Goal: Task Accomplishment & Management: Manage account settings

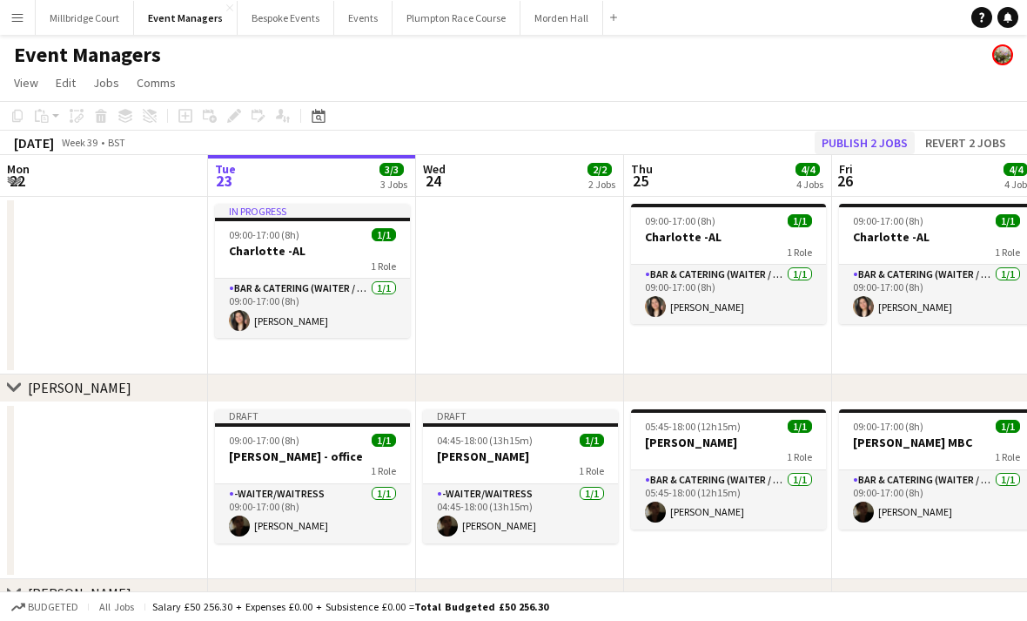
click at [875, 144] on button "Publish 2 jobs" at bounding box center [865, 142] width 100 height 23
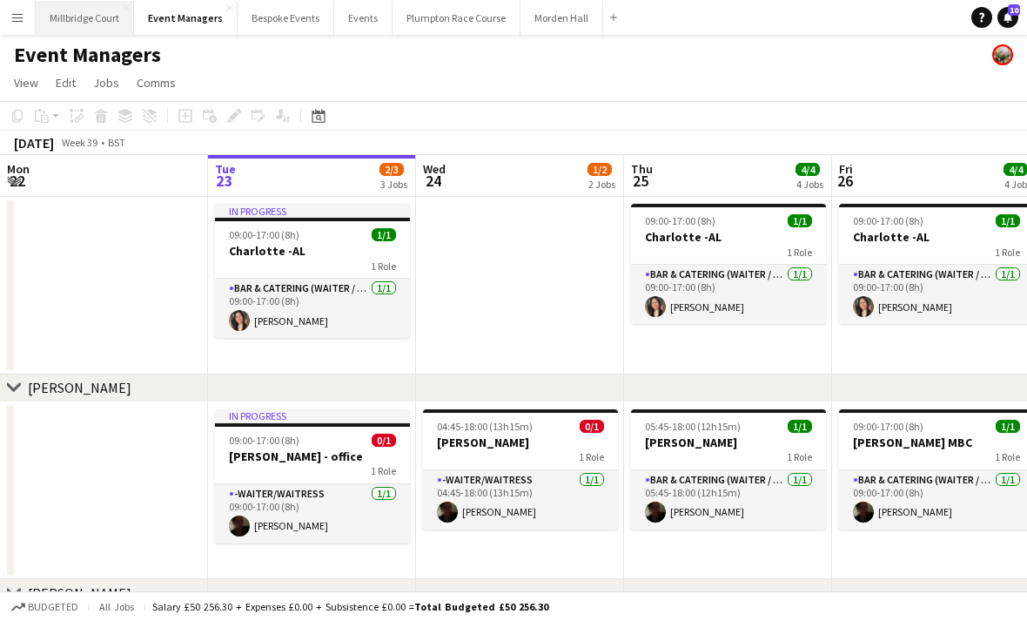
click at [73, 17] on button "[GEOGRAPHIC_DATA]" at bounding box center [85, 18] width 98 height 34
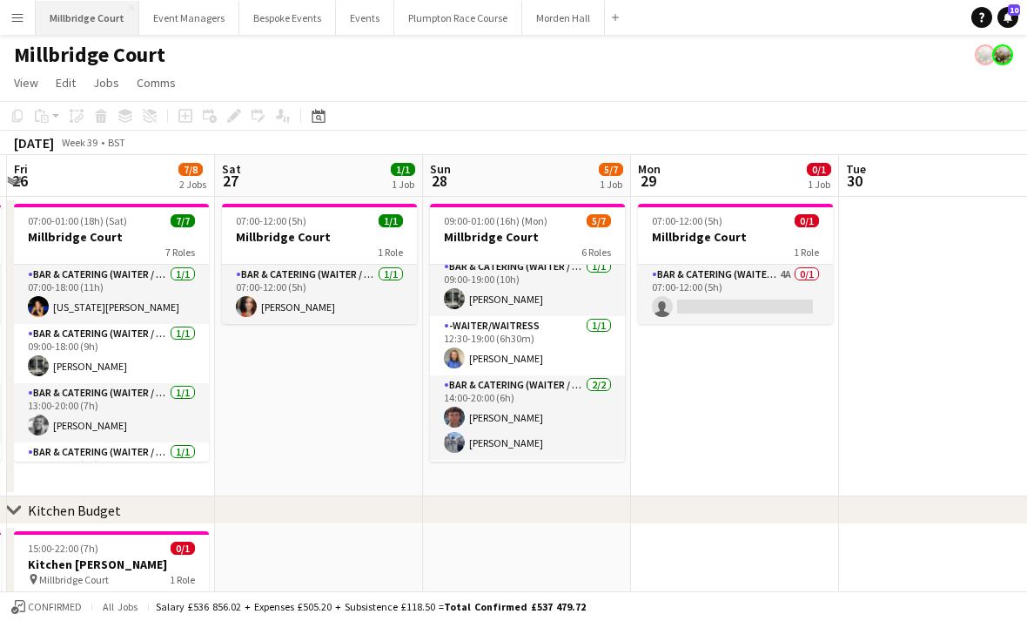
scroll to position [3, 0]
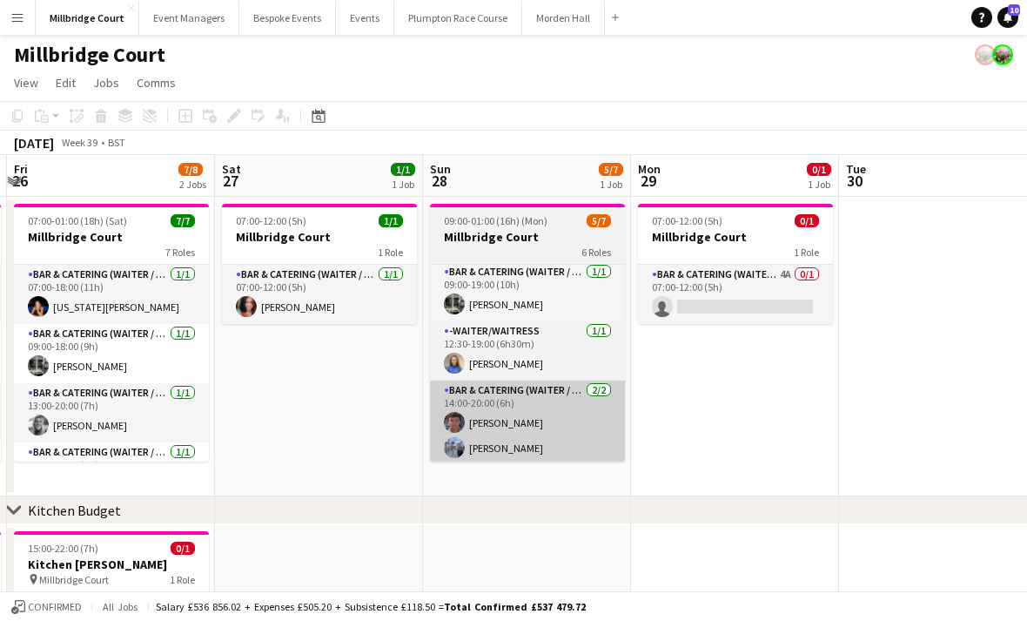
click at [539, 413] on app-card-role "Bar & Catering (Waiter / waitress) [DATE] 14:00-20:00 (6h) [PERSON_NAME] [PERSO…" at bounding box center [527, 422] width 195 height 84
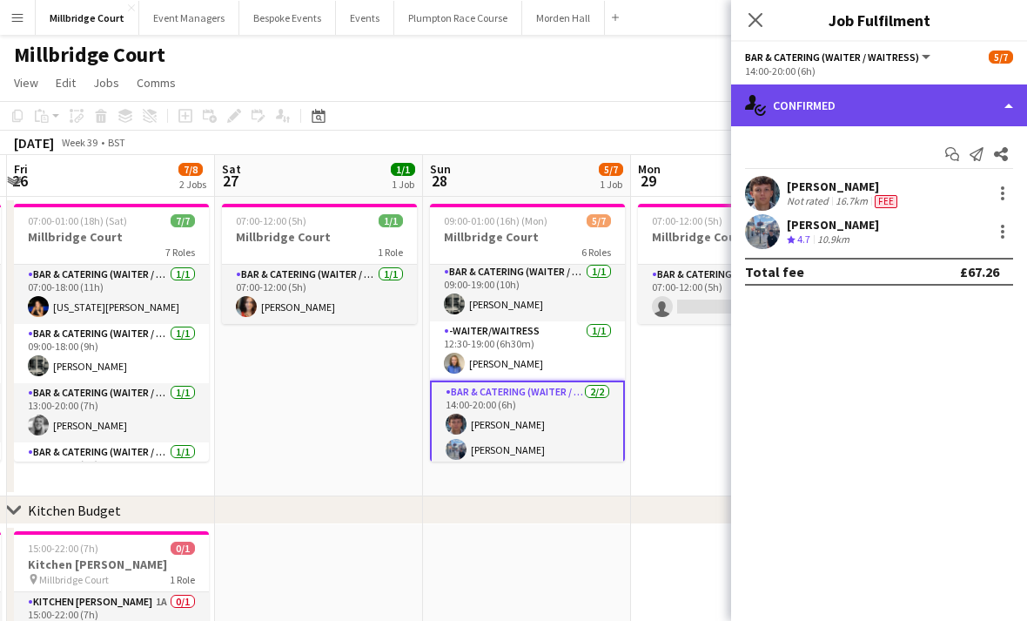
click at [921, 101] on div "single-neutral-actions-check-2 Confirmed" at bounding box center [879, 105] width 296 height 42
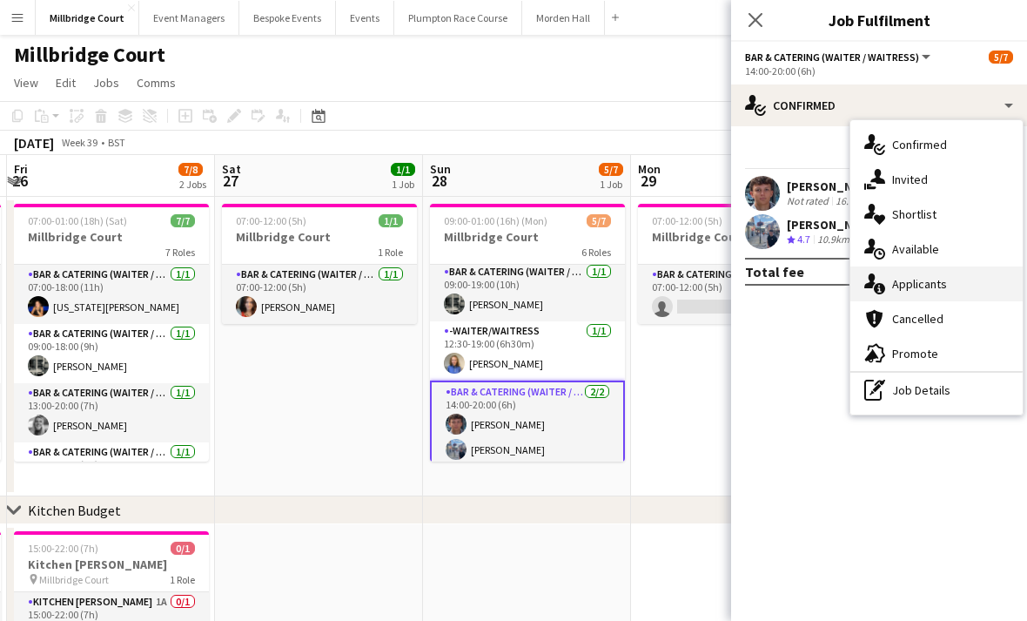
click at [929, 292] on div "single-neutral-actions-information Applicants" at bounding box center [937, 283] width 172 height 35
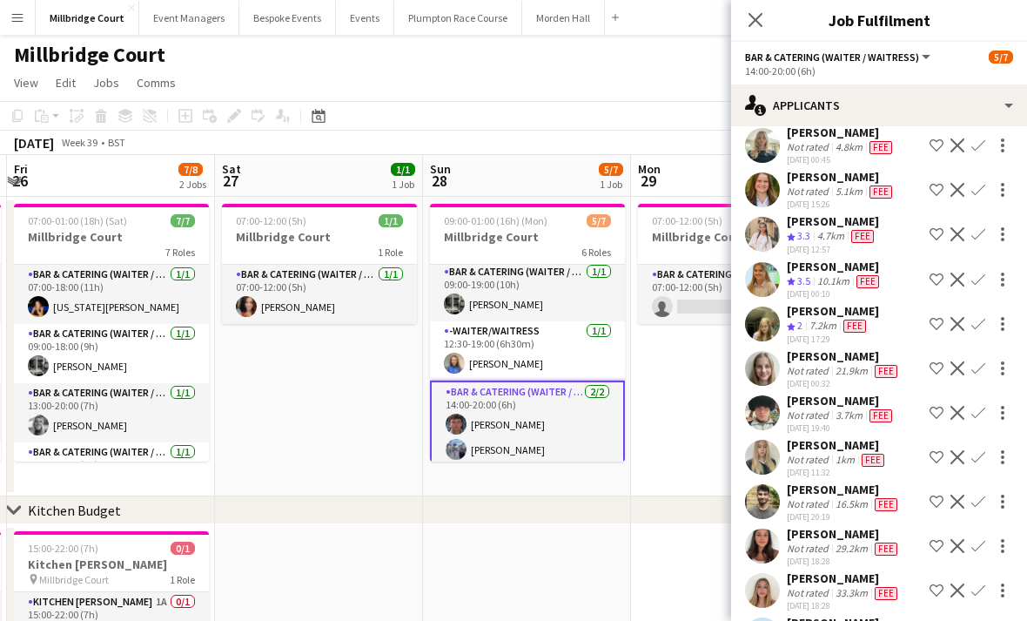
scroll to position [77, 0]
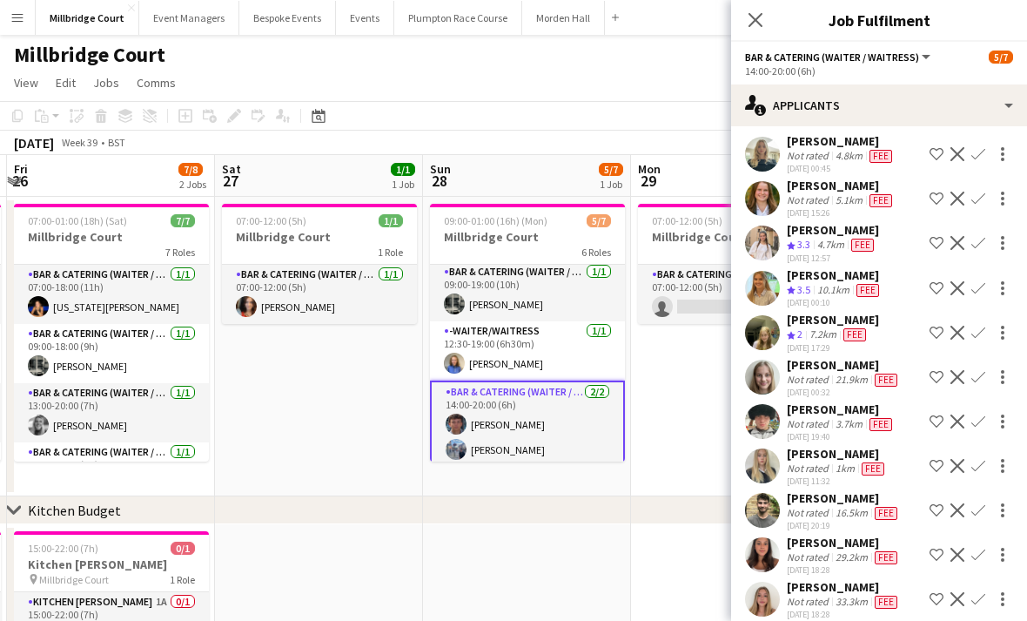
click at [844, 242] on div "4.7km" at bounding box center [831, 245] width 34 height 15
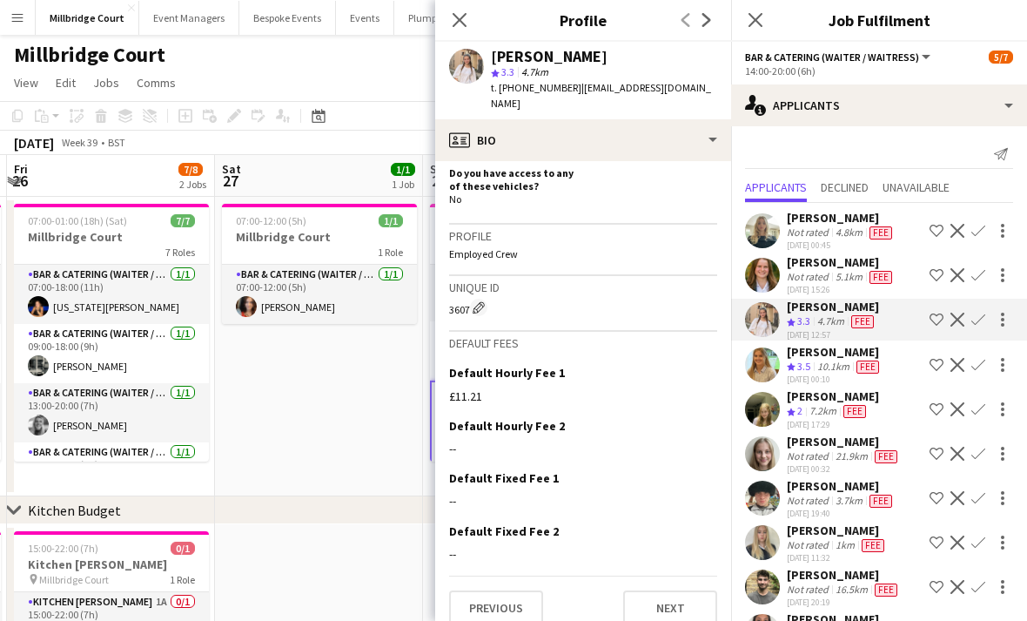
scroll to position [0, 0]
click at [821, 314] on div "4.7km" at bounding box center [831, 321] width 34 height 15
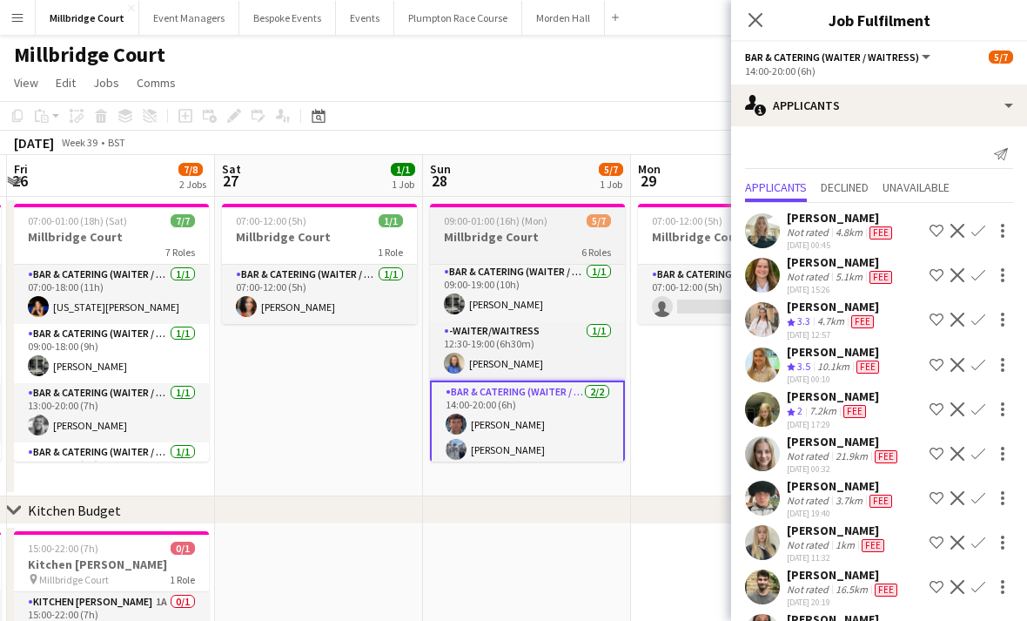
click at [540, 420] on app-card-role "Bar & Catering (Waiter / waitress) [DATE] 14:00-20:00 (6h) [PERSON_NAME] [PERSO…" at bounding box center [527, 424] width 195 height 88
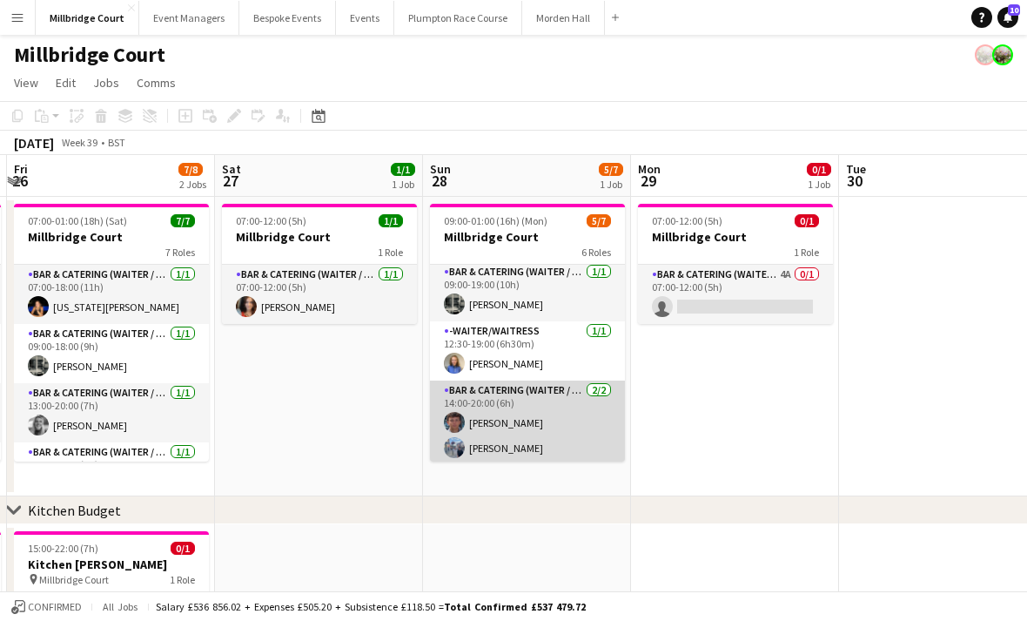
click at [524, 426] on app-card-role "Bar & Catering (Waiter / waitress) [DATE] 14:00-20:00 (6h) [PERSON_NAME] [PERSO…" at bounding box center [527, 422] width 195 height 84
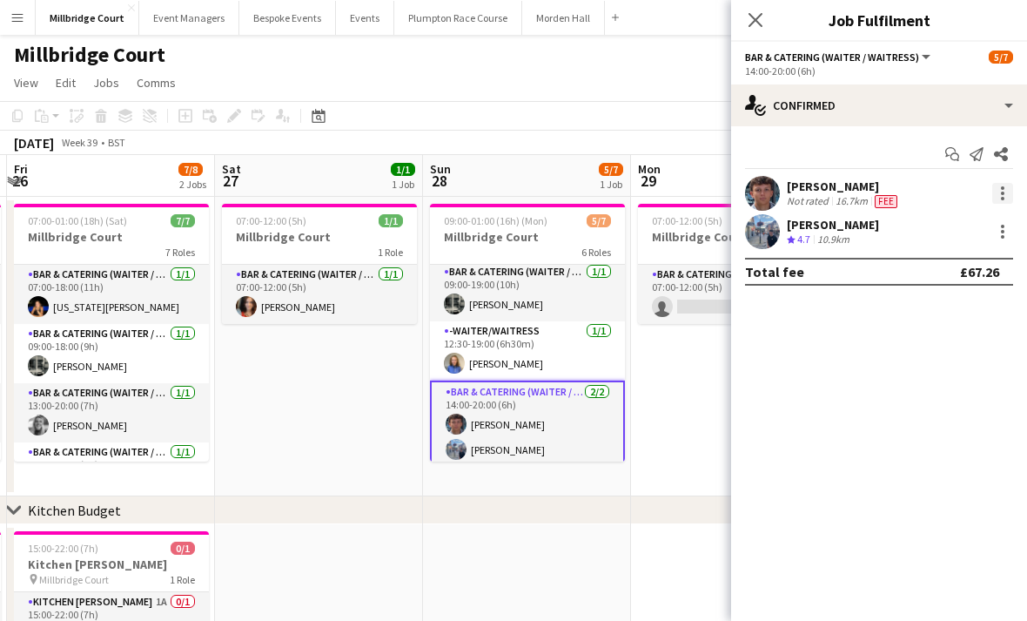
click at [1005, 192] on div at bounding box center [1002, 193] width 21 height 21
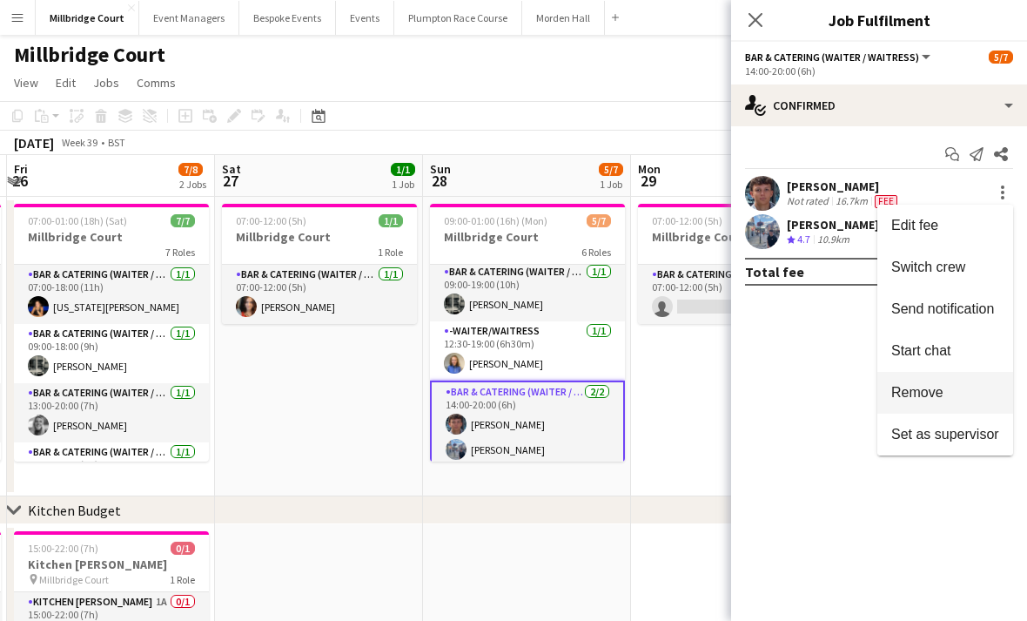
click at [950, 399] on span "Remove" at bounding box center [945, 393] width 108 height 16
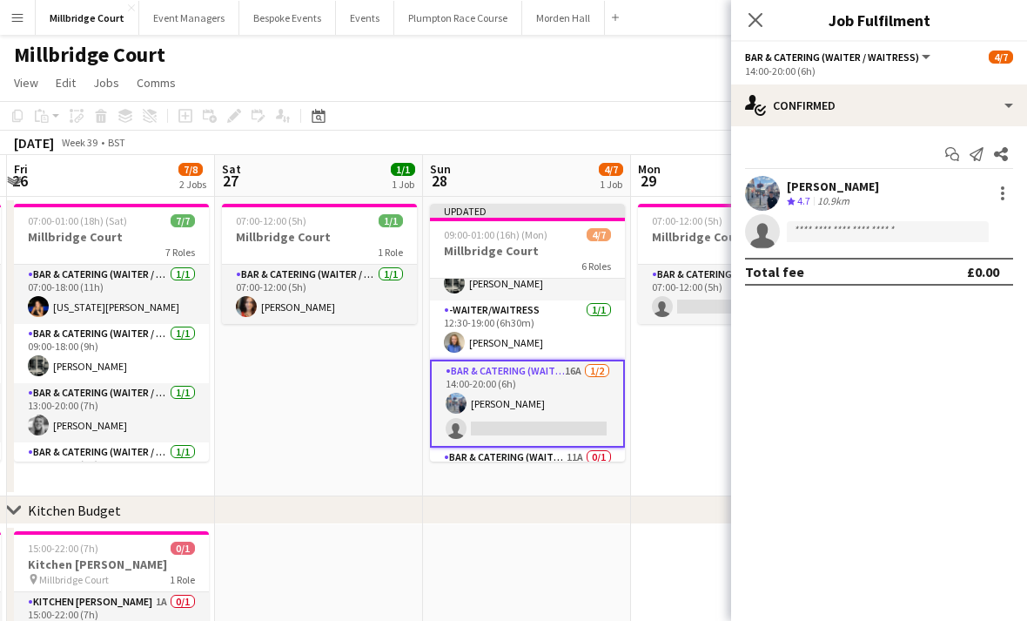
scroll to position [50, 0]
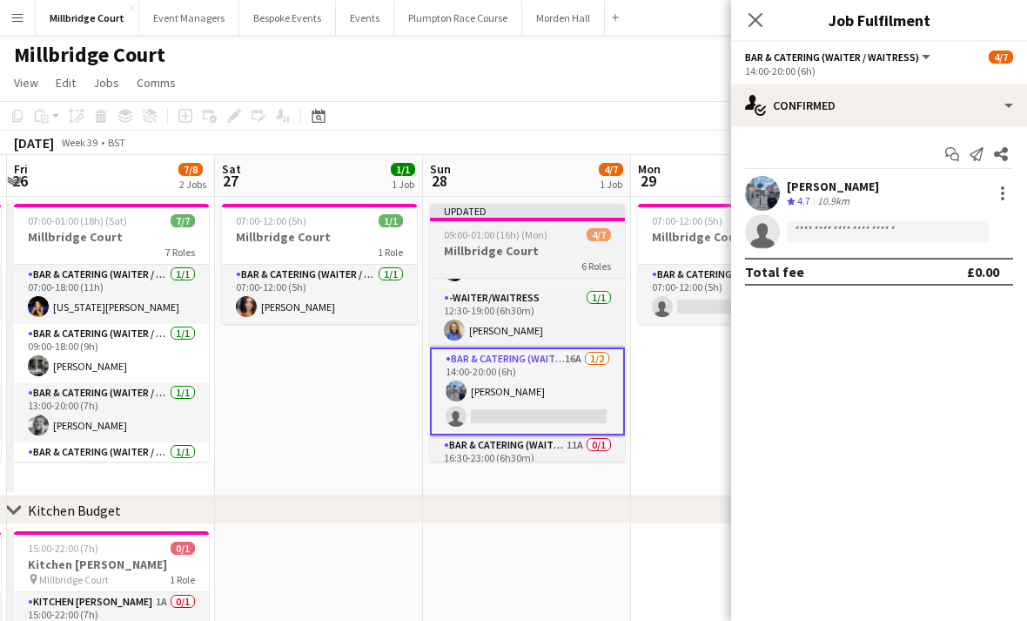
click at [540, 414] on app-card-role "Bar & Catering (Waiter / waitress) 16A [DATE] 14:00-20:00 (6h) [PERSON_NAME] si…" at bounding box center [527, 391] width 195 height 88
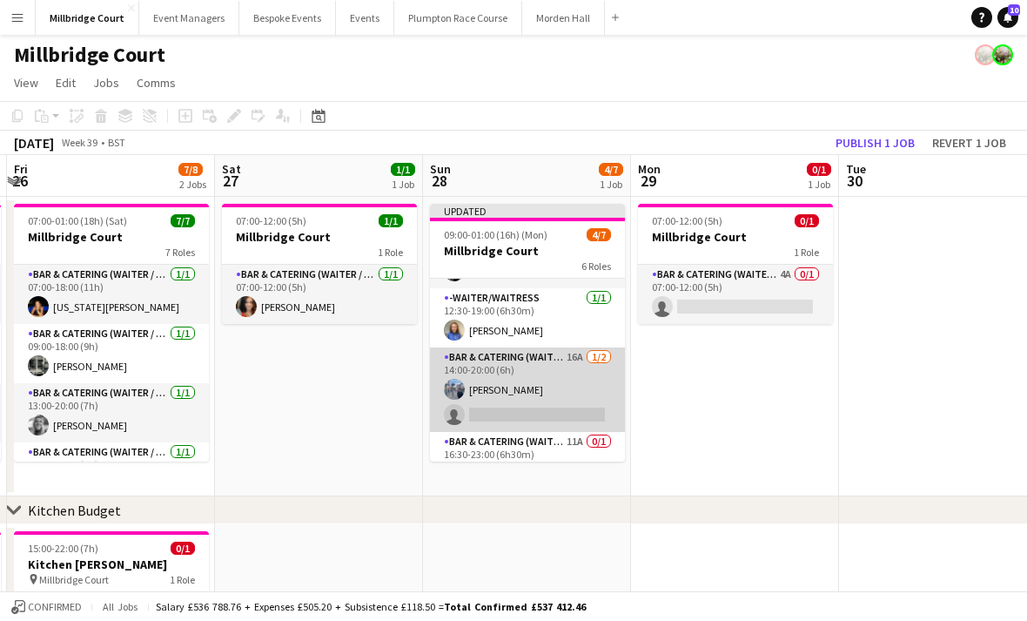
click at [535, 421] on app-card-role "Bar & Catering (Waiter / waitress) 16A [DATE] 14:00-20:00 (6h) [PERSON_NAME] si…" at bounding box center [527, 389] width 195 height 84
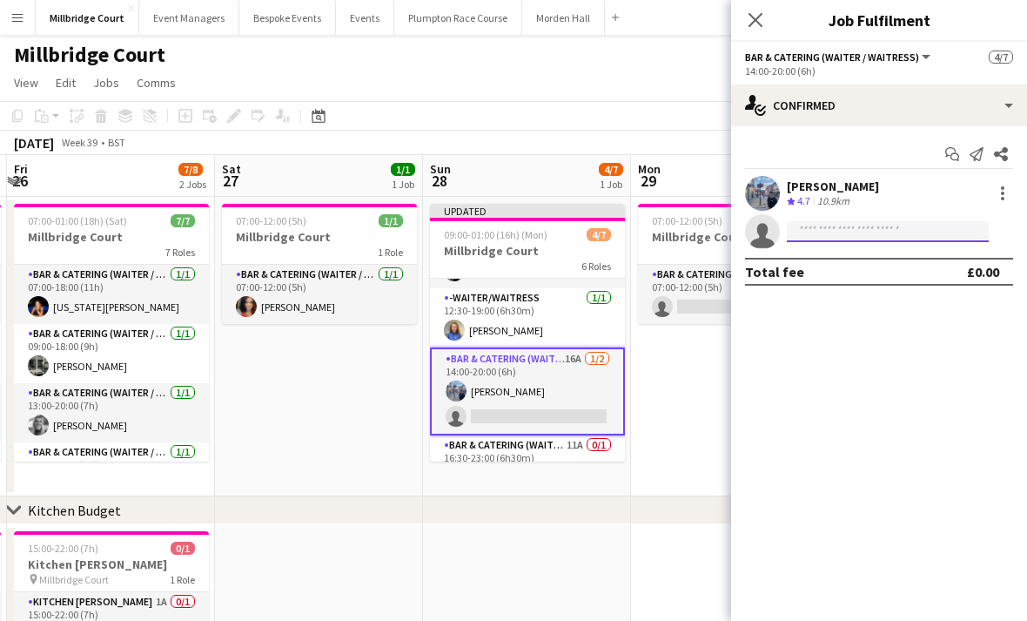
click at [899, 232] on input at bounding box center [888, 231] width 202 height 21
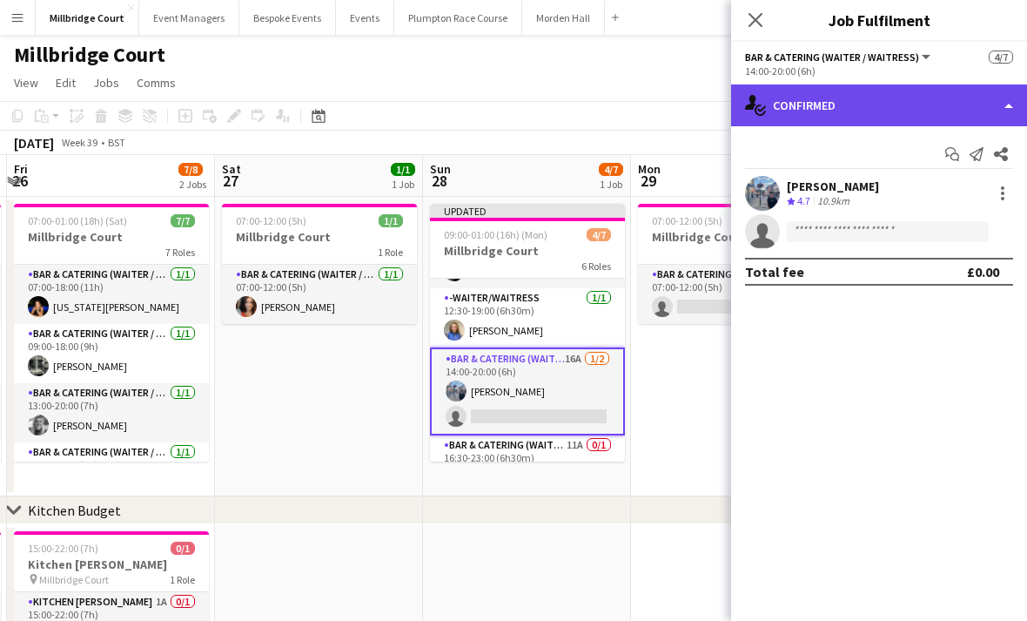
click at [942, 111] on div "single-neutral-actions-check-2 Confirmed" at bounding box center [879, 105] width 296 height 42
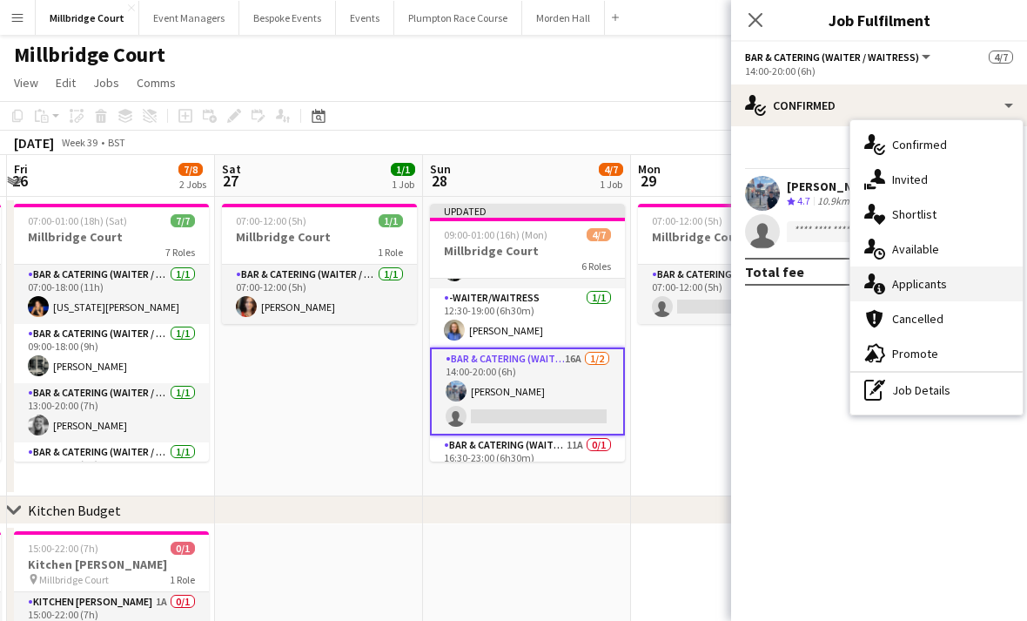
click at [951, 285] on div "single-neutral-actions-information Applicants" at bounding box center [937, 283] width 172 height 35
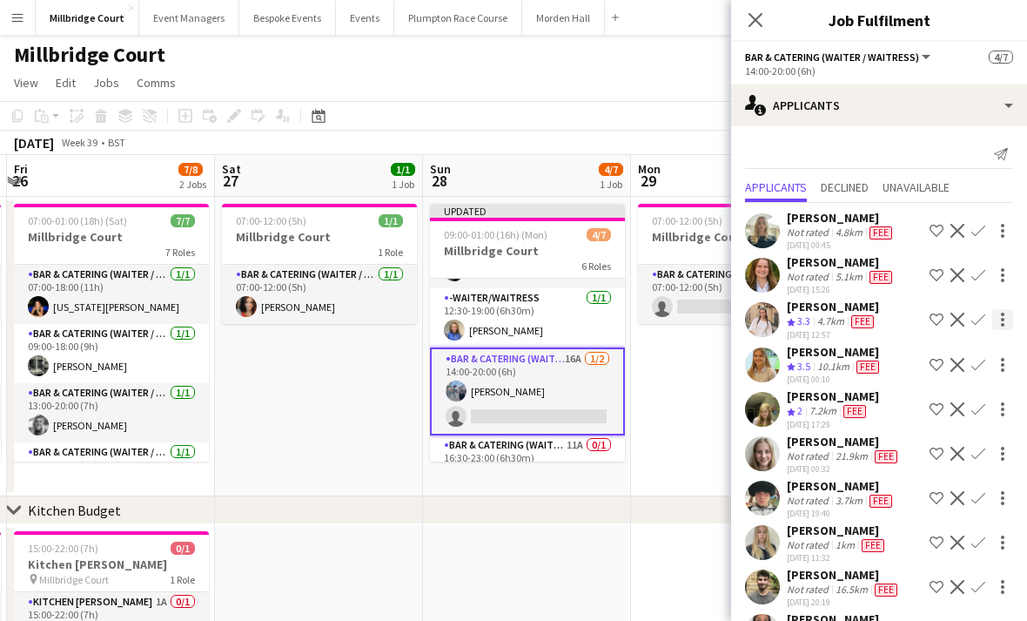
click at [993, 320] on div at bounding box center [1002, 319] width 21 height 21
click at [865, 302] on div at bounding box center [513, 310] width 1027 height 621
click at [980, 313] on app-icon "Confirm" at bounding box center [979, 320] width 14 height 14
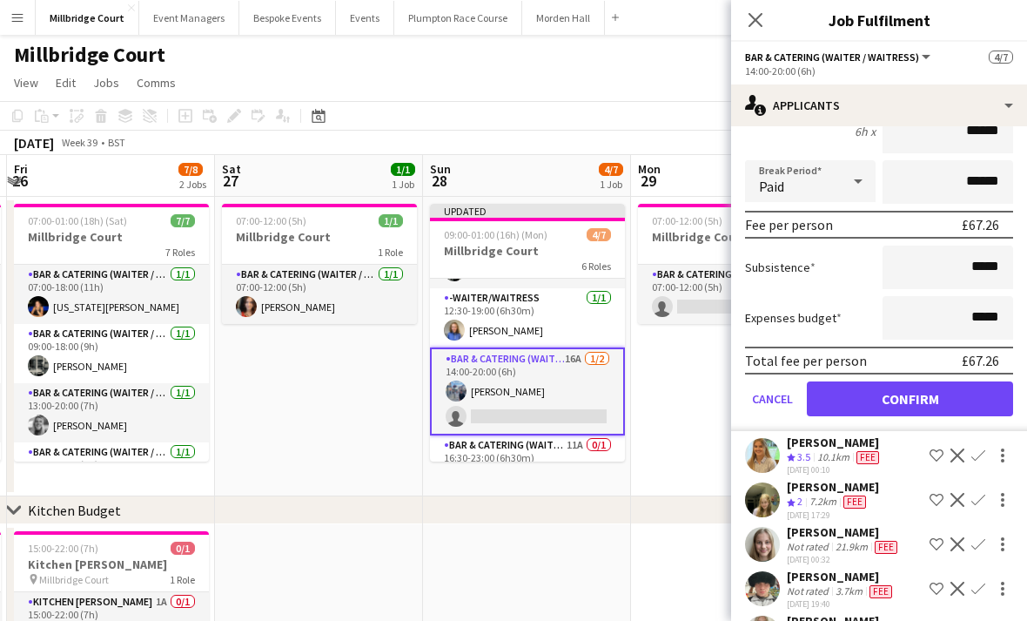
click at [932, 407] on button "Confirm" at bounding box center [910, 398] width 206 height 35
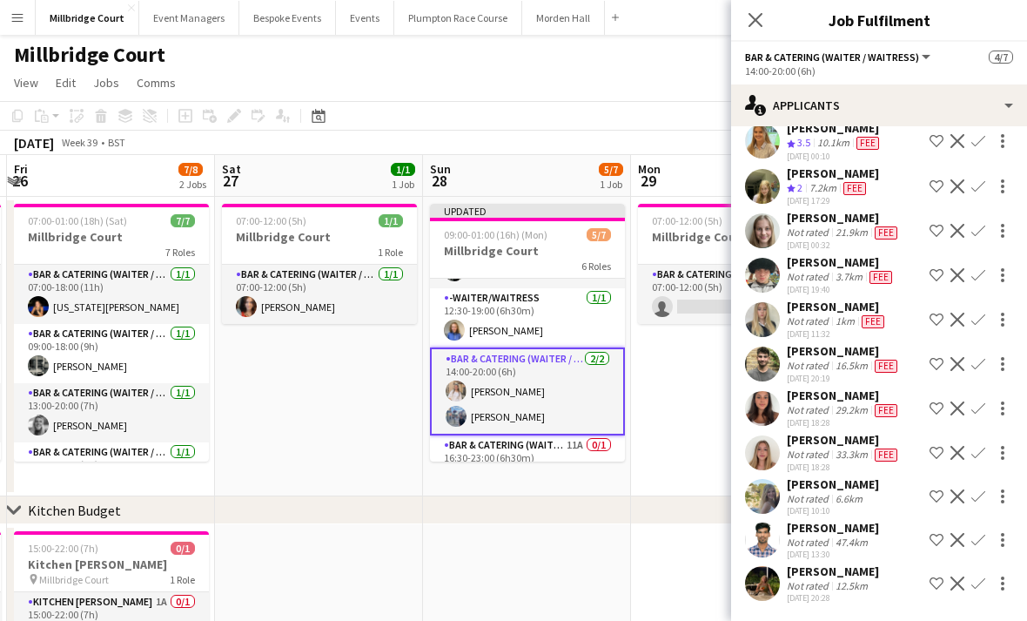
scroll to position [170, 0]
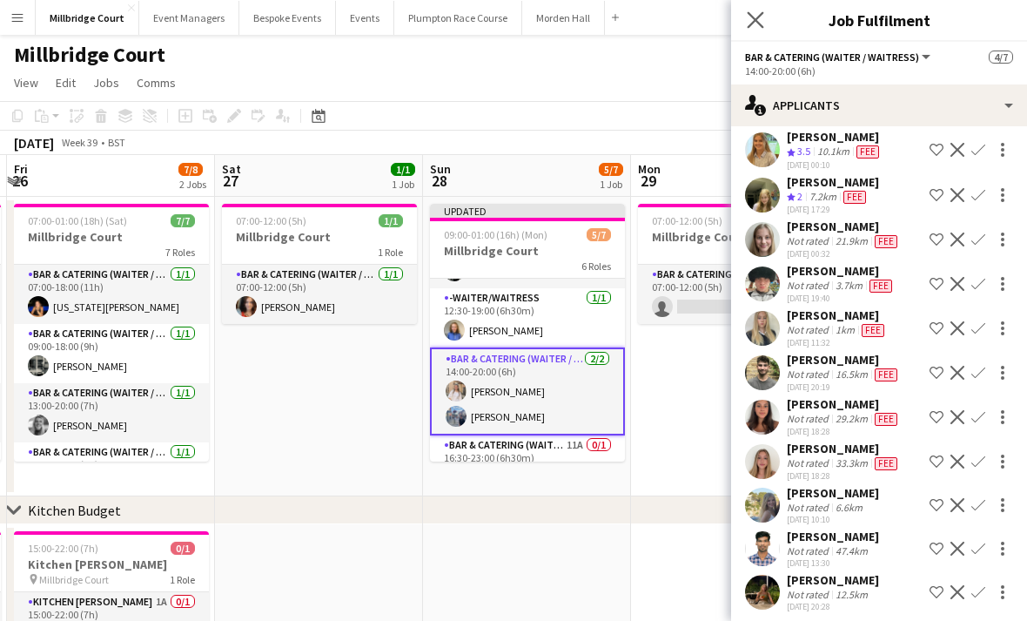
click at [745, 12] on app-icon "Close pop-in" at bounding box center [755, 20] width 25 height 25
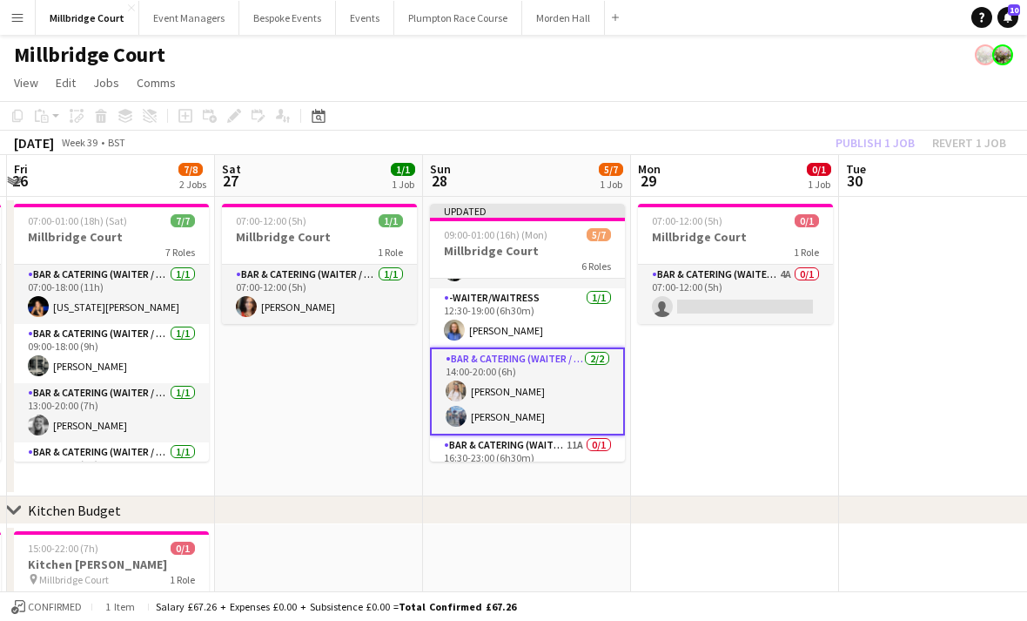
click at [703, 418] on app-date-cell "07:00-12:00 (5h) 0/1 Millbridge Court 1 Role Bar & Catering (Waiter / waitress)…" at bounding box center [735, 346] width 208 height 299
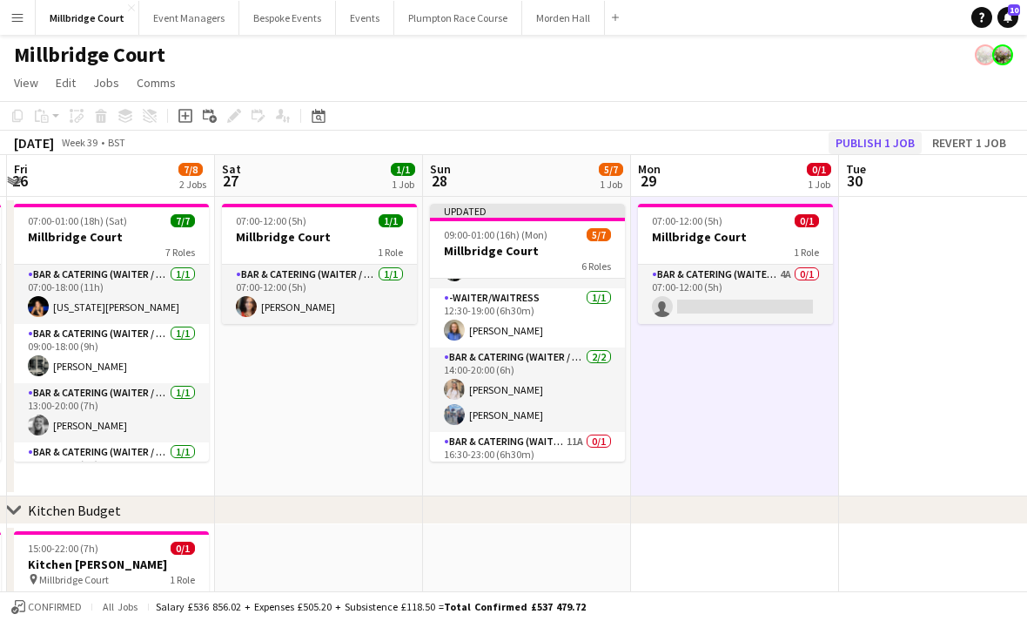
click at [882, 145] on button "Publish 1 job" at bounding box center [875, 142] width 93 height 23
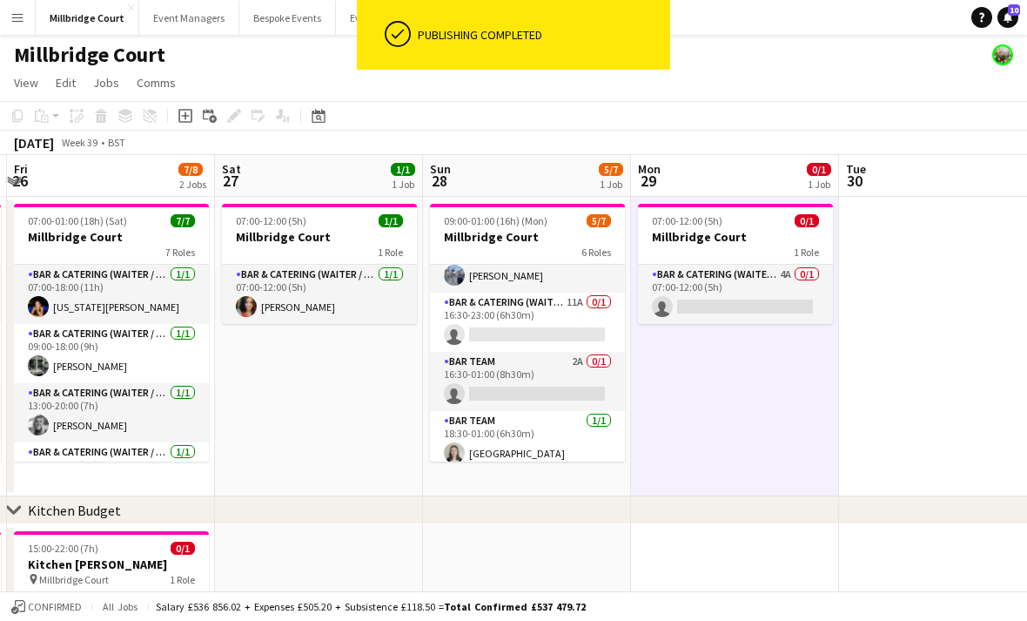
scroll to position [174, 0]
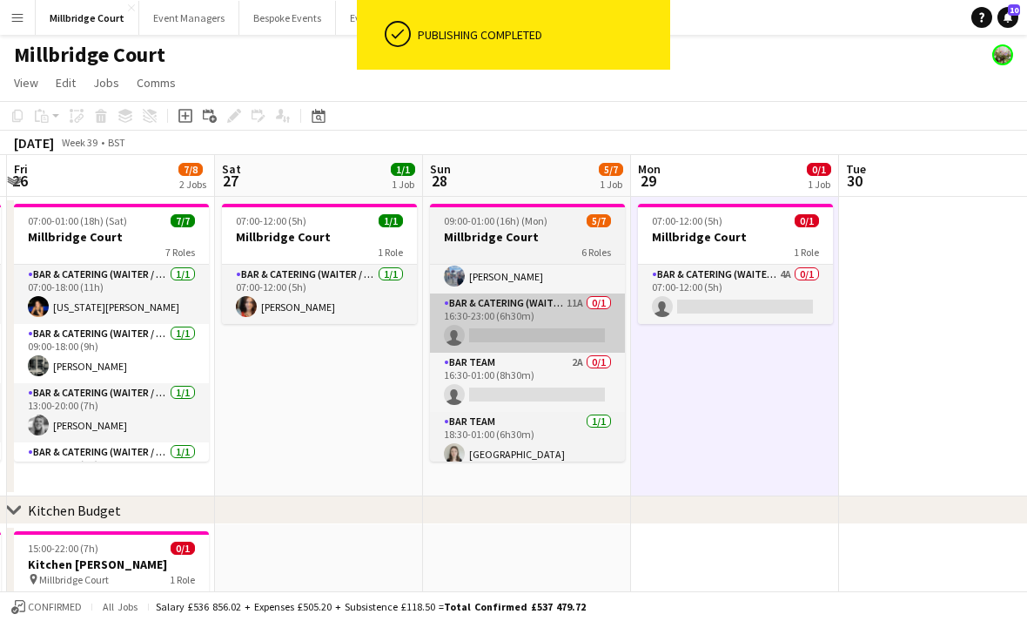
click at [567, 330] on app-card-role "Bar & Catering (Waiter / waitress) 11A 0/1 16:30-23:00 (6h30m) single-neutral-a…" at bounding box center [527, 322] width 195 height 59
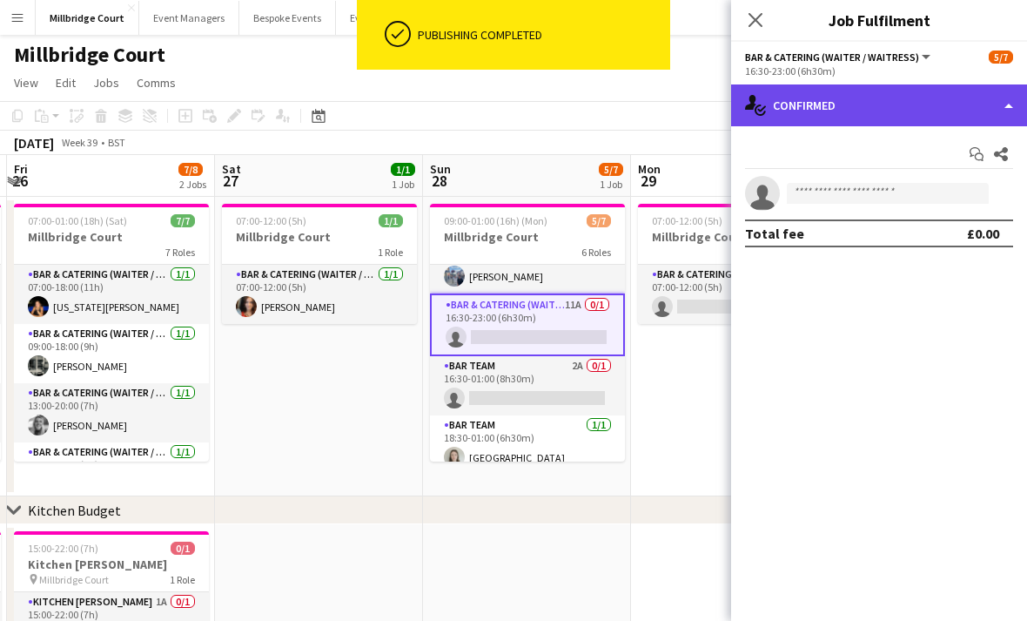
click at [870, 95] on div "single-neutral-actions-check-2 Confirmed" at bounding box center [879, 105] width 296 height 42
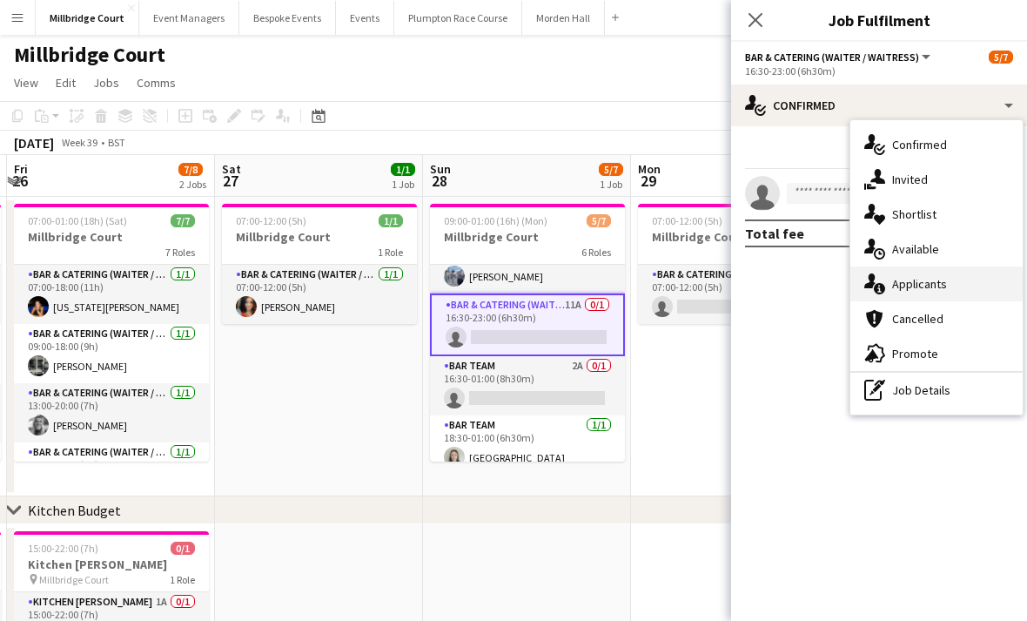
click at [935, 287] on span "Applicants" at bounding box center [919, 284] width 55 height 16
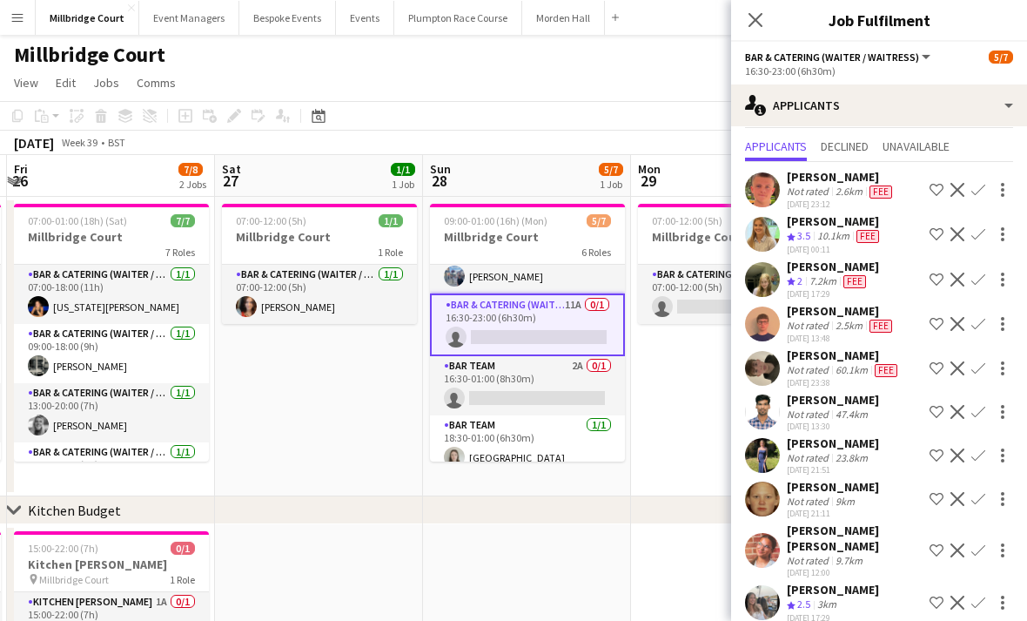
scroll to position [40, 0]
click at [864, 582] on div "[PERSON_NAME] Crew rating 2.5 3km [DATE] 17:29 Shortlist crew Decline Confirm" at bounding box center [879, 603] width 296 height 42
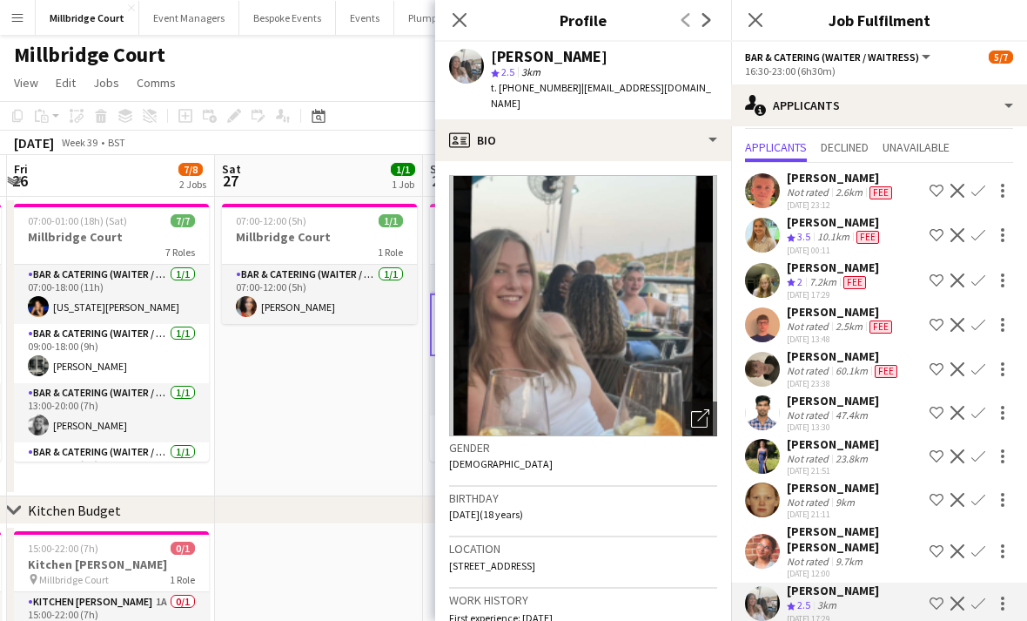
click at [982, 596] on app-icon "Confirm" at bounding box center [979, 603] width 14 height 14
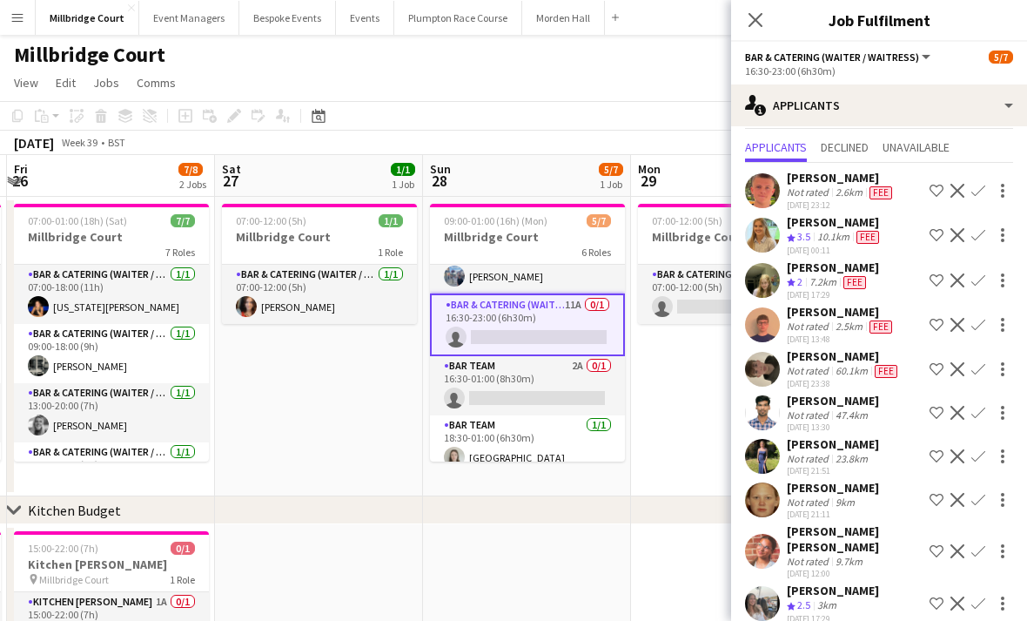
click at [974, 596] on app-icon "Confirm" at bounding box center [979, 603] width 14 height 14
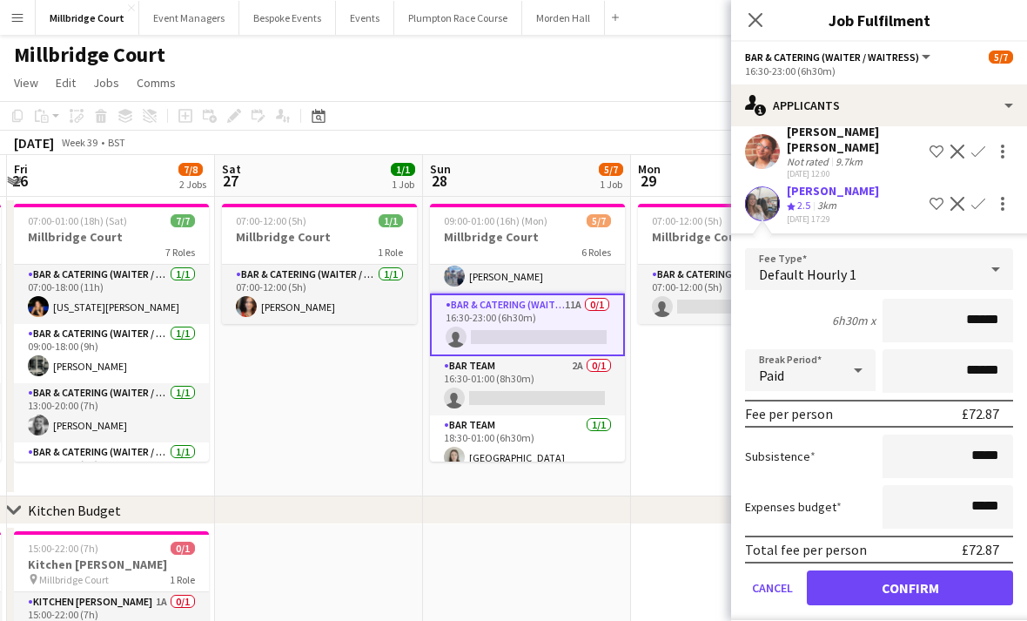
scroll to position [439, 0]
click at [950, 571] on button "Confirm" at bounding box center [910, 588] width 206 height 35
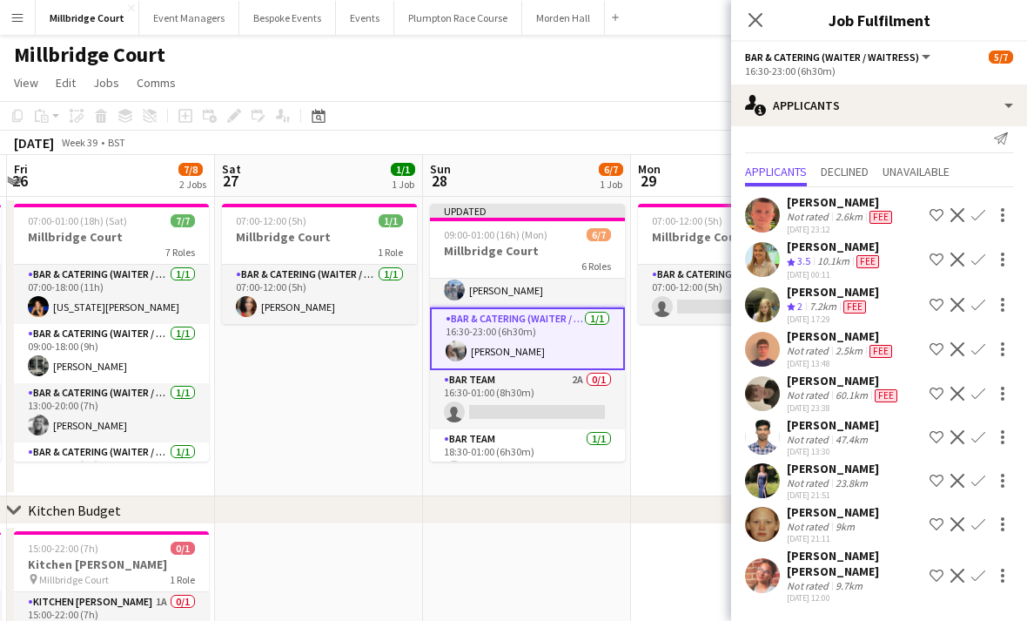
scroll to position [0, 0]
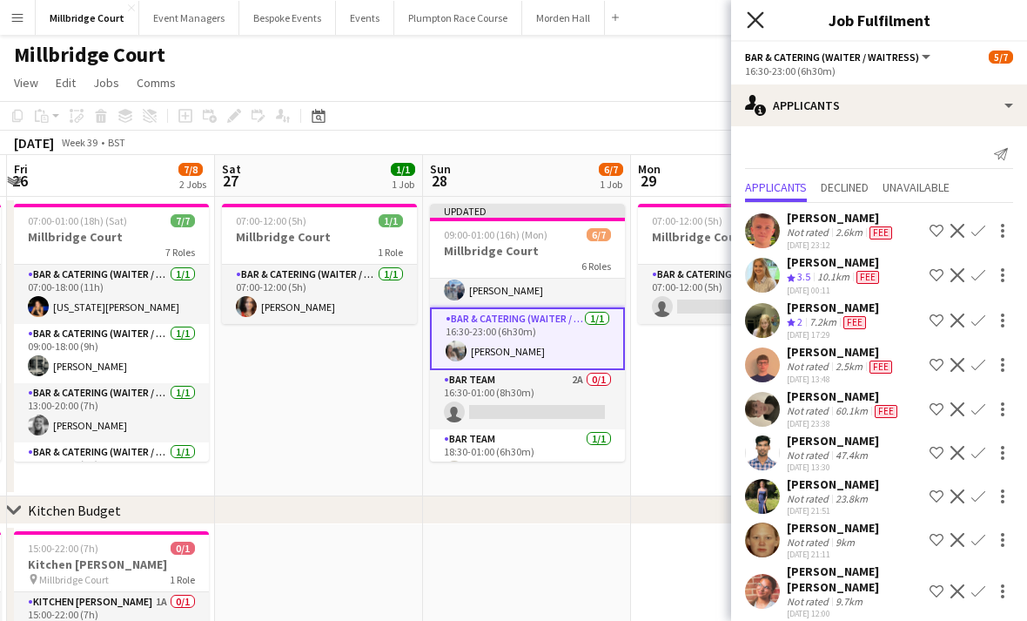
click at [750, 23] on icon "Close pop-in" at bounding box center [755, 19] width 17 height 17
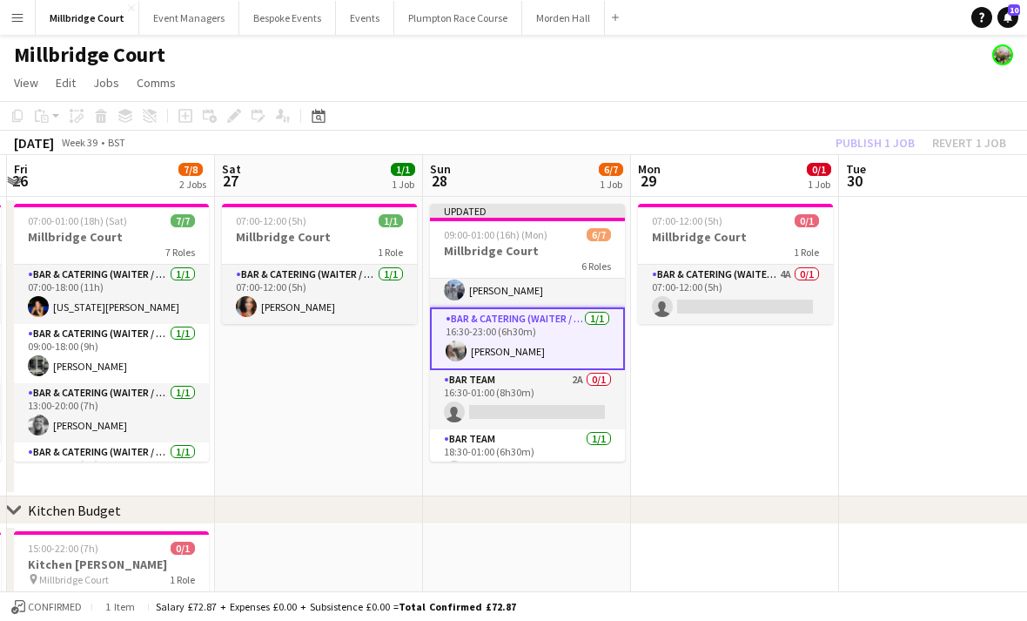
click at [527, 477] on app-date-cell "Updated 09:00-01:00 (16h) (Mon) 6/7 Millbridge Court 6 Roles Bar & Catering (Wa…" at bounding box center [527, 346] width 208 height 299
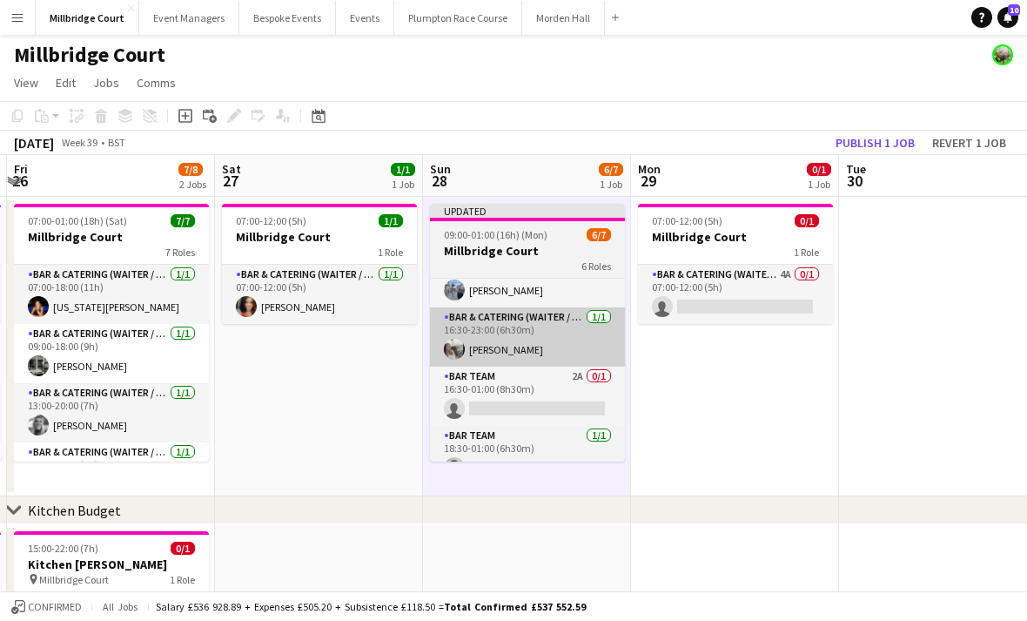
click at [566, 342] on app-card-role "Bar & Catering (Waiter / waitress) [DATE] 16:30-23:00 (6h30m) [PERSON_NAME]" at bounding box center [527, 336] width 195 height 59
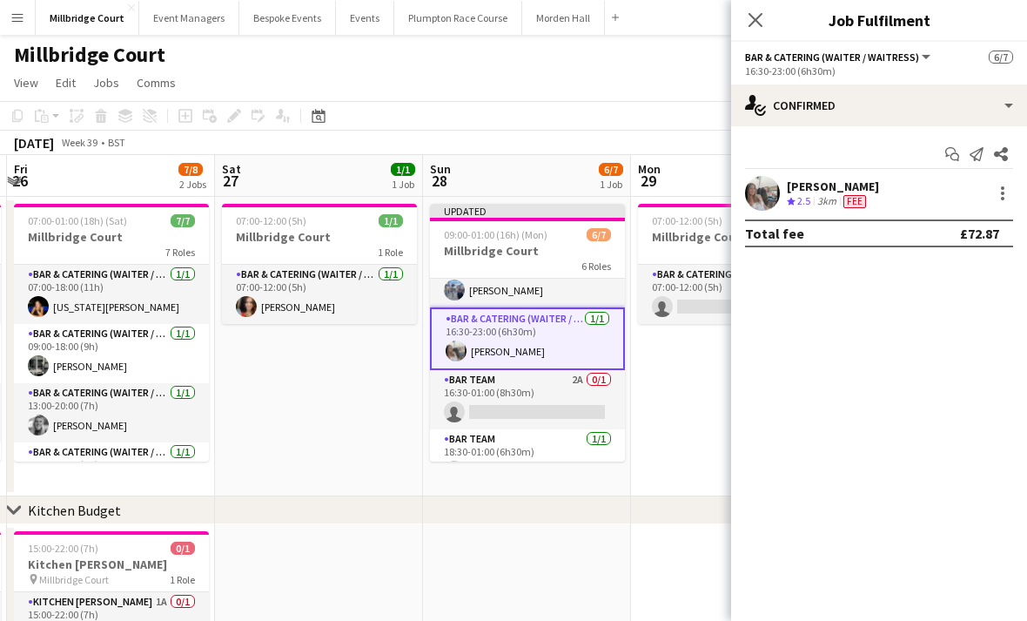
click at [680, 68] on app-page-menu "View Day view expanded Day view collapsed Month view Date picker Jump to [DATE]…" at bounding box center [513, 84] width 1027 height 33
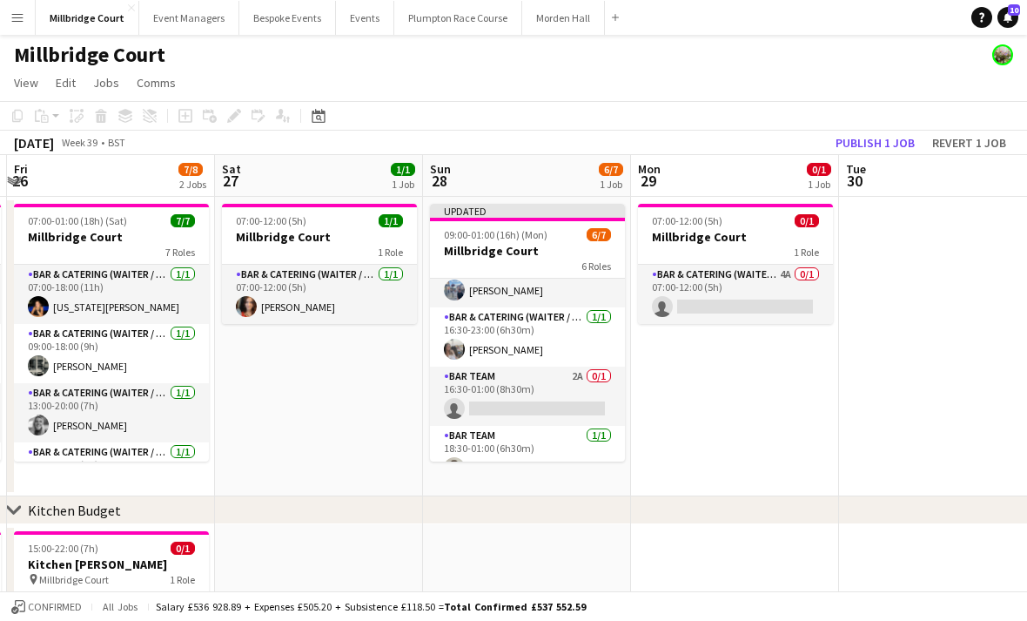
click at [760, 15] on app-navbar "Menu Boards Boards Boards All jobs Status Workforce Workforce My Workforce Recr…" at bounding box center [513, 17] width 1027 height 35
click at [878, 152] on button "Publish 1 job" at bounding box center [875, 142] width 93 height 23
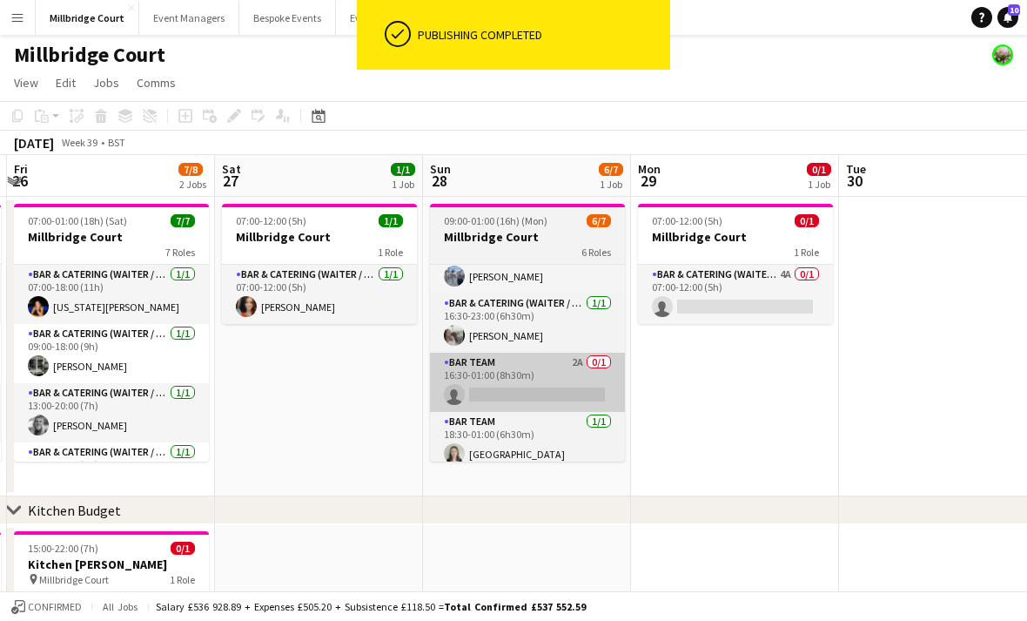
click at [577, 397] on app-card-role "Bar Team 2A 0/1 16:30-01:00 (8h30m) single-neutral-actions" at bounding box center [527, 382] width 195 height 59
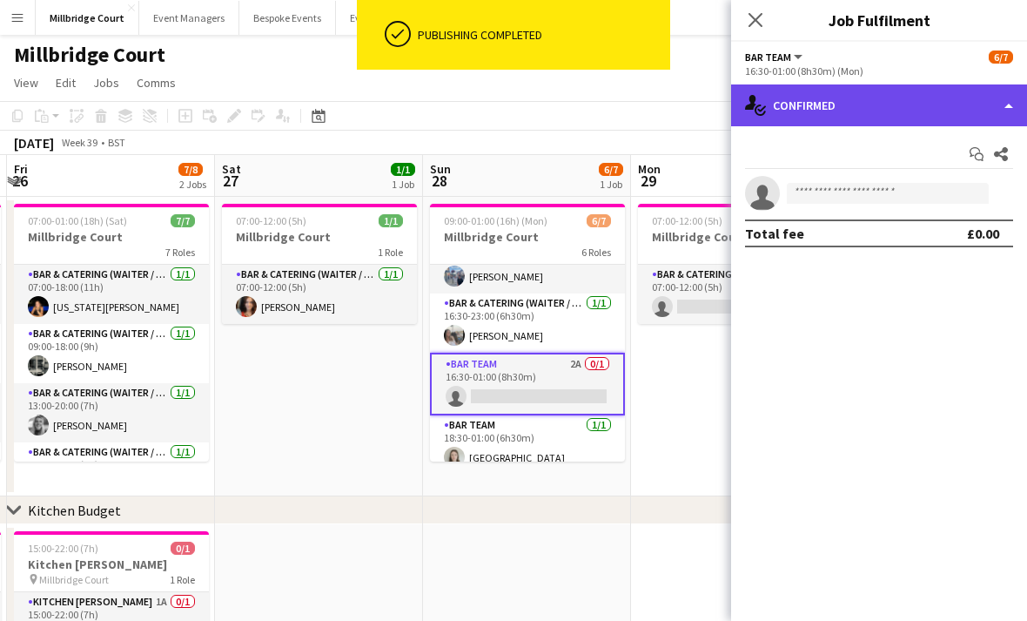
click at [917, 119] on div "single-neutral-actions-check-2 Confirmed" at bounding box center [879, 105] width 296 height 42
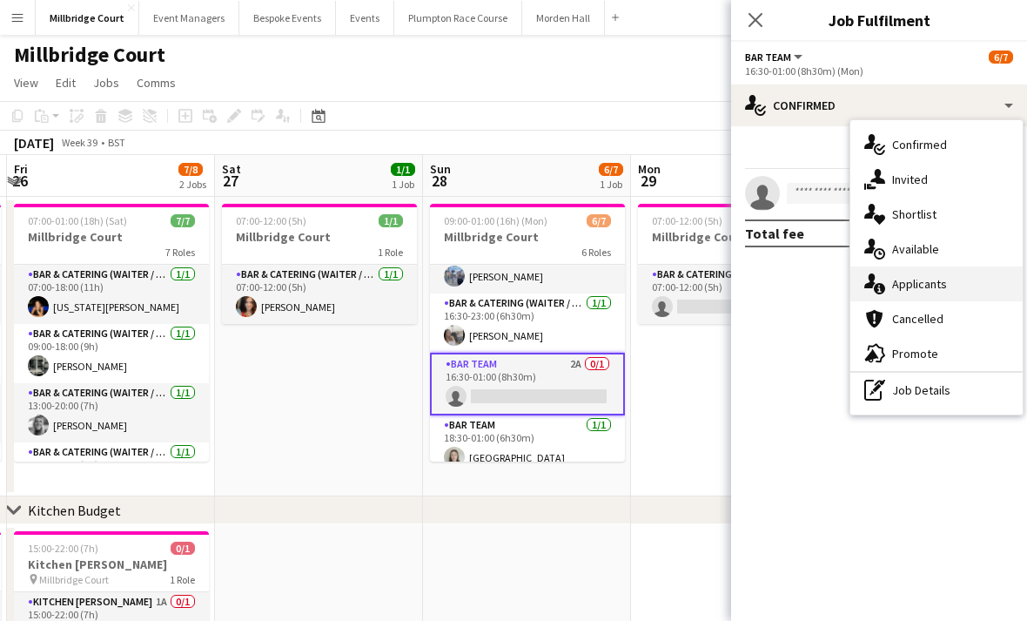
click at [941, 286] on span "Applicants" at bounding box center [919, 284] width 55 height 16
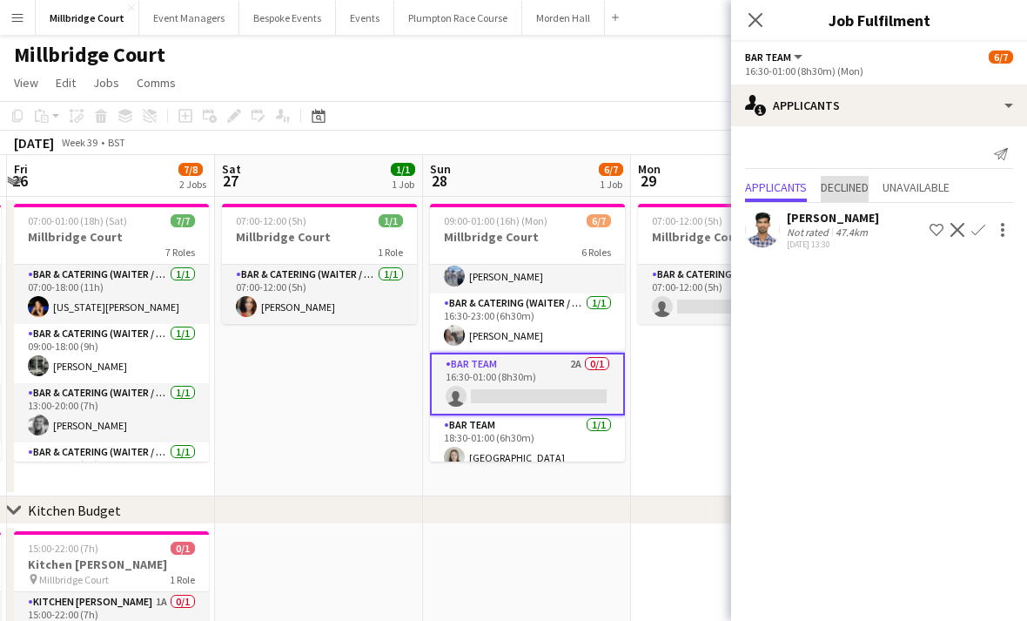
click at [860, 190] on span "Declined" at bounding box center [845, 187] width 48 height 12
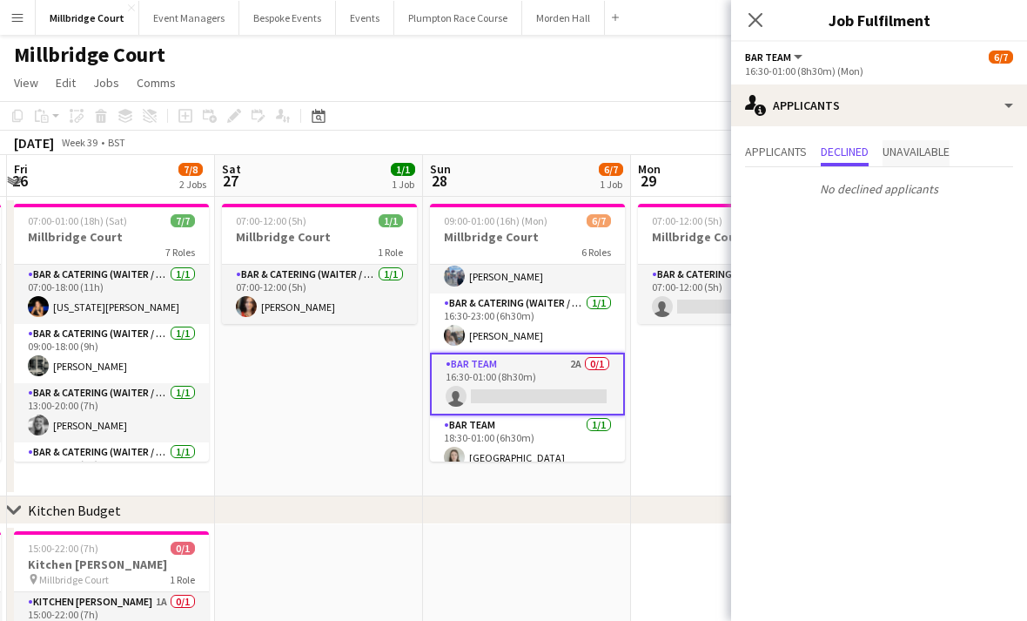
click at [902, 164] on span "Unavailable" at bounding box center [916, 153] width 67 height 26
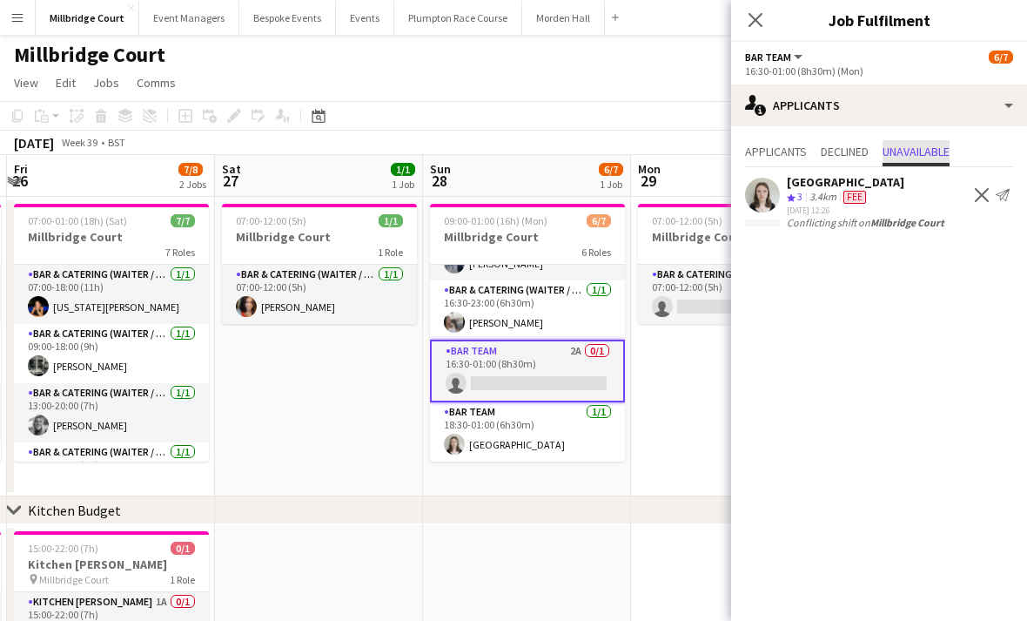
scroll to position [187, 0]
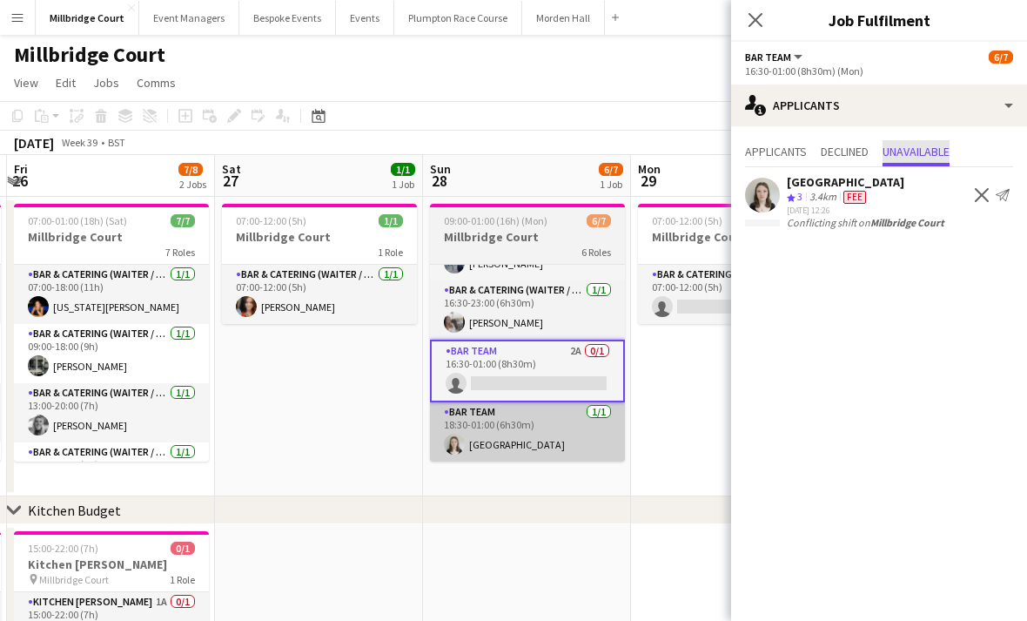
click at [561, 434] on app-card-role "Bar Team [DATE] 18:30-01:00 (6h30m) [GEOGRAPHIC_DATA]" at bounding box center [527, 431] width 195 height 59
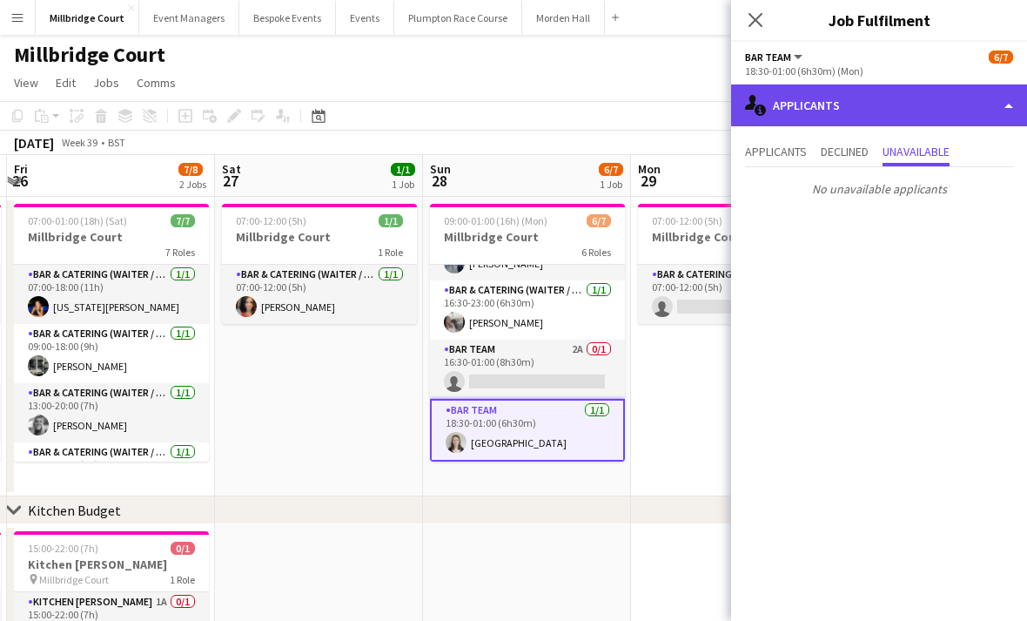
click at [865, 113] on div "single-neutral-actions-information Applicants" at bounding box center [879, 105] width 296 height 42
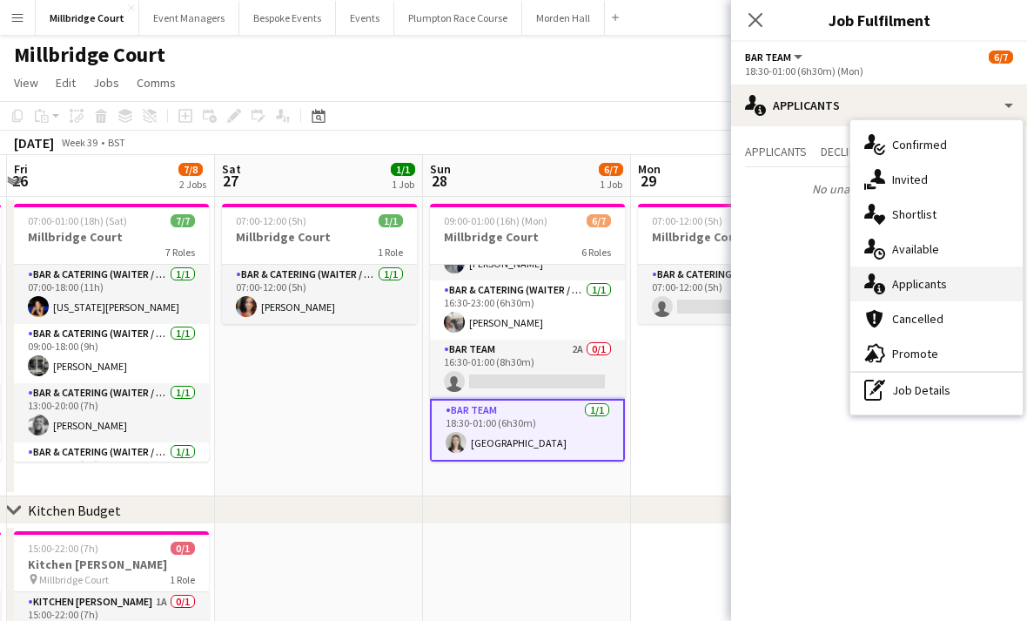
click at [935, 280] on span "Applicants" at bounding box center [919, 284] width 55 height 16
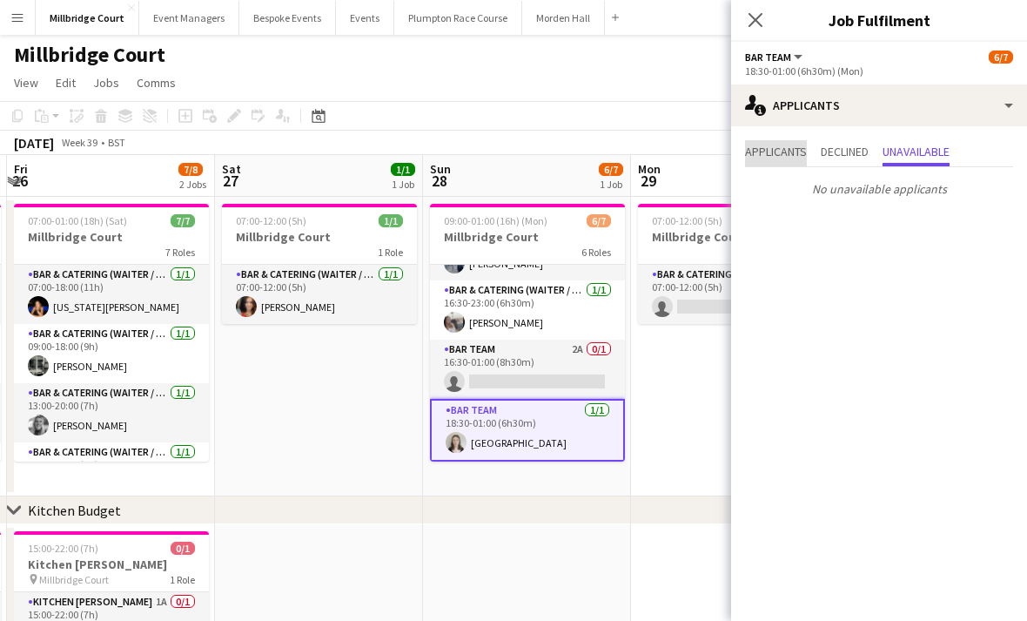
click at [781, 162] on span "Applicants" at bounding box center [776, 153] width 62 height 26
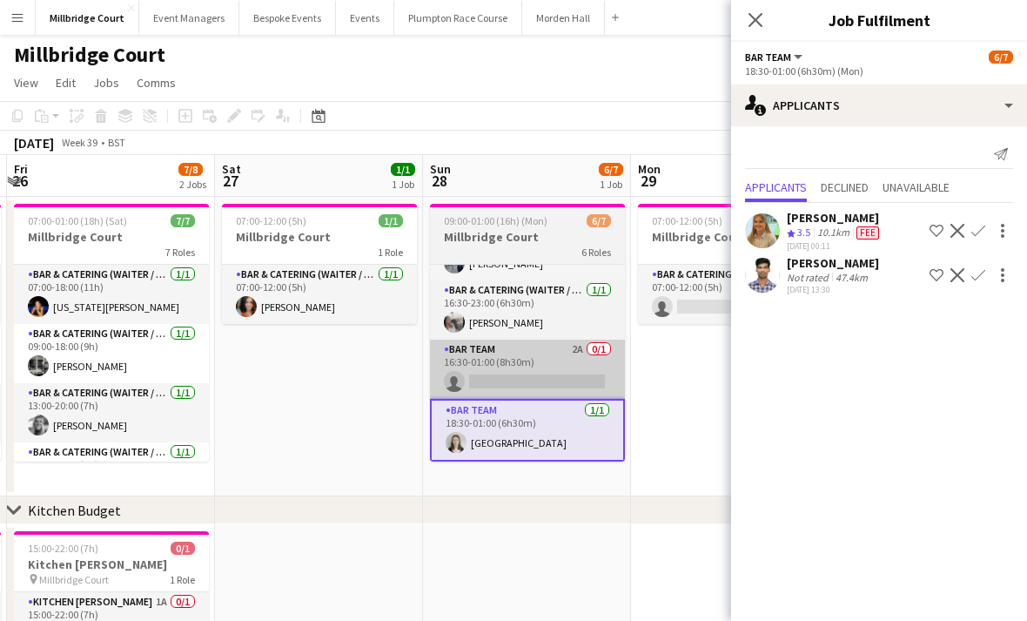
click at [575, 387] on app-card-role "Bar Team 2A 0/1 16:30-01:00 (8h30m) single-neutral-actions" at bounding box center [527, 369] width 195 height 59
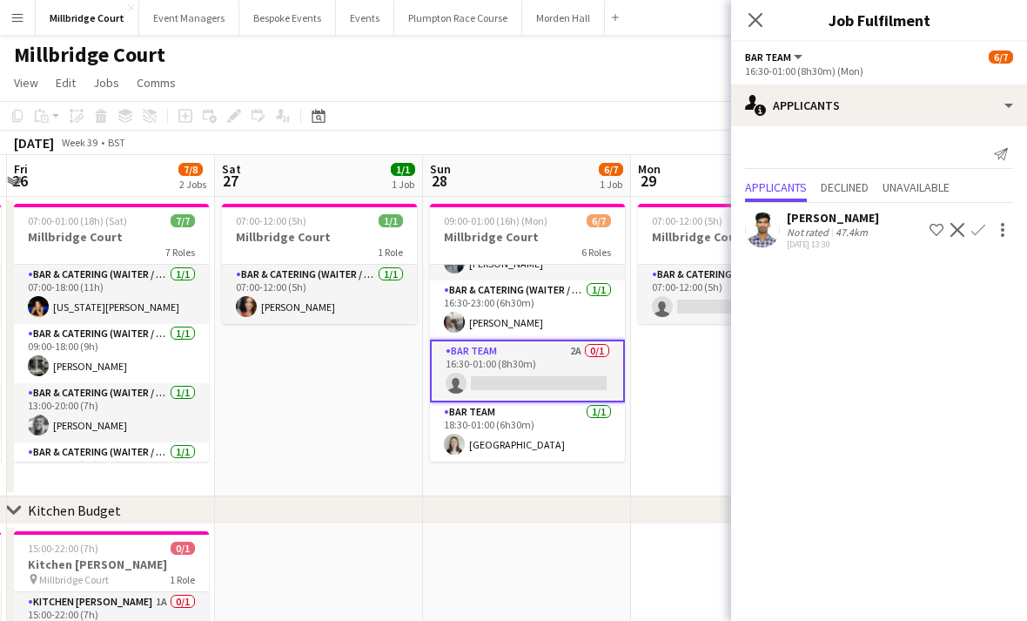
click at [553, 379] on app-card-role "Bar Team 2A 0/1 16:30-01:00 (8h30m) single-neutral-actions" at bounding box center [527, 371] width 195 height 63
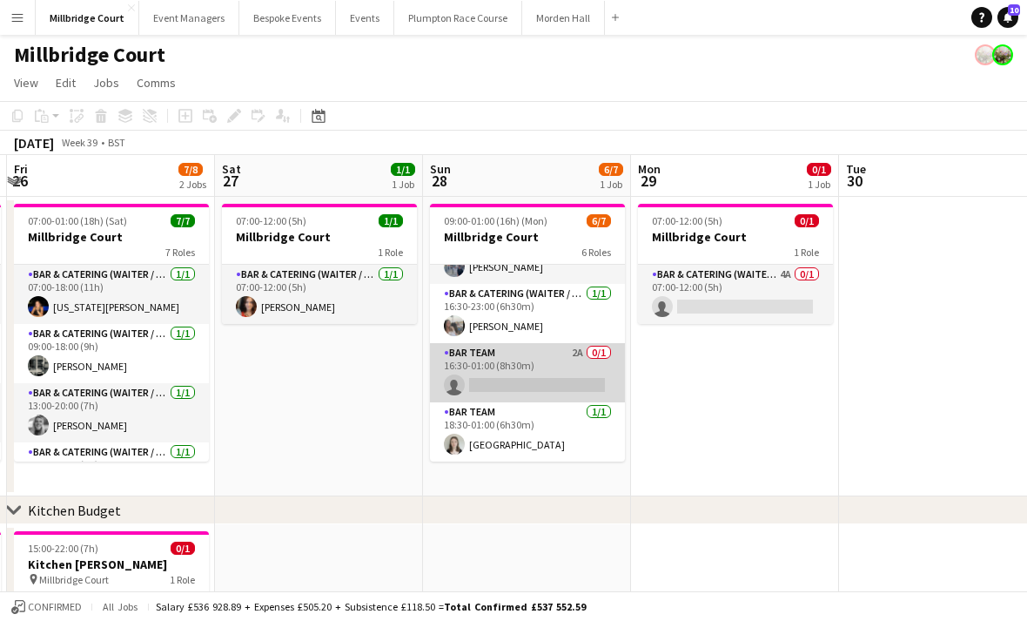
click at [533, 388] on app-card-role "Bar Team 2A 0/1 16:30-01:00 (8h30m) single-neutral-actions" at bounding box center [527, 372] width 195 height 59
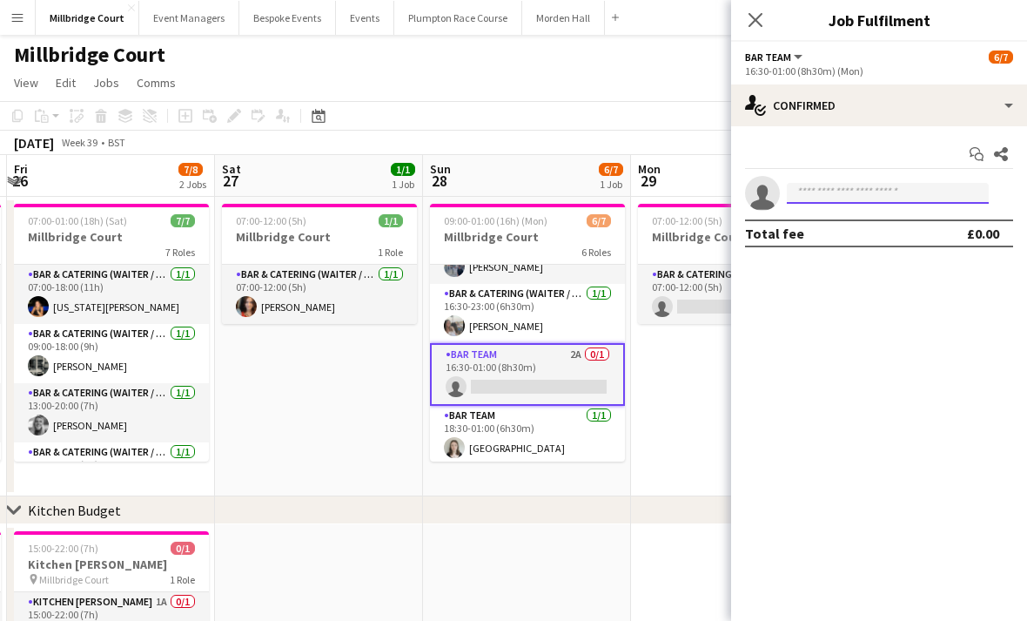
click at [822, 201] on input at bounding box center [888, 193] width 202 height 21
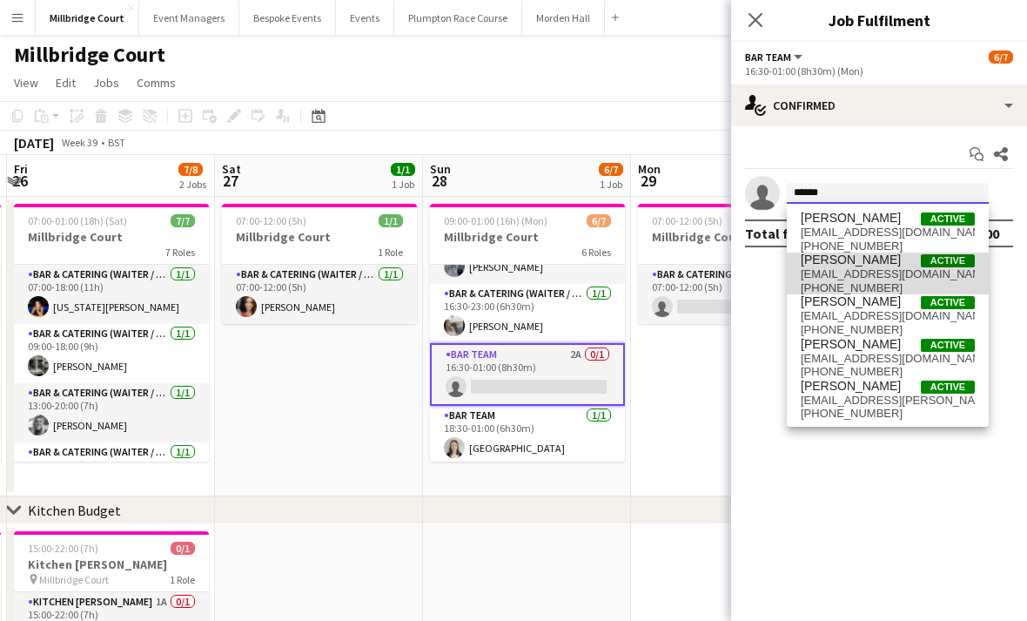
type input "*****"
click at [855, 285] on span "[PHONE_NUMBER]" at bounding box center [888, 288] width 174 height 14
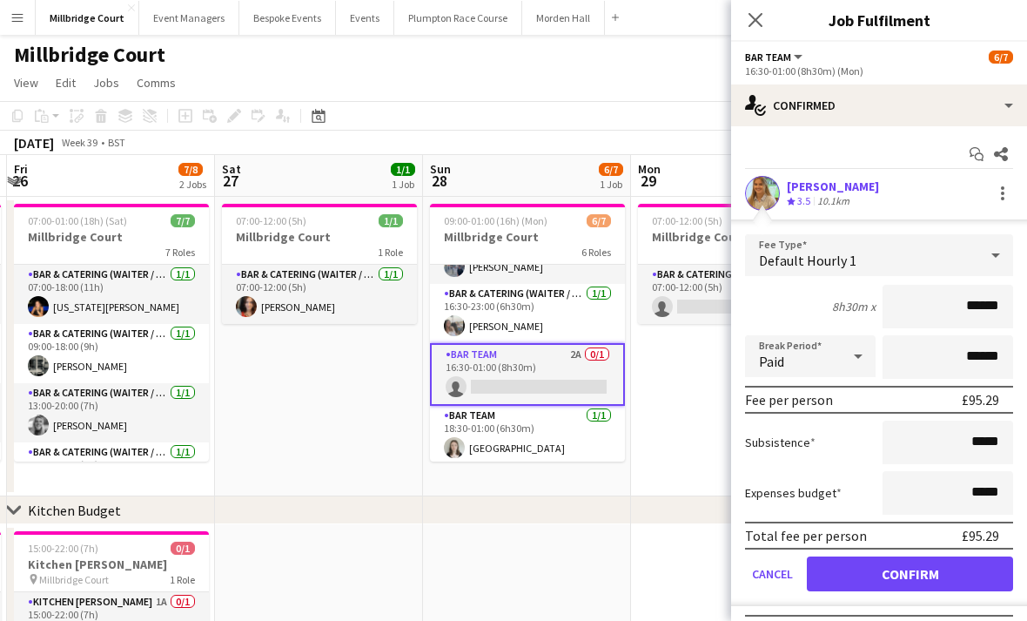
scroll to position [178, 0]
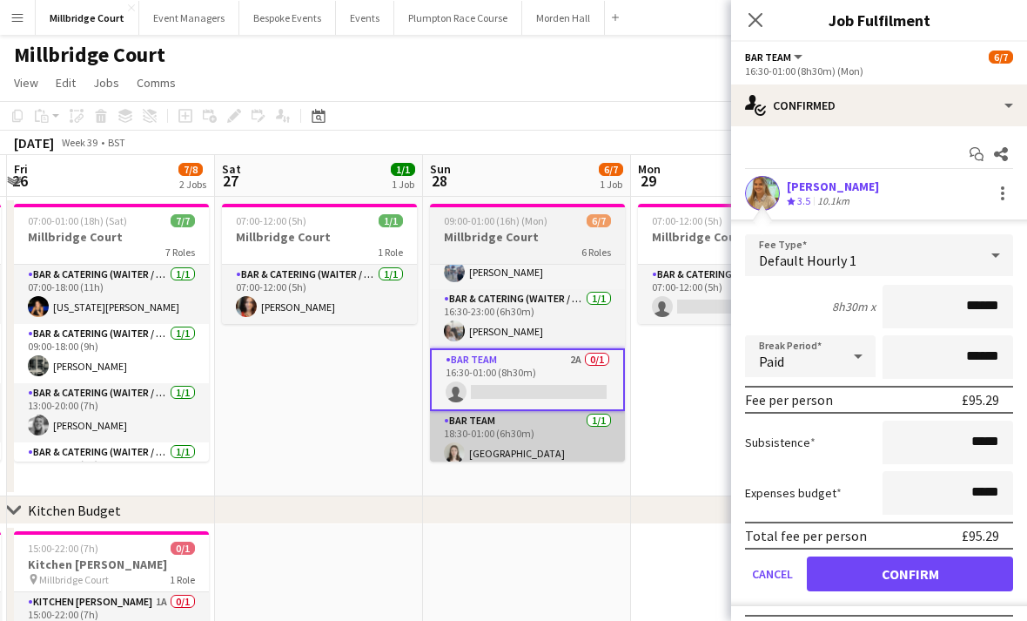
click at [575, 450] on app-card-role "Bar Team [DATE] 18:30-01:00 (6h30m) [GEOGRAPHIC_DATA]" at bounding box center [527, 440] width 195 height 59
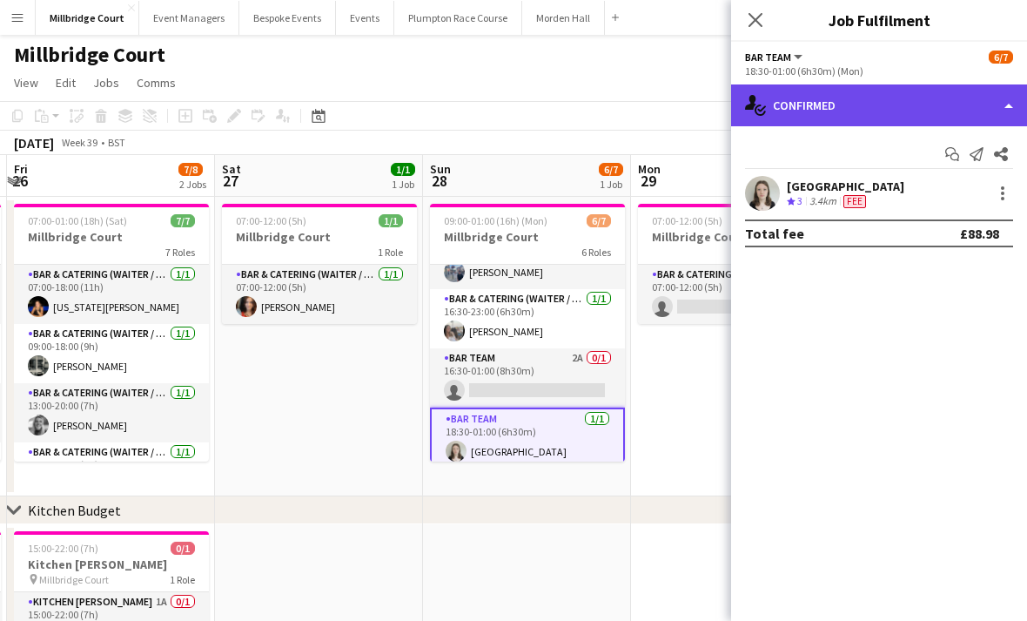
click at [851, 117] on div "single-neutral-actions-check-2 Confirmed" at bounding box center [879, 105] width 296 height 42
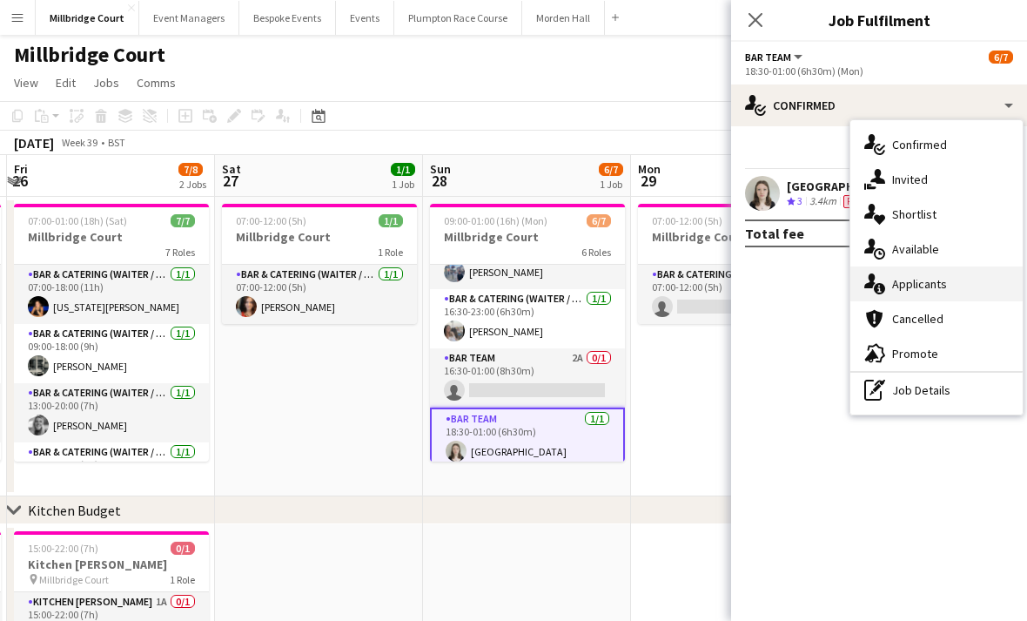
click at [934, 294] on div "single-neutral-actions-information Applicants" at bounding box center [937, 283] width 172 height 35
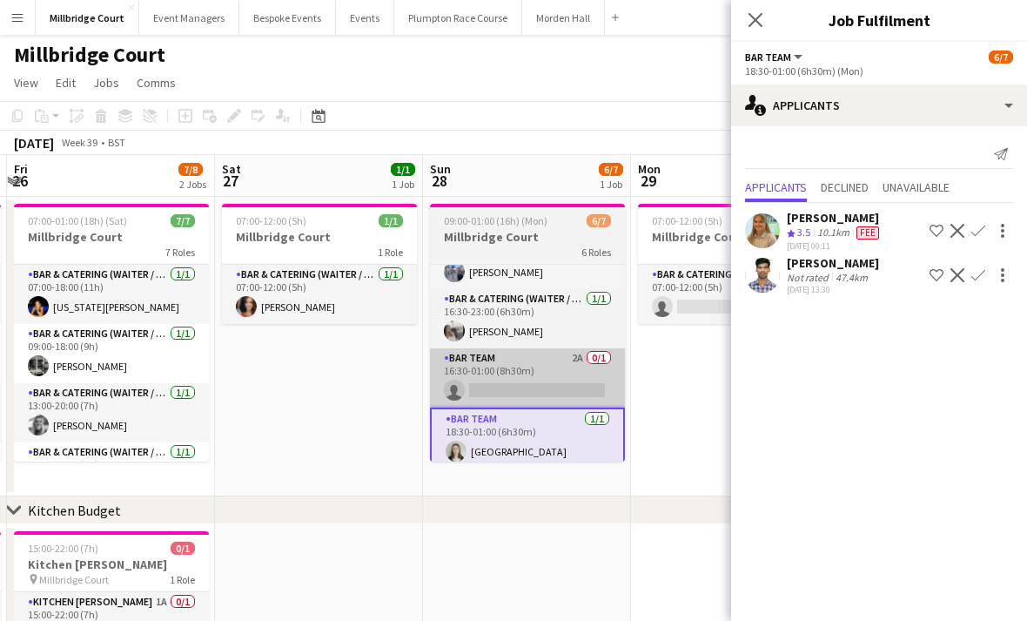
click at [571, 386] on app-card-role "Bar Team 2A 0/1 16:30-01:00 (8h30m) single-neutral-actions" at bounding box center [527, 377] width 195 height 59
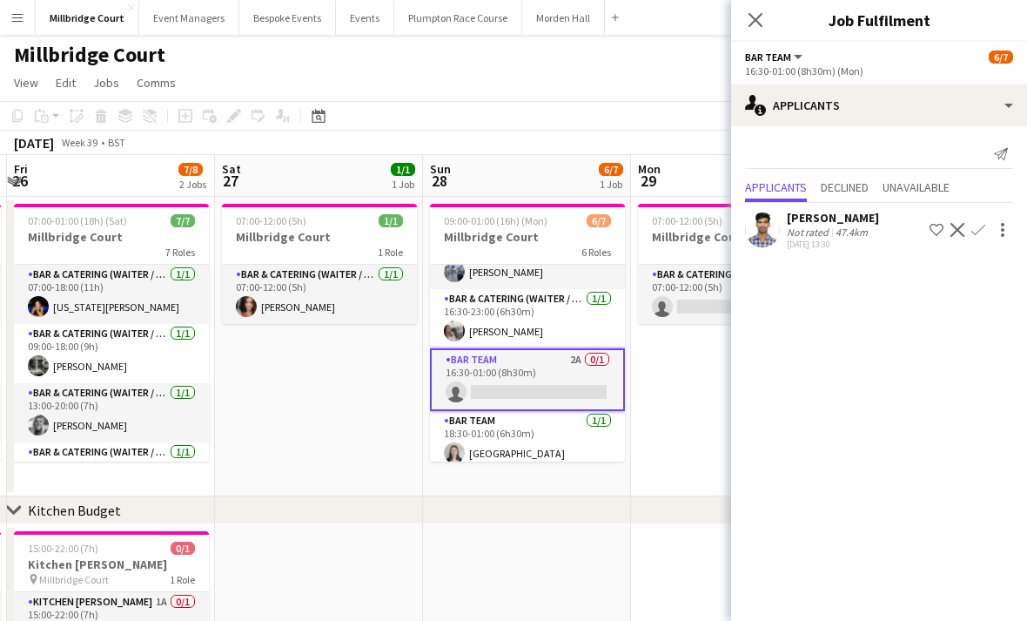
click at [566, 400] on app-card-role "Bar Team 2A 0/1 16:30-01:00 (8h30m) single-neutral-actions" at bounding box center [527, 379] width 195 height 63
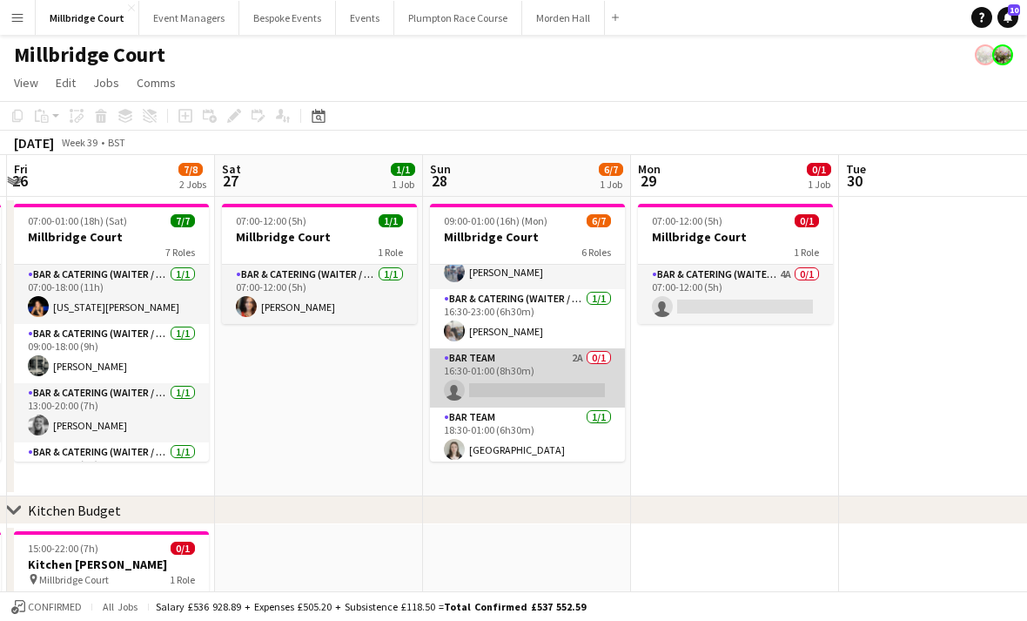
click at [533, 390] on app-card-role "Bar Team 2A 0/1 16:30-01:00 (8h30m) single-neutral-actions" at bounding box center [527, 377] width 195 height 59
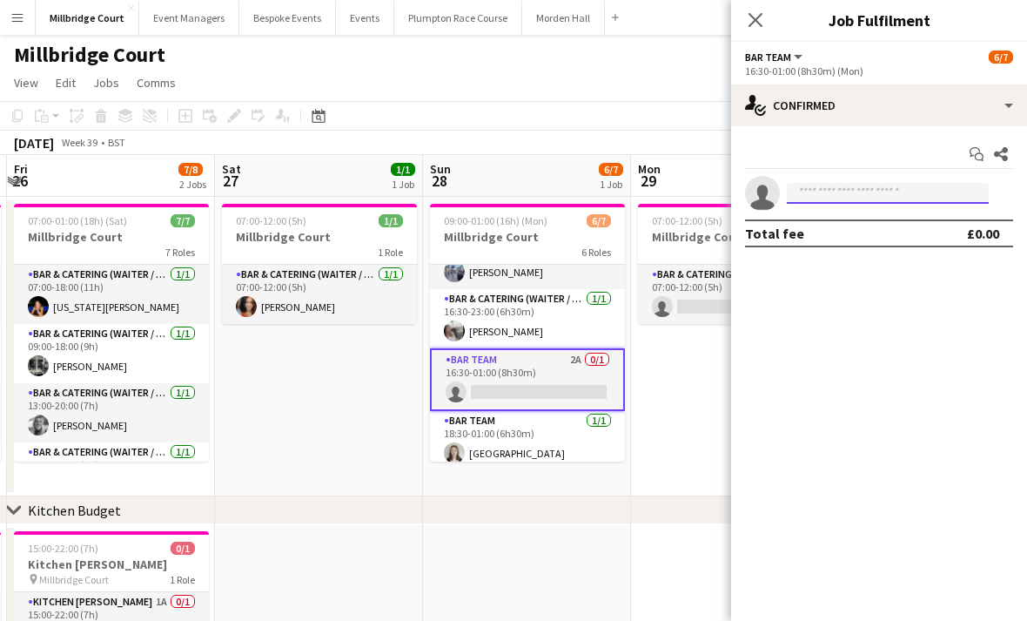
click at [850, 194] on input at bounding box center [888, 193] width 202 height 21
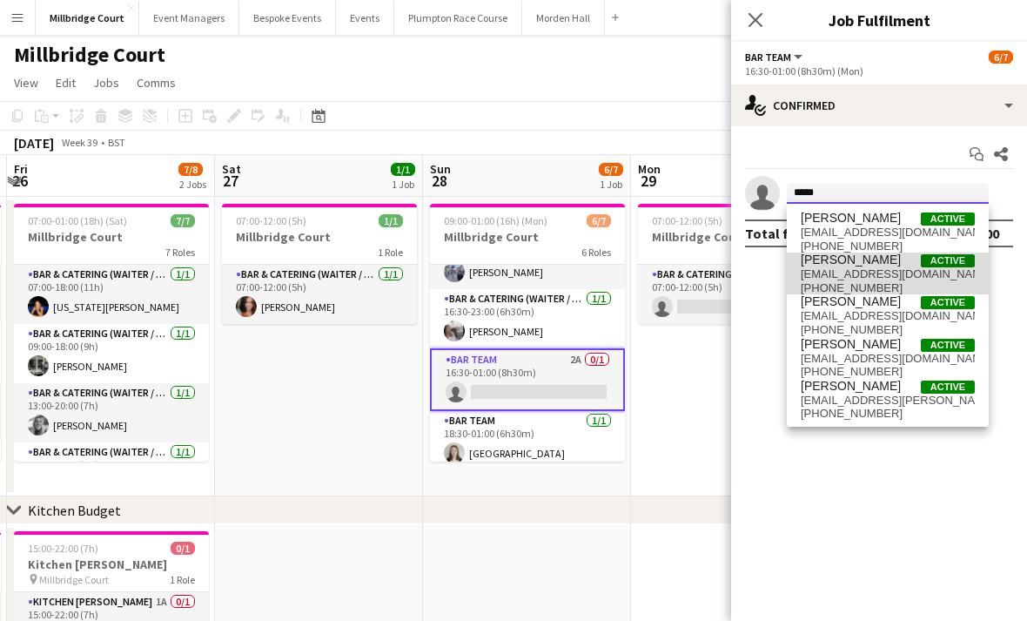
type input "*****"
click at [888, 270] on span "[EMAIL_ADDRESS][DOMAIN_NAME]" at bounding box center [888, 274] width 174 height 14
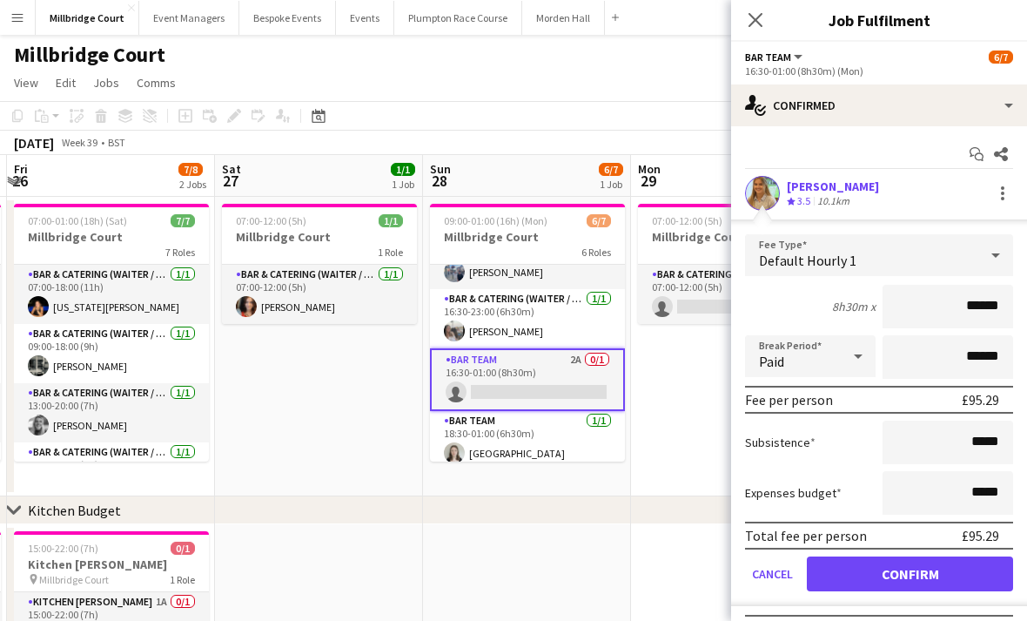
click at [885, 575] on button "Confirm" at bounding box center [910, 573] width 206 height 35
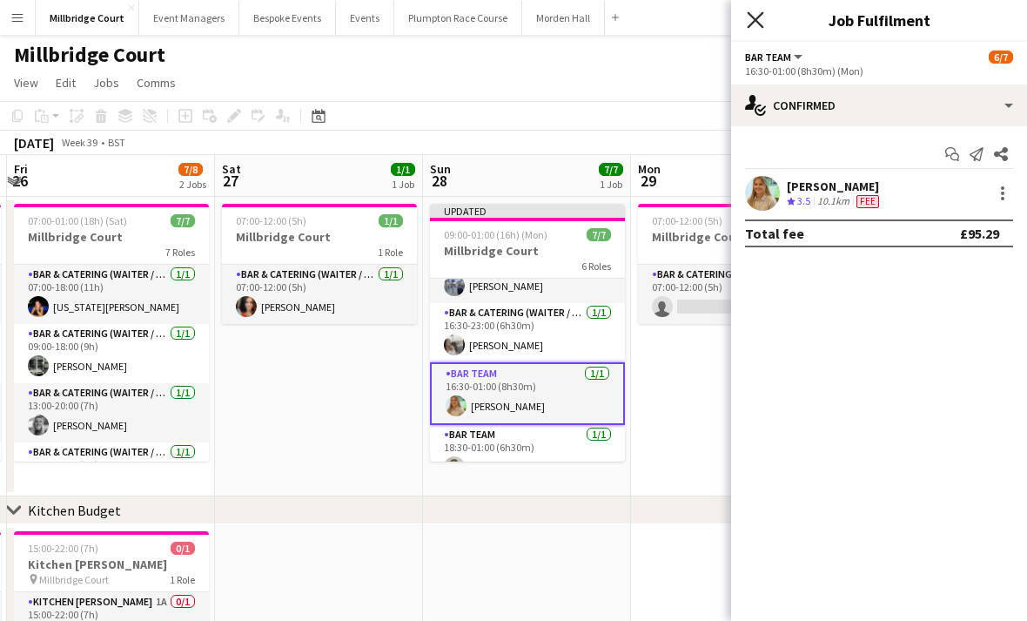
click at [763, 17] on icon "Close pop-in" at bounding box center [755, 19] width 17 height 17
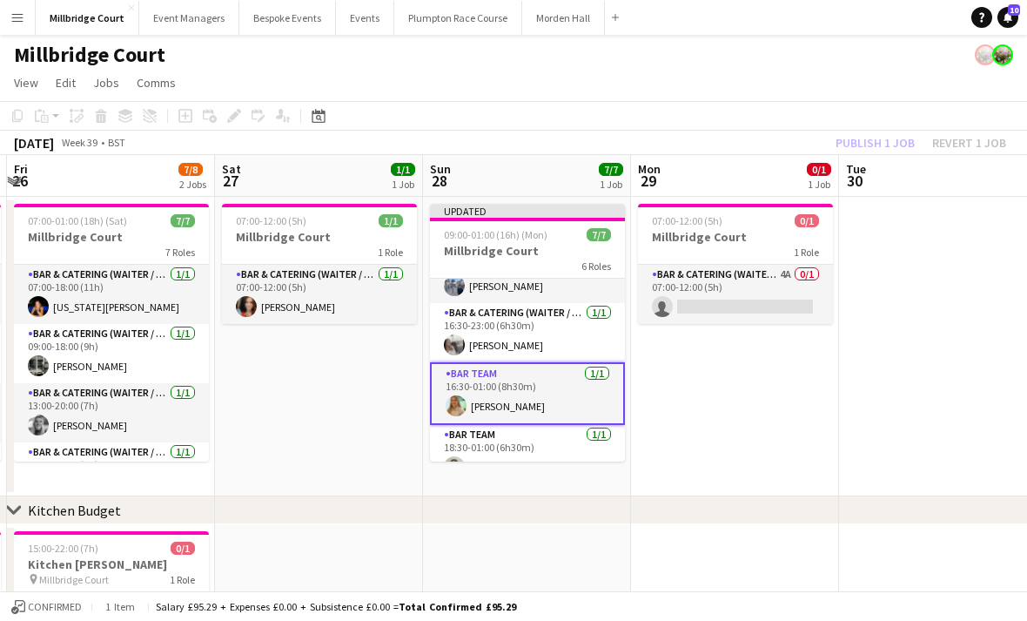
click at [678, 366] on app-date-cell "07:00-12:00 (5h) 0/1 Millbridge Court 1 Role Bar & Catering (Waiter / waitress)…" at bounding box center [735, 346] width 208 height 299
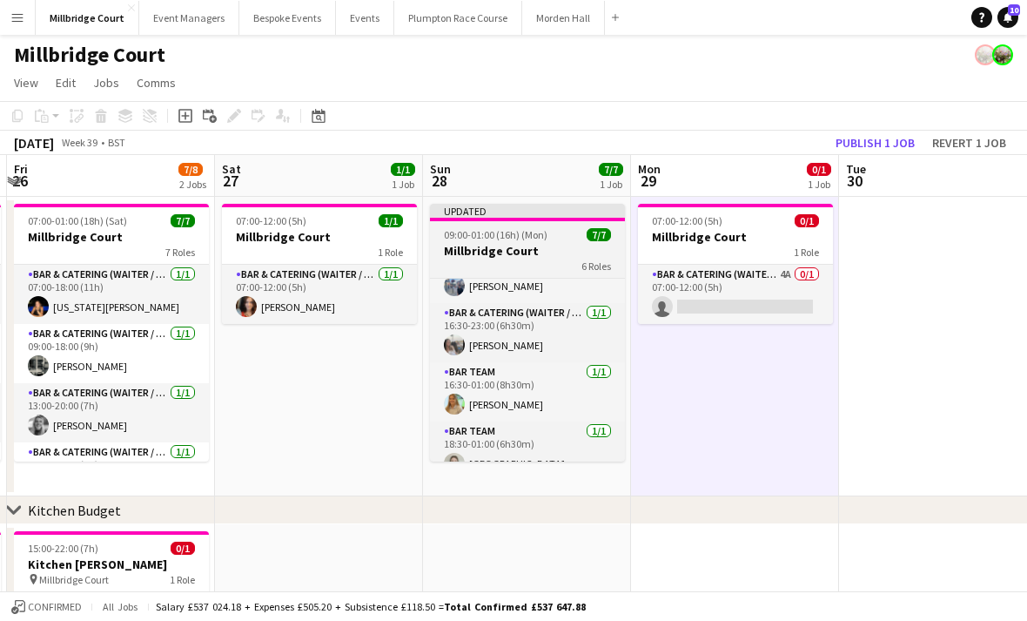
click at [582, 269] on span "6 Roles" at bounding box center [597, 265] width 30 height 13
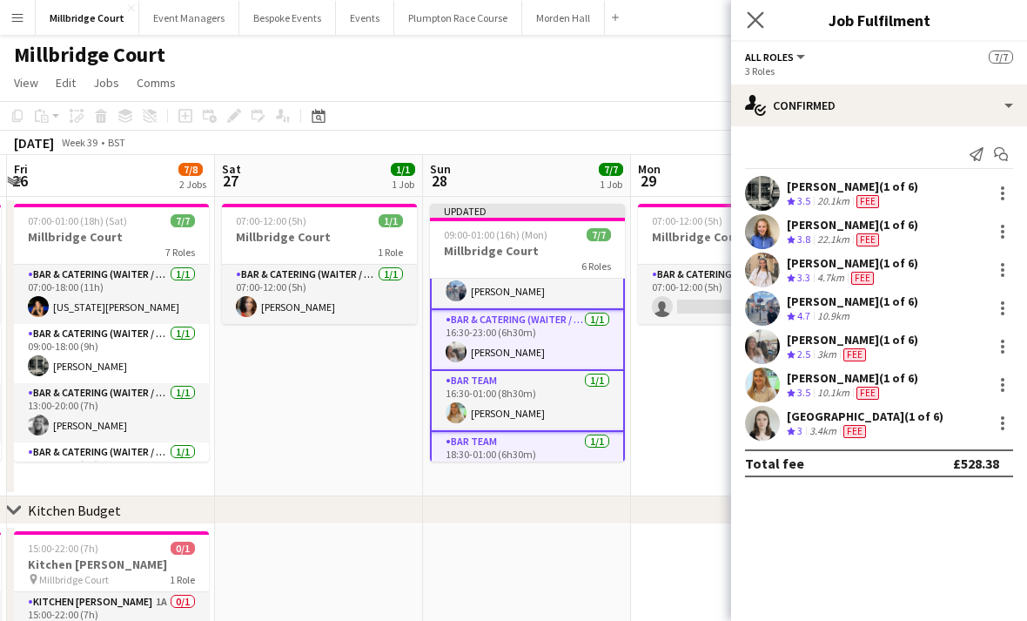
click at [764, 12] on app-icon "Close pop-in" at bounding box center [755, 20] width 25 height 25
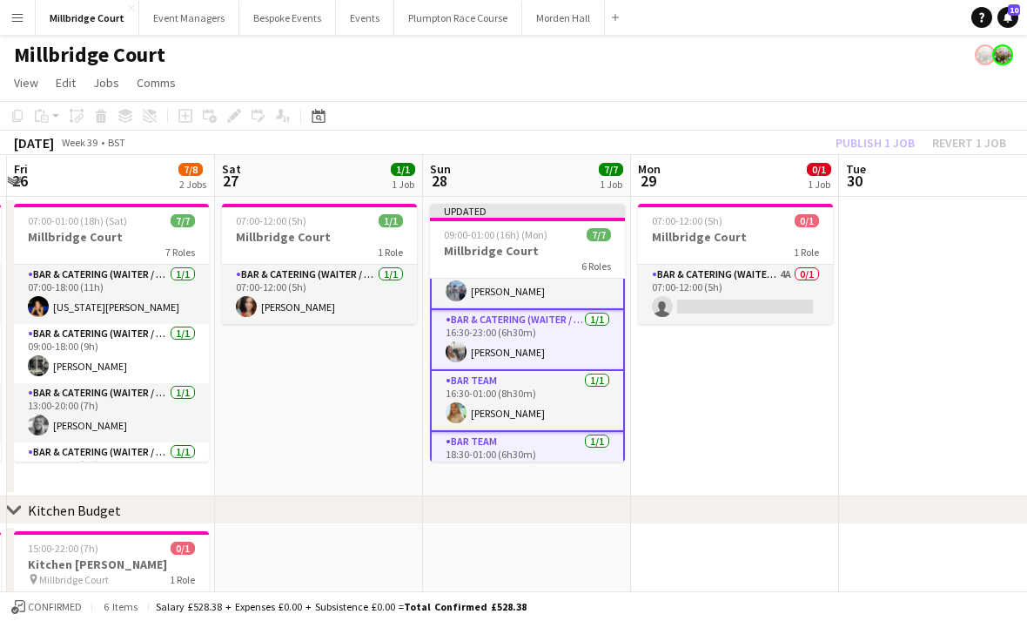
click at [730, 433] on app-date-cell "07:00-12:00 (5h) 0/1 Millbridge Court 1 Role Bar & Catering (Waiter / waitress)…" at bounding box center [735, 346] width 208 height 299
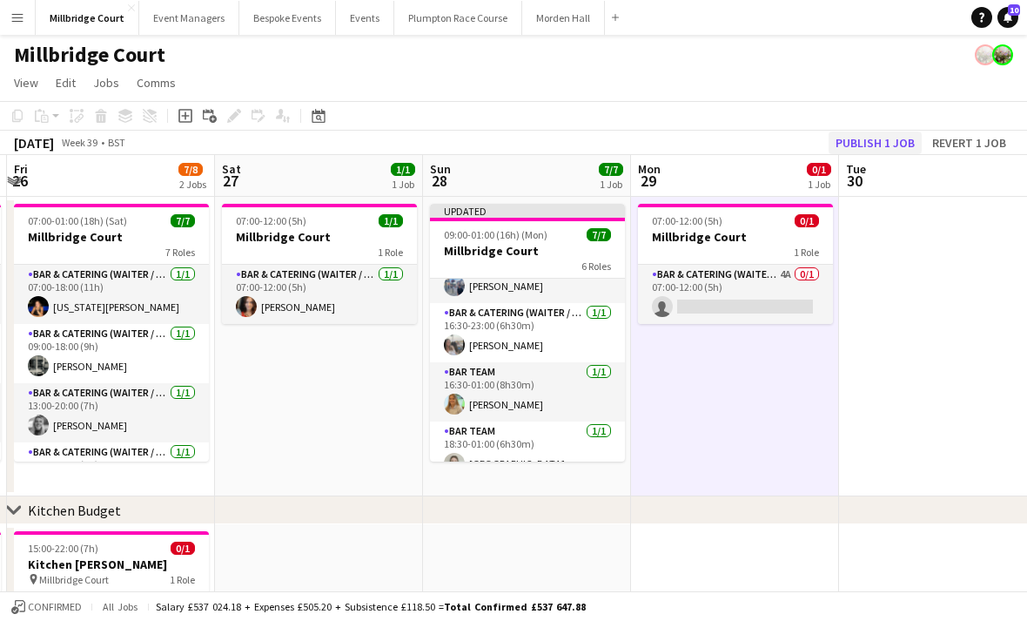
click at [892, 131] on button "Publish 1 job" at bounding box center [875, 142] width 93 height 23
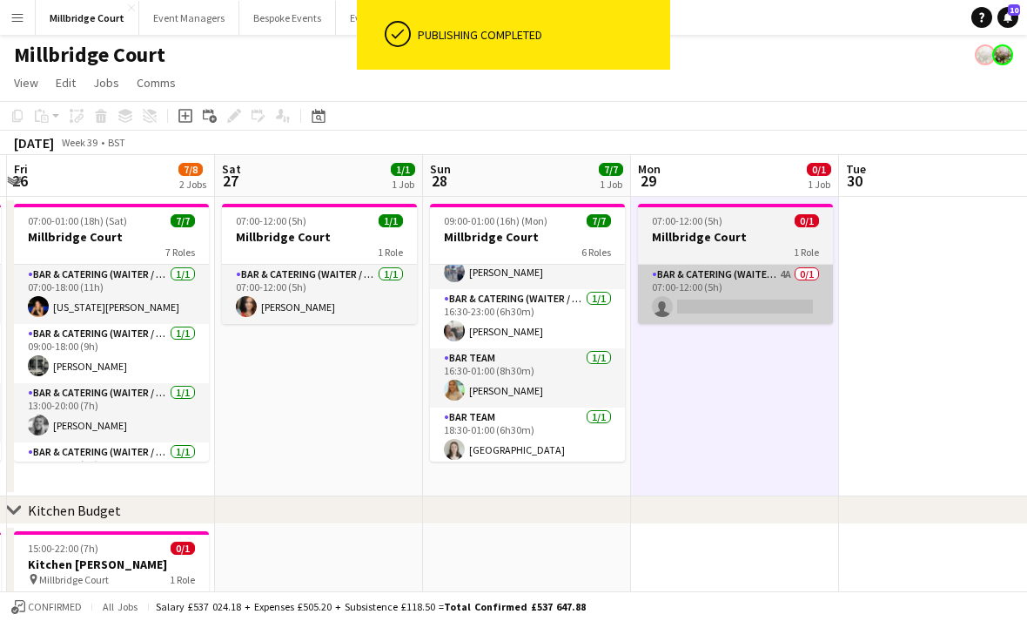
click at [728, 302] on app-card-role "Bar & Catering (Waiter / waitress) 4A 0/1 07:00-12:00 (5h) single-neutral-actio…" at bounding box center [735, 294] width 195 height 59
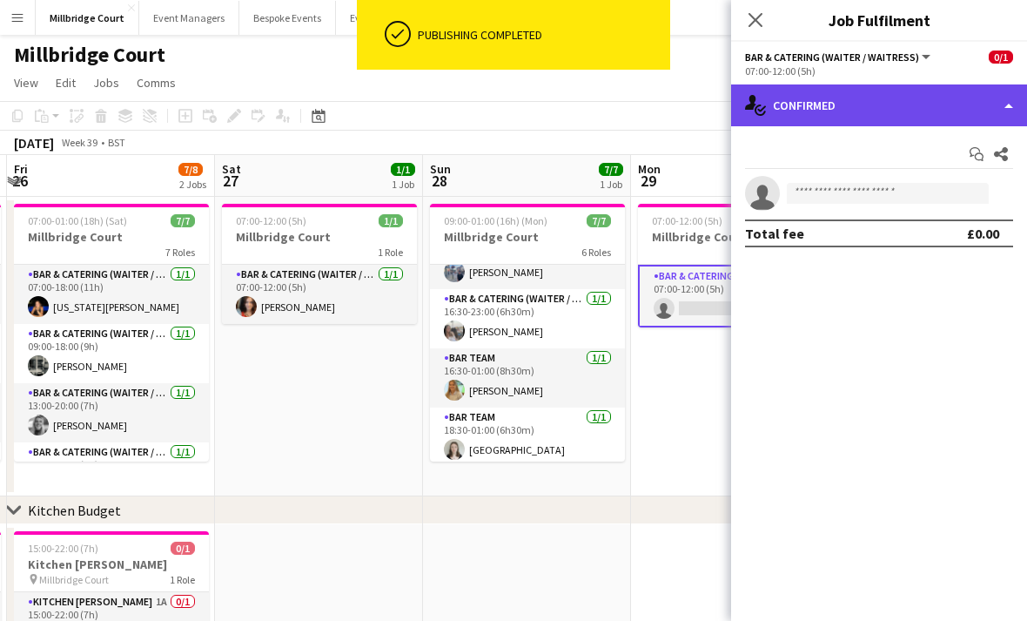
click at [929, 113] on div "single-neutral-actions-check-2 Confirmed" at bounding box center [879, 105] width 296 height 42
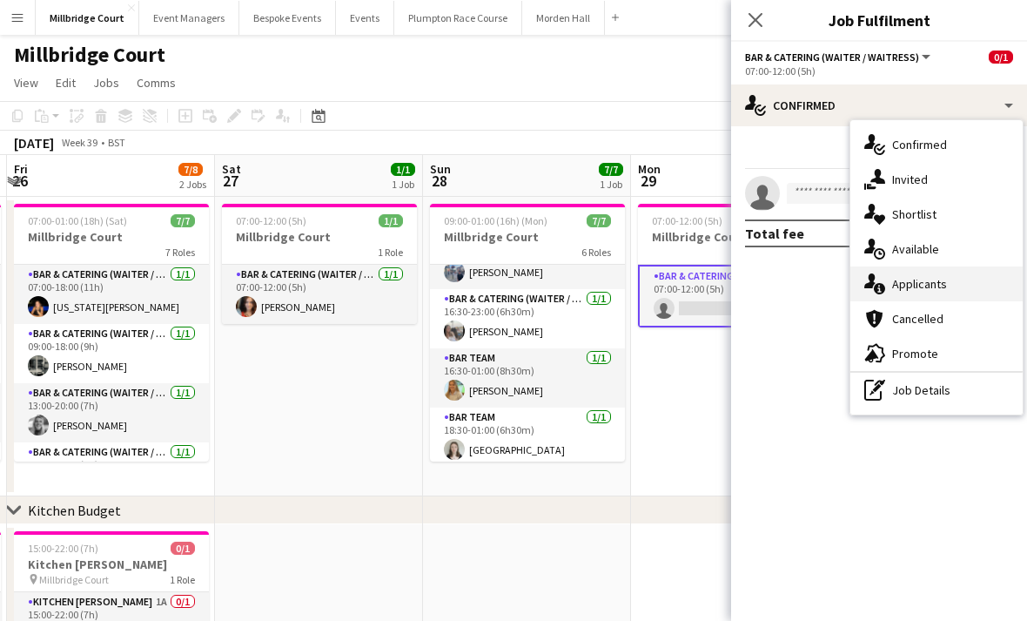
click at [883, 276] on icon "single-neutral-actions-information" at bounding box center [875, 283] width 21 height 21
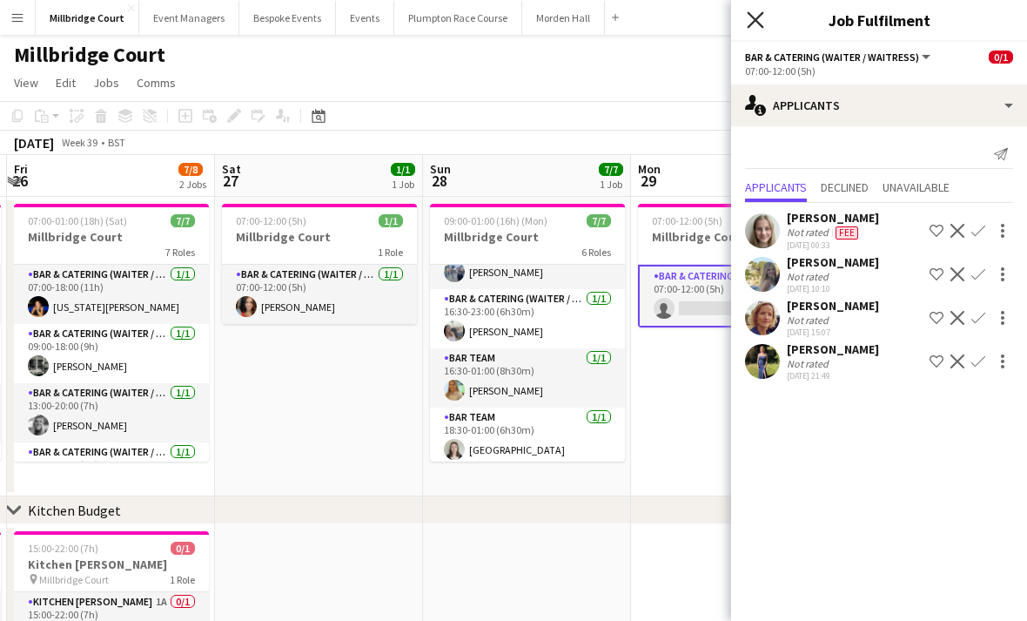
click at [762, 17] on icon "Close pop-in" at bounding box center [755, 19] width 17 height 17
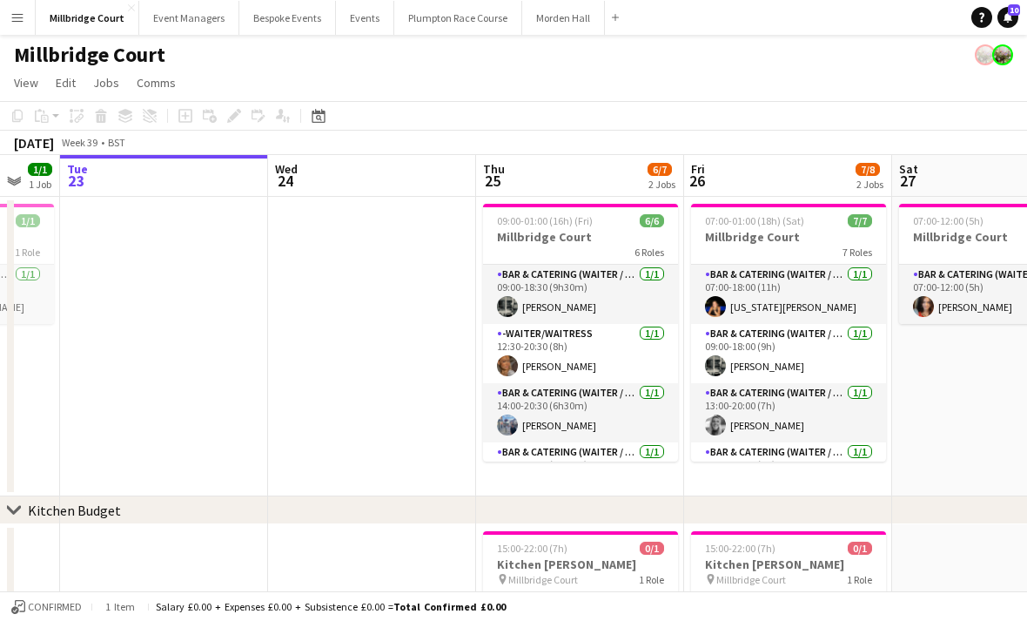
scroll to position [0, 429]
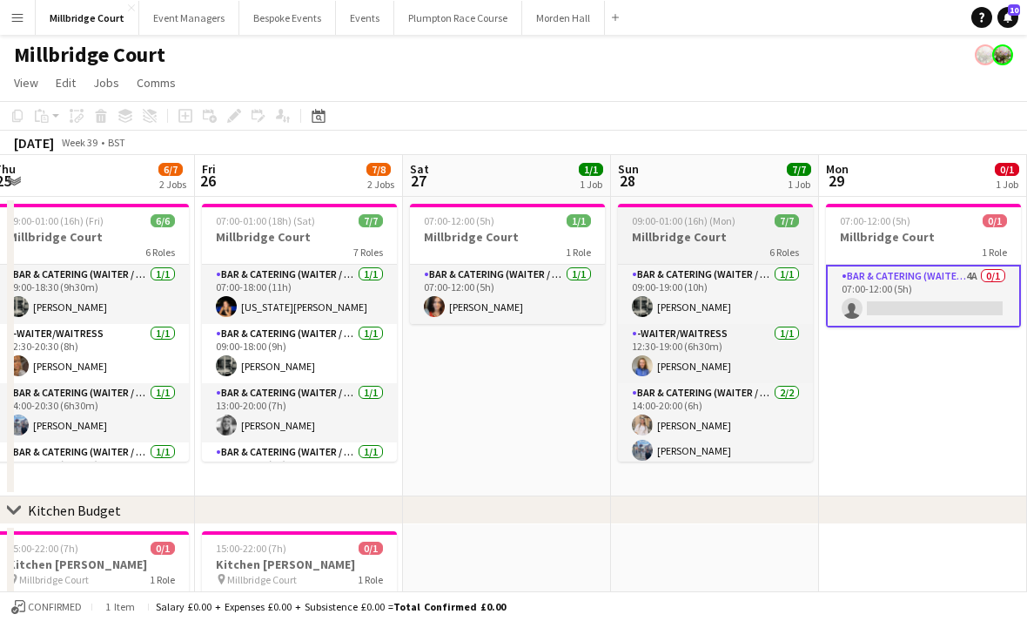
click at [759, 245] on div "6 Roles" at bounding box center [715, 252] width 195 height 14
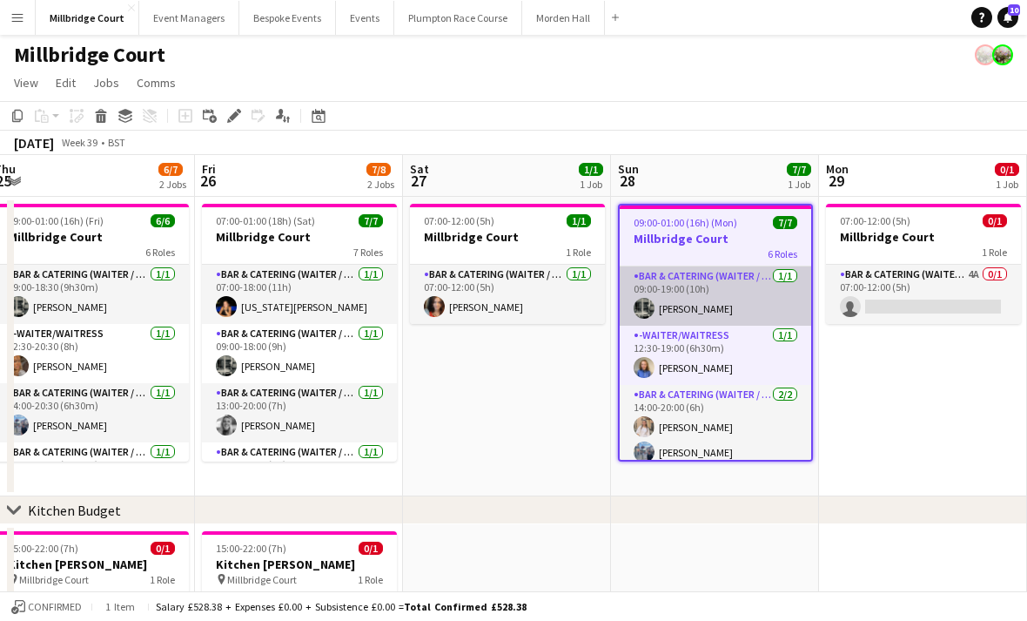
click at [745, 314] on app-card-role "Bar & Catering (Waiter / waitress) [DATE] 09:00-19:00 (10h) [PERSON_NAME]" at bounding box center [716, 295] width 192 height 59
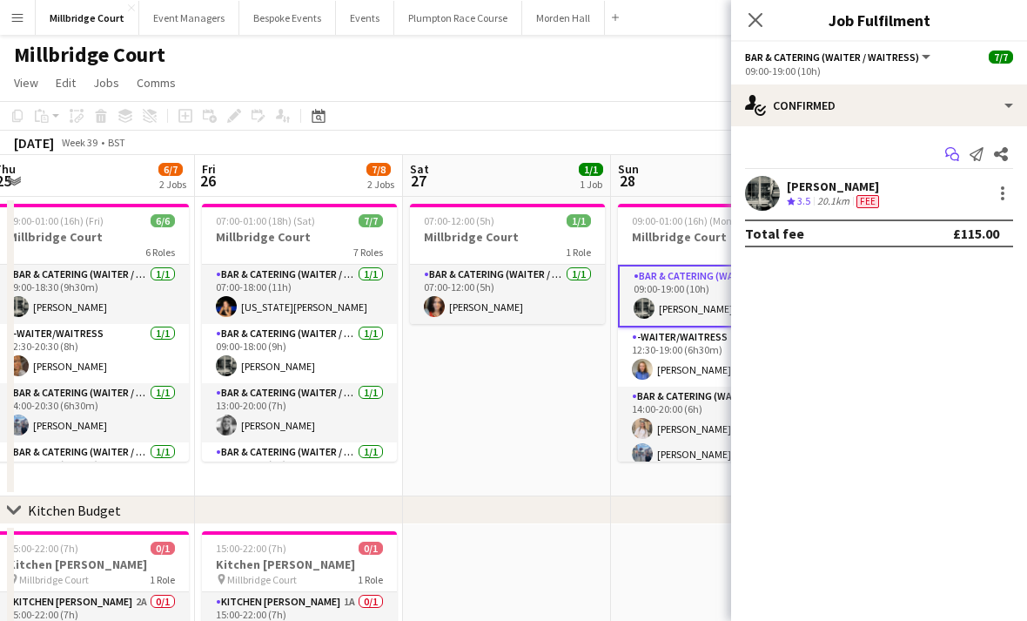
click at [953, 154] on icon at bounding box center [955, 157] width 9 height 9
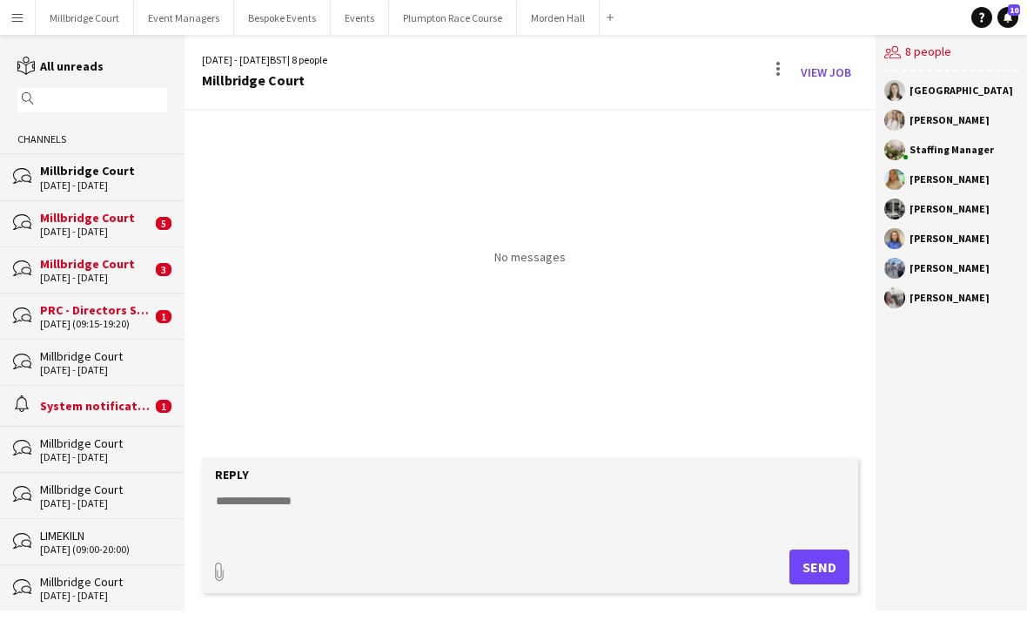
click at [557, 537] on textarea at bounding box center [533, 514] width 638 height 45
type textarea "**********"
click at [824, 576] on button "Send" at bounding box center [820, 566] width 60 height 35
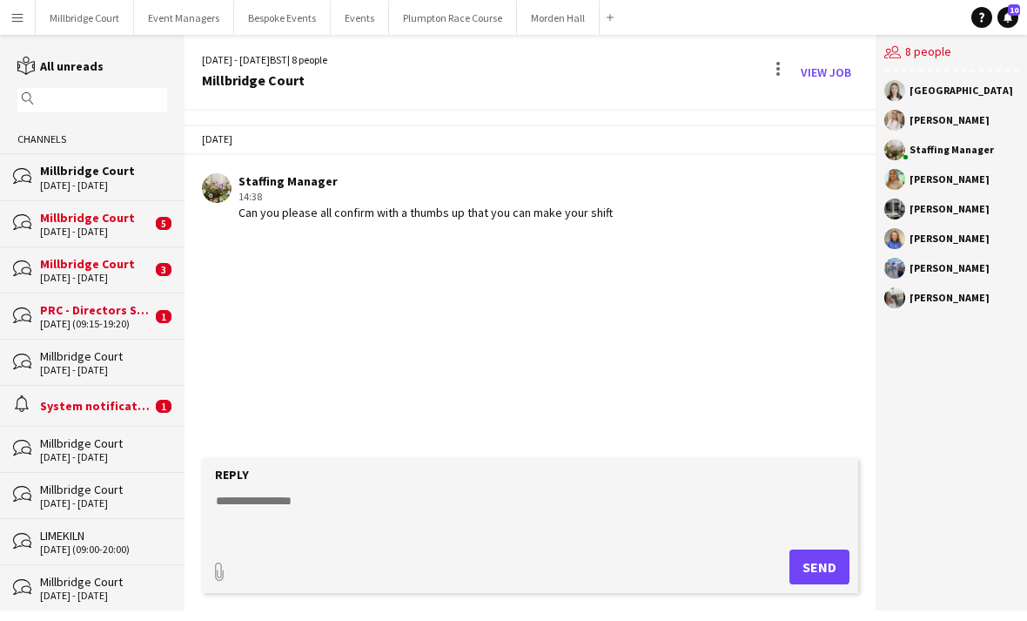
click at [530, 532] on textarea at bounding box center [533, 514] width 638 height 45
type textarea "**********"
click at [824, 568] on button "Send" at bounding box center [820, 566] width 60 height 35
click at [146, 225] on div "[DATE] - [DATE]" at bounding box center [95, 231] width 111 height 12
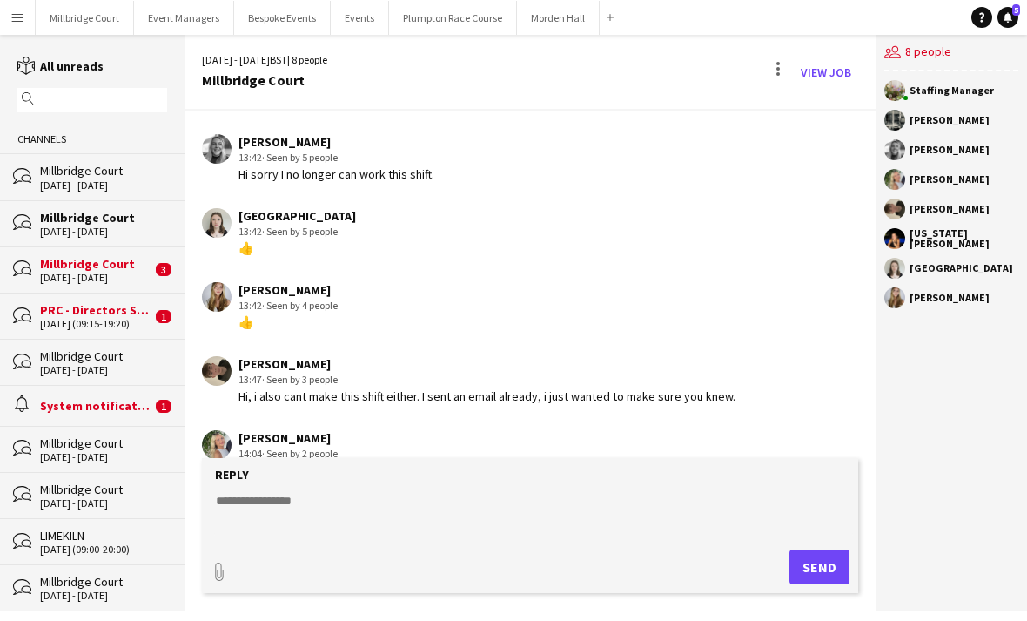
scroll to position [82, 0]
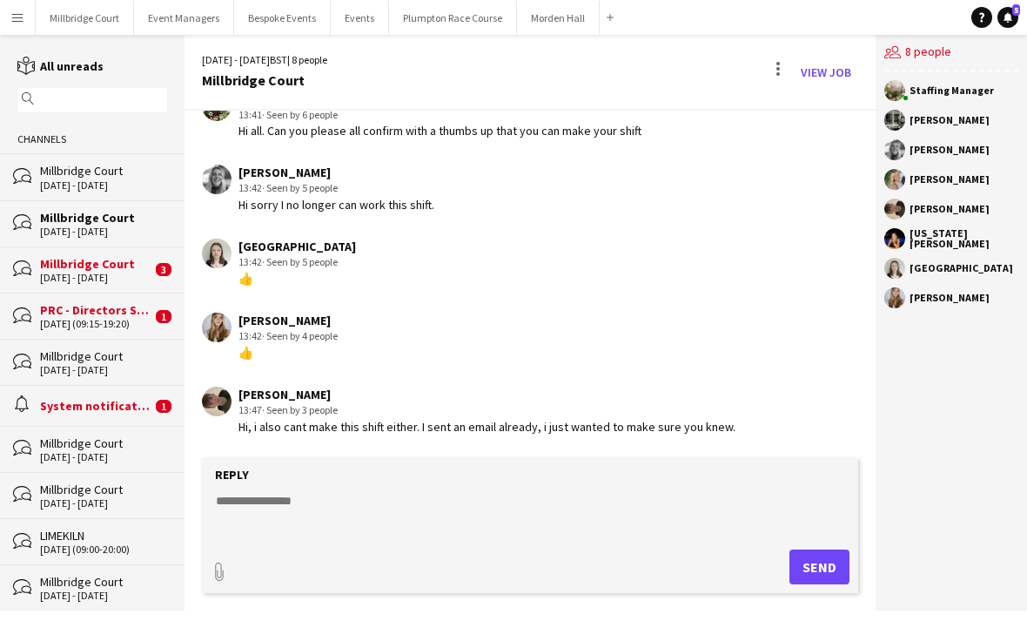
click at [94, 72] on link "reading All unreads" at bounding box center [60, 66] width 86 height 16
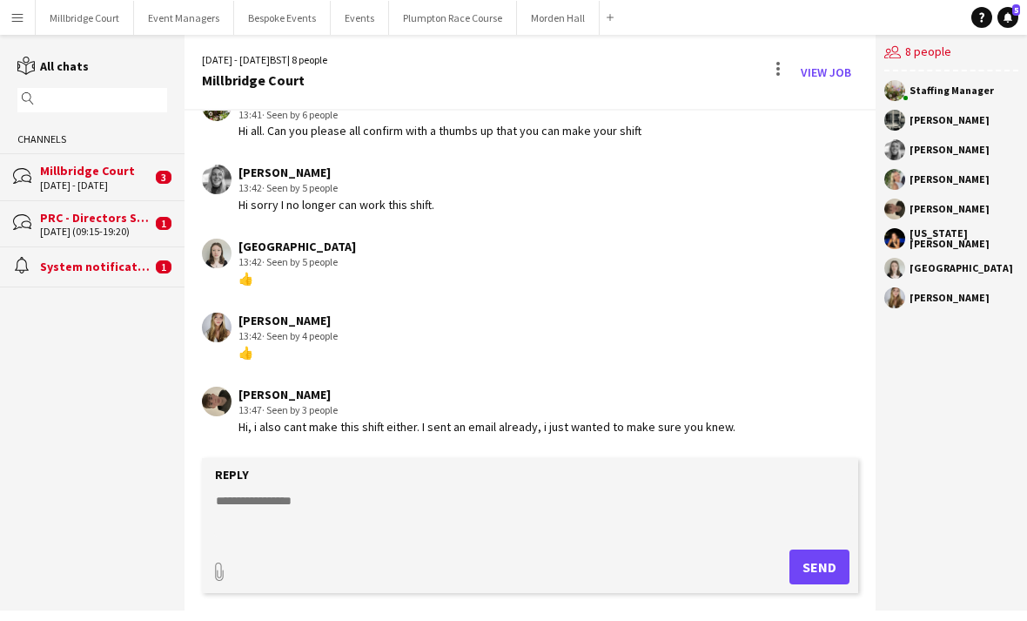
click at [94, 83] on div "reading All chats magnifier Channels bubbles [GEOGRAPHIC_DATA] [DATE] - [DATE] …" at bounding box center [92, 172] width 185 height 231
click at [85, 64] on link "reading All chats" at bounding box center [52, 66] width 71 height 16
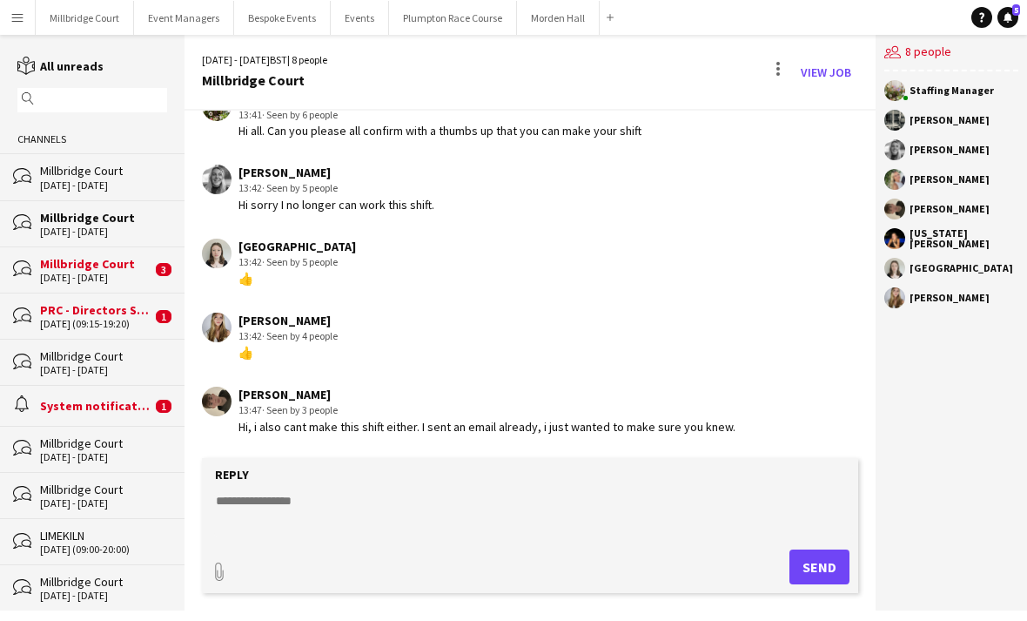
click at [100, 69] on link "reading All unreads" at bounding box center [60, 66] width 86 height 16
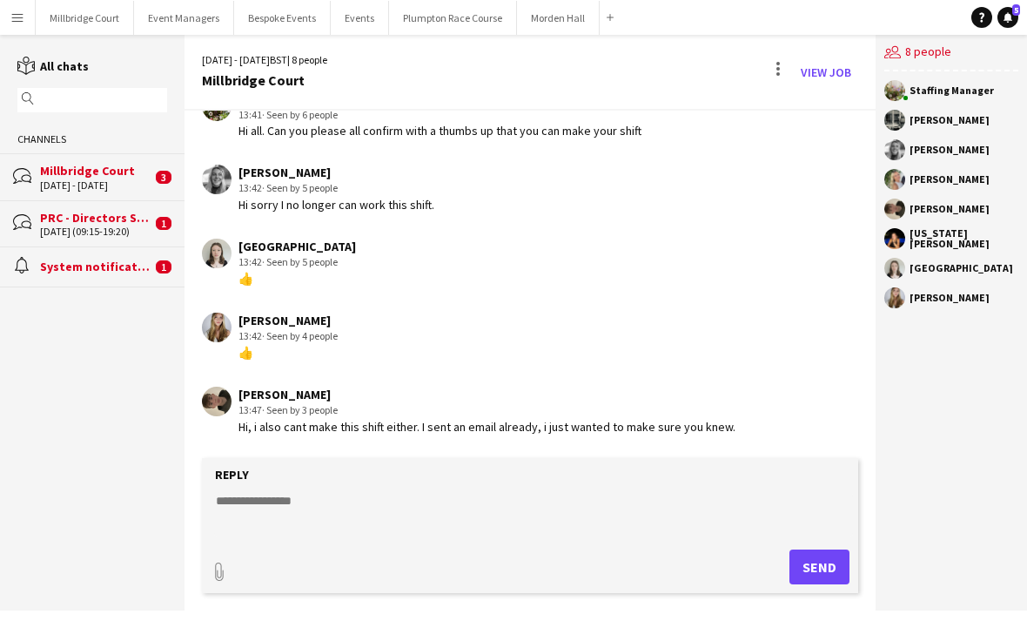
click at [98, 84] on div "reading All chats magnifier Channels bubbles [GEOGRAPHIC_DATA] [DATE] - [DATE] …" at bounding box center [92, 172] width 185 height 231
click at [111, 82] on div "reading All chats magnifier Channels bubbles [GEOGRAPHIC_DATA] [DATE] - [DATE] …" at bounding box center [92, 172] width 185 height 231
click at [84, 71] on link "reading All chats" at bounding box center [52, 66] width 71 height 16
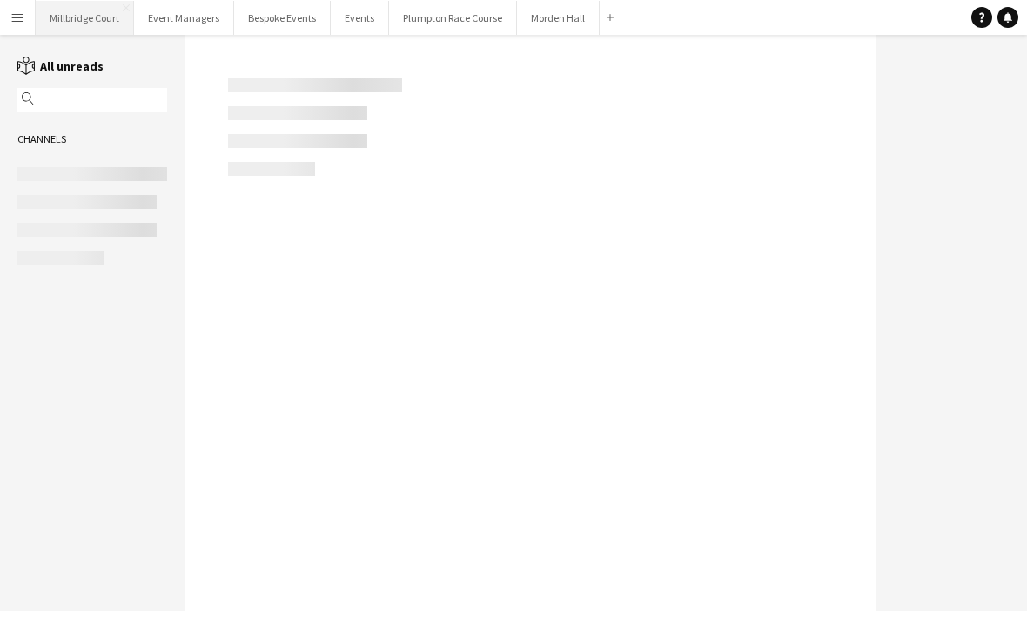
click at [69, 29] on button "[GEOGRAPHIC_DATA]" at bounding box center [85, 18] width 98 height 34
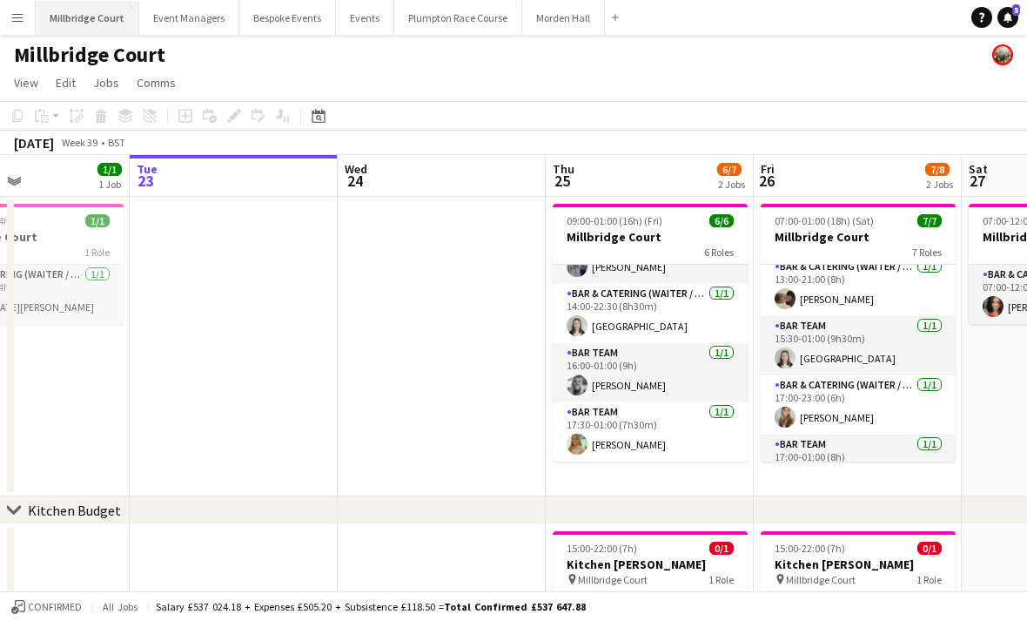
scroll to position [186, 0]
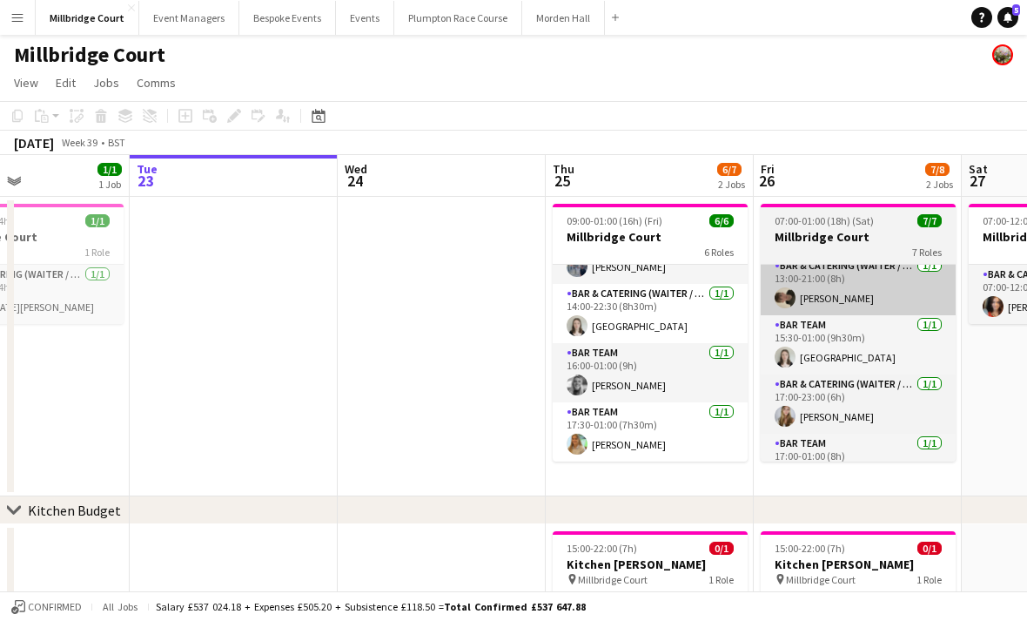
click at [861, 302] on app-card-role "Bar & Catering (Waiter / waitress) 1/1 13:00-21:00 (8h) Charles Laughton" at bounding box center [858, 285] width 195 height 59
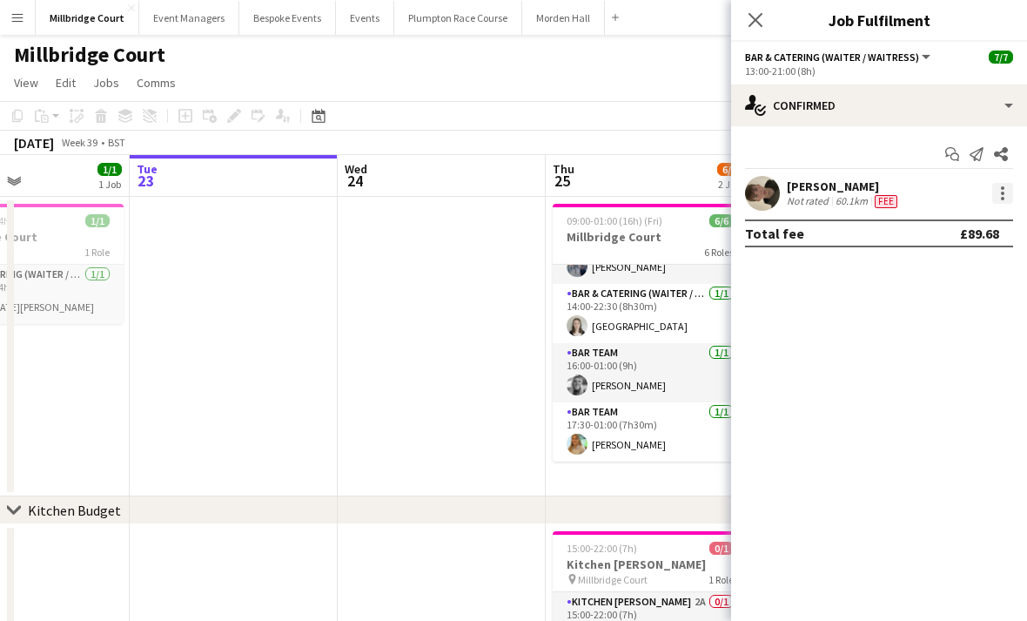
click at [993, 198] on div at bounding box center [1002, 193] width 21 height 21
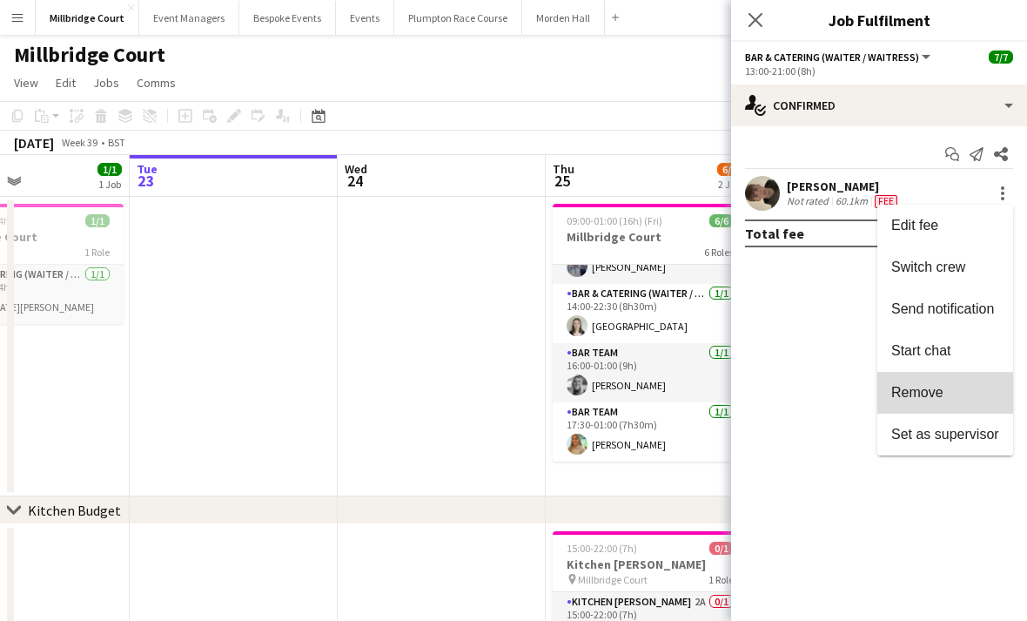
click at [926, 400] on span "Remove" at bounding box center [917, 392] width 52 height 15
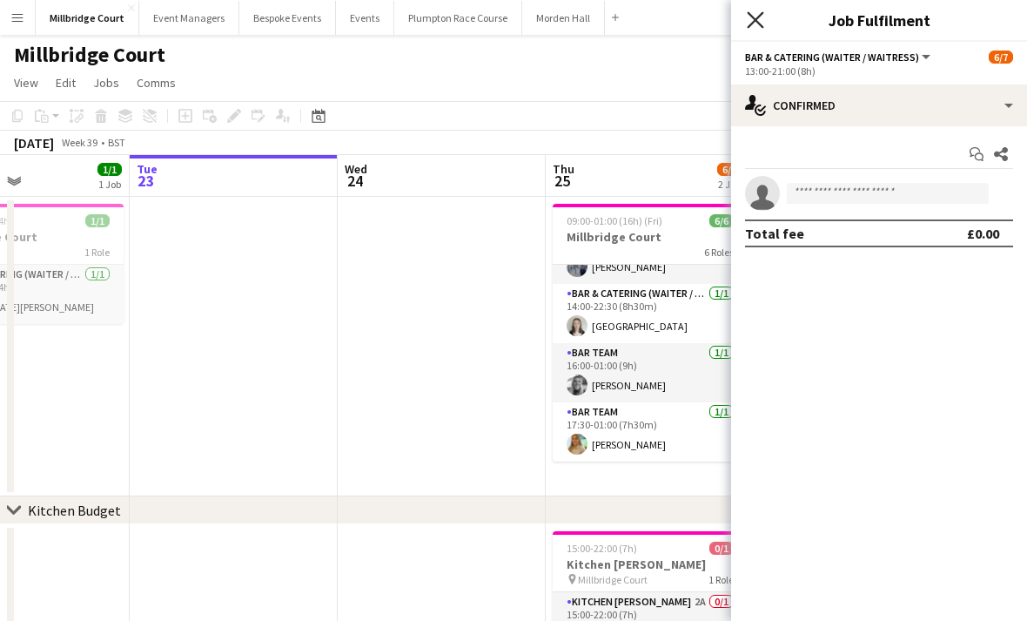
click at [760, 21] on icon "Close pop-in" at bounding box center [755, 19] width 17 height 17
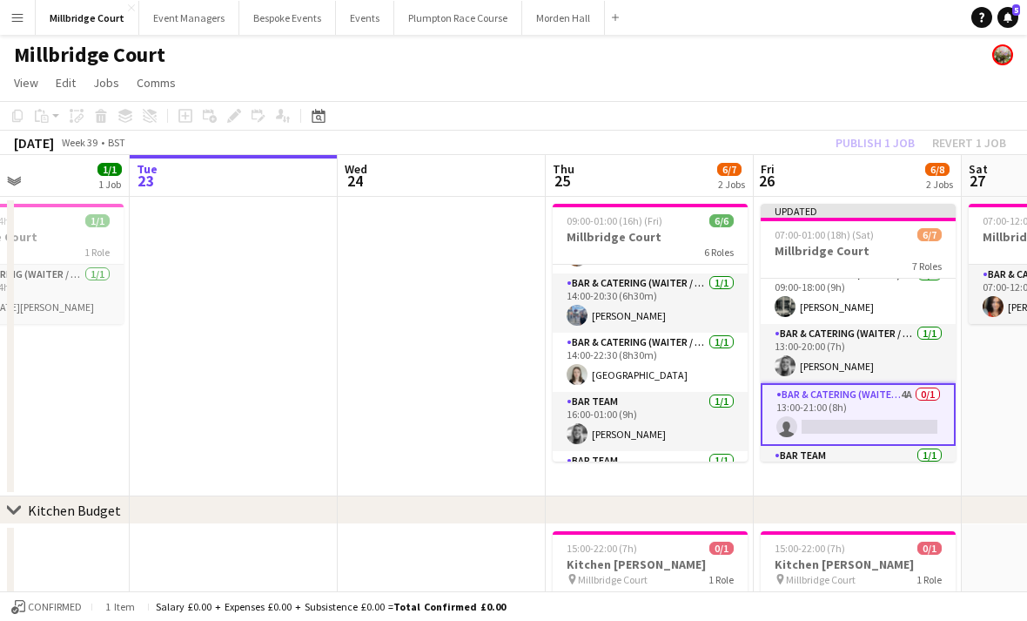
scroll to position [65, 0]
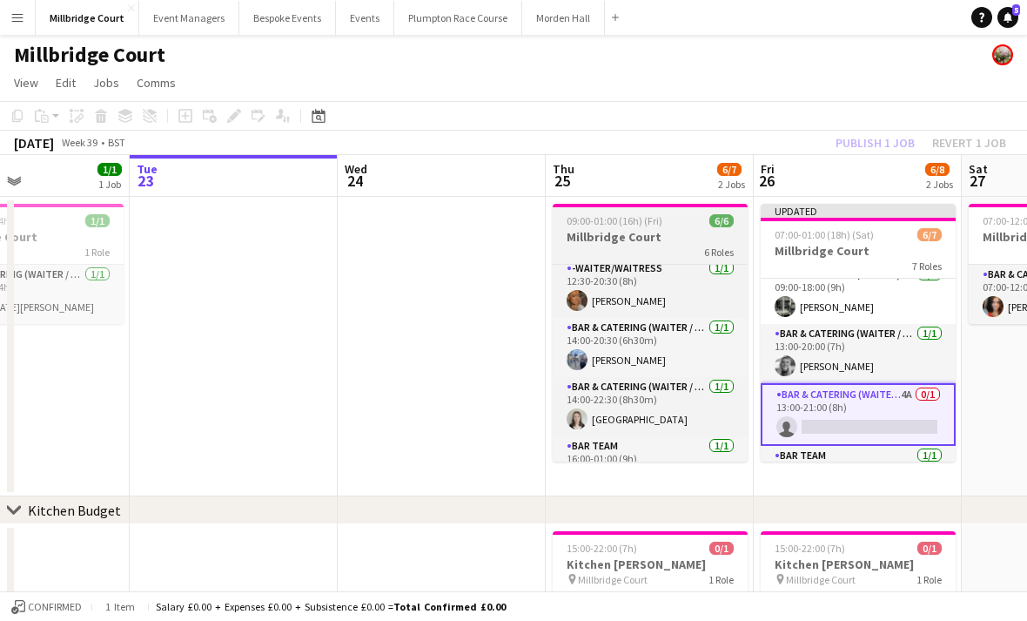
click at [689, 241] on h3 "Millbridge Court" at bounding box center [650, 237] width 195 height 16
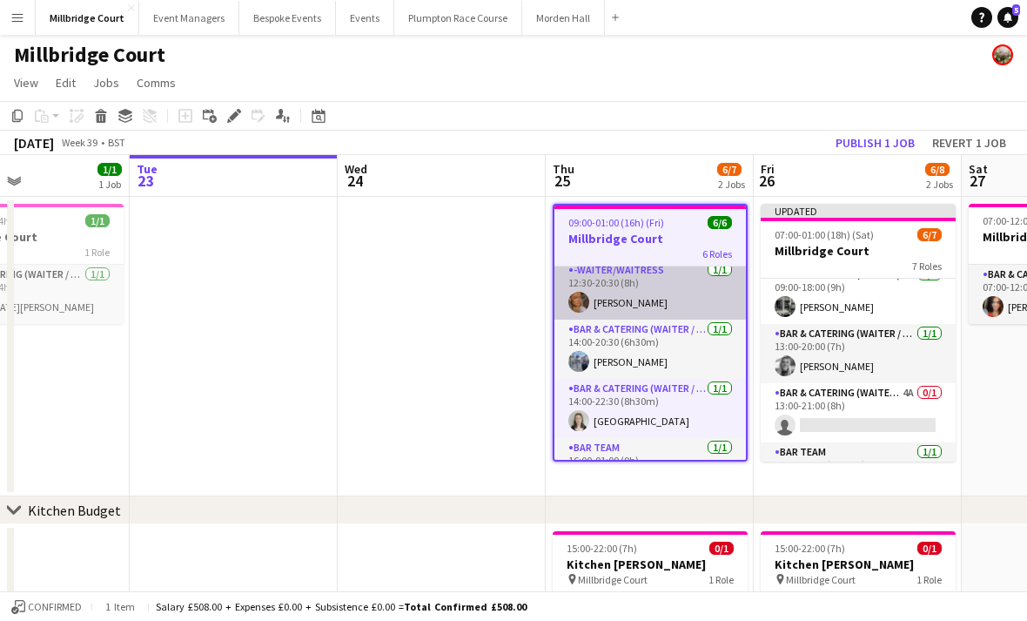
click at [692, 289] on app-card-role "-Waiter/Waitress 1/1 12:30-20:30 (8h) Jessica Platt" at bounding box center [651, 289] width 192 height 59
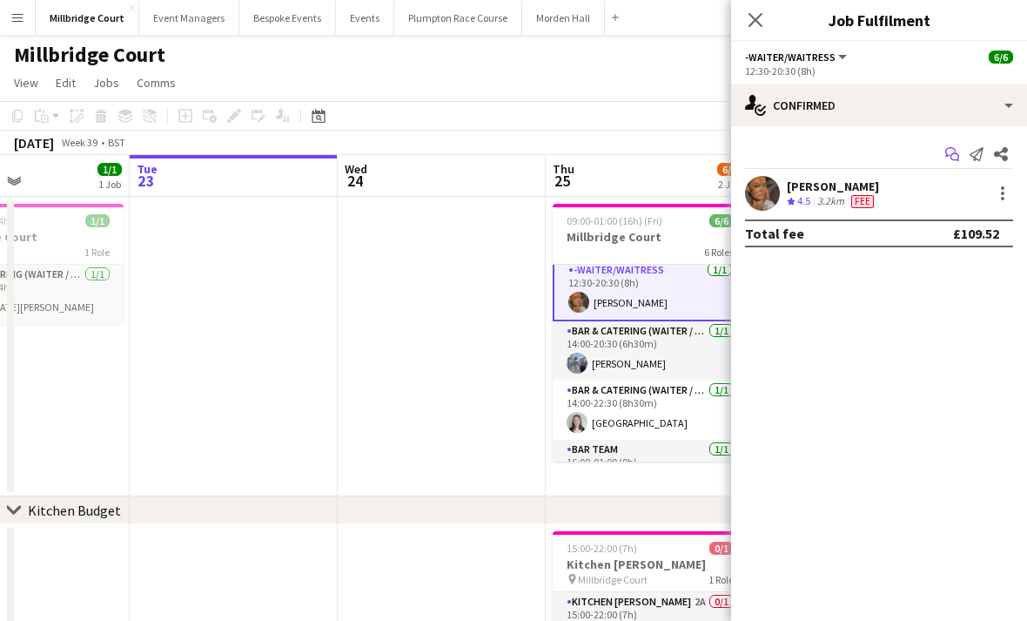
click at [947, 158] on icon "Start chat" at bounding box center [952, 154] width 14 height 14
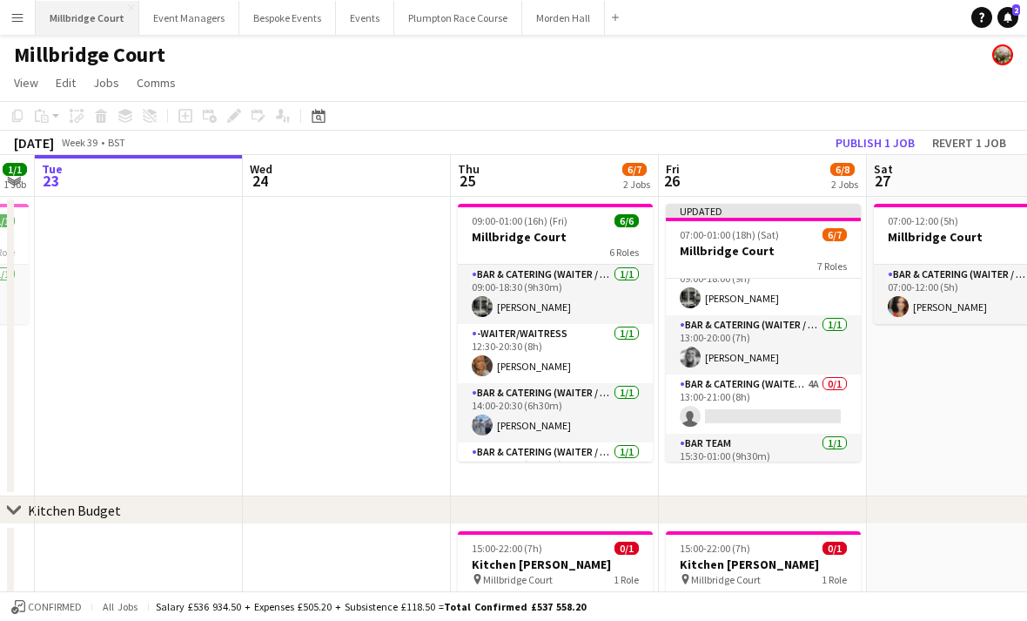
scroll to position [123, 0]
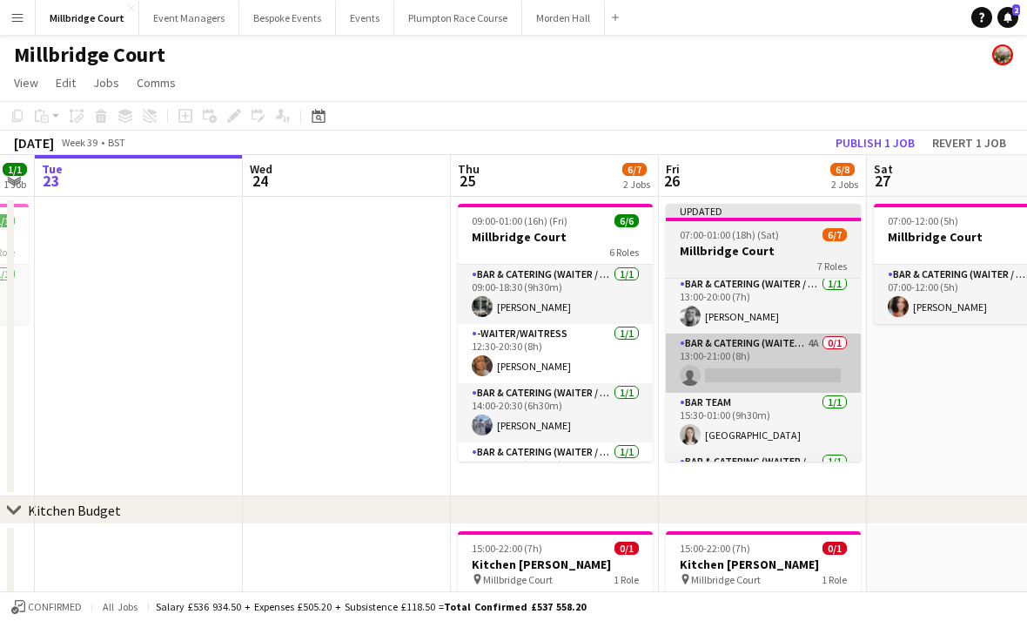
click at [801, 364] on app-card-role "Bar & Catering (Waiter / waitress) 4A 0/1 13:00-21:00 (8h) single-neutral-actio…" at bounding box center [763, 362] width 195 height 59
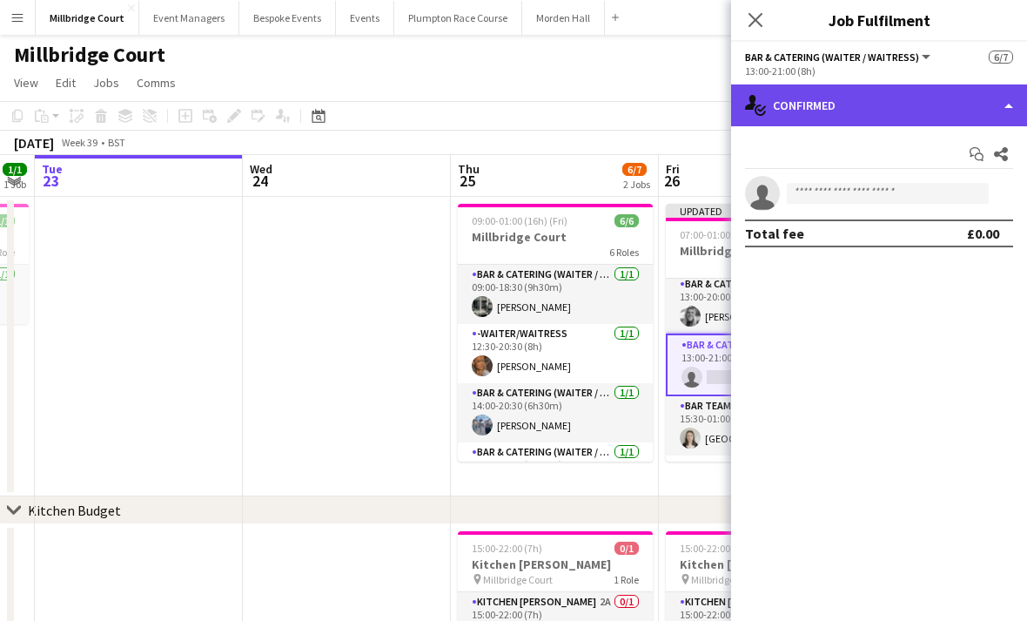
click at [924, 98] on div "single-neutral-actions-check-2 Confirmed" at bounding box center [879, 105] width 296 height 42
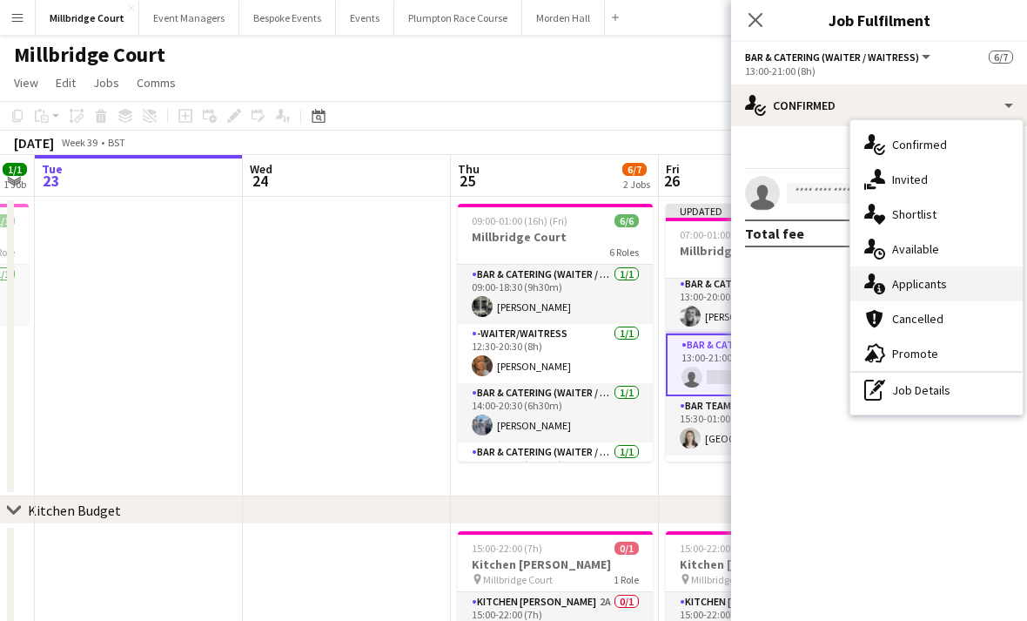
click at [918, 289] on span "Applicants" at bounding box center [919, 284] width 55 height 16
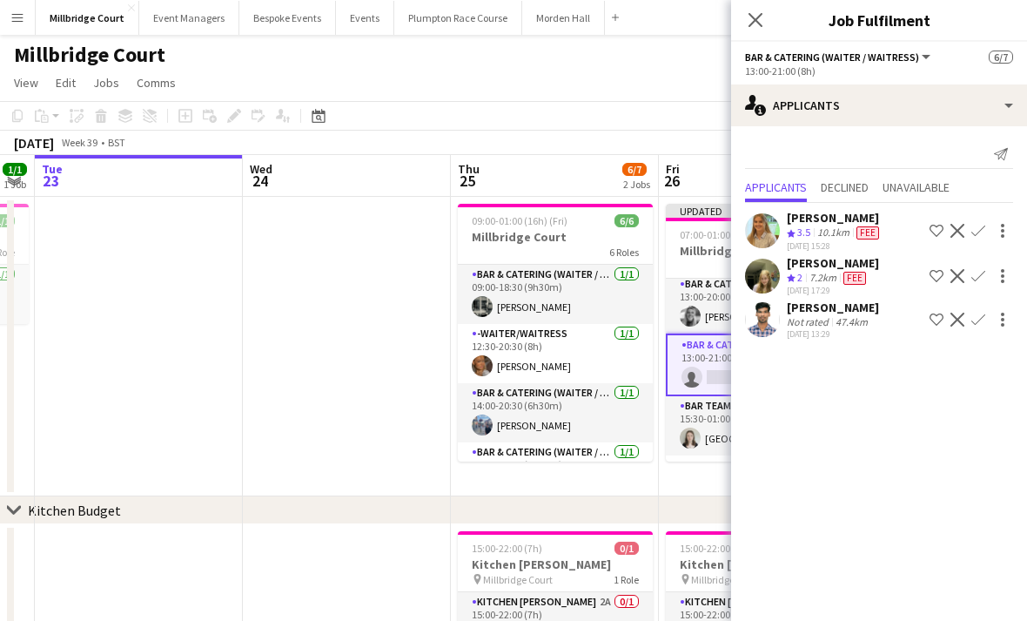
click at [865, 227] on span "Fee" at bounding box center [868, 232] width 23 height 13
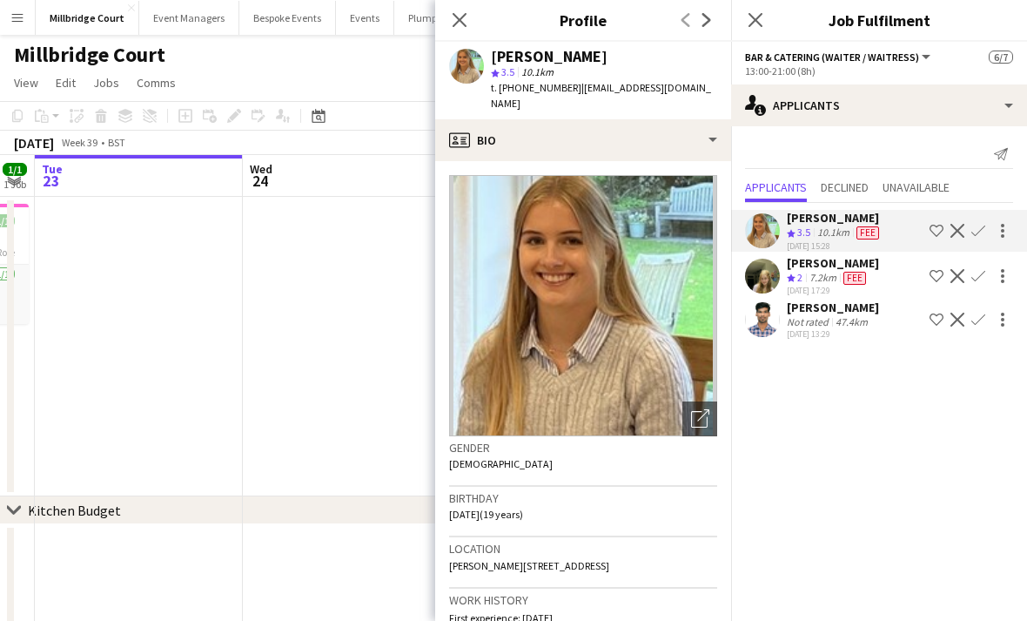
click at [979, 232] on app-icon "Confirm" at bounding box center [979, 231] width 14 height 14
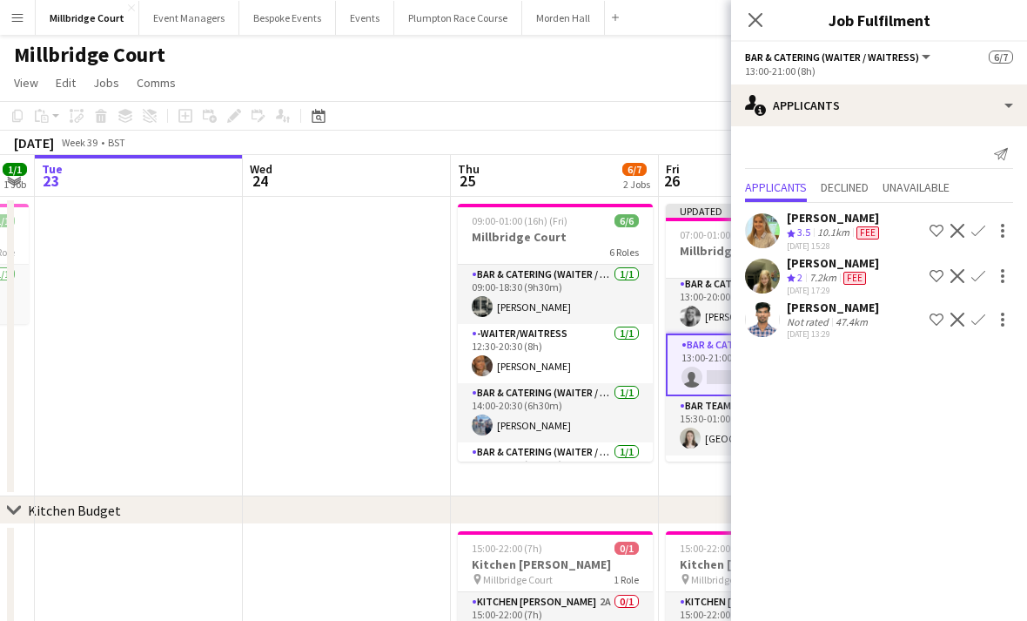
click at [980, 234] on app-icon "Confirm" at bounding box center [979, 231] width 14 height 14
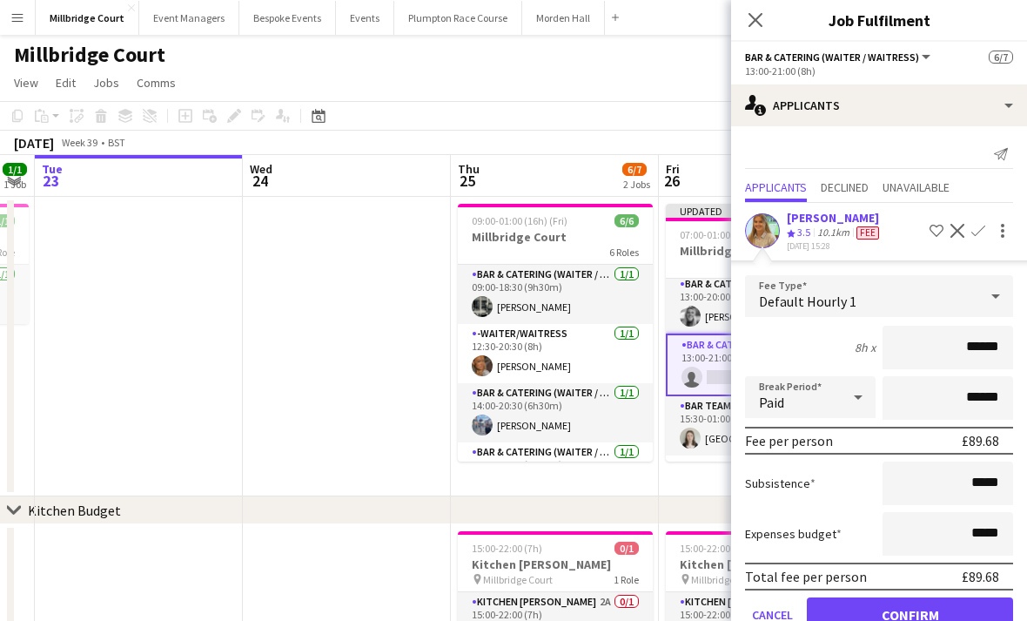
click at [917, 607] on button "Confirm" at bounding box center [910, 614] width 206 height 35
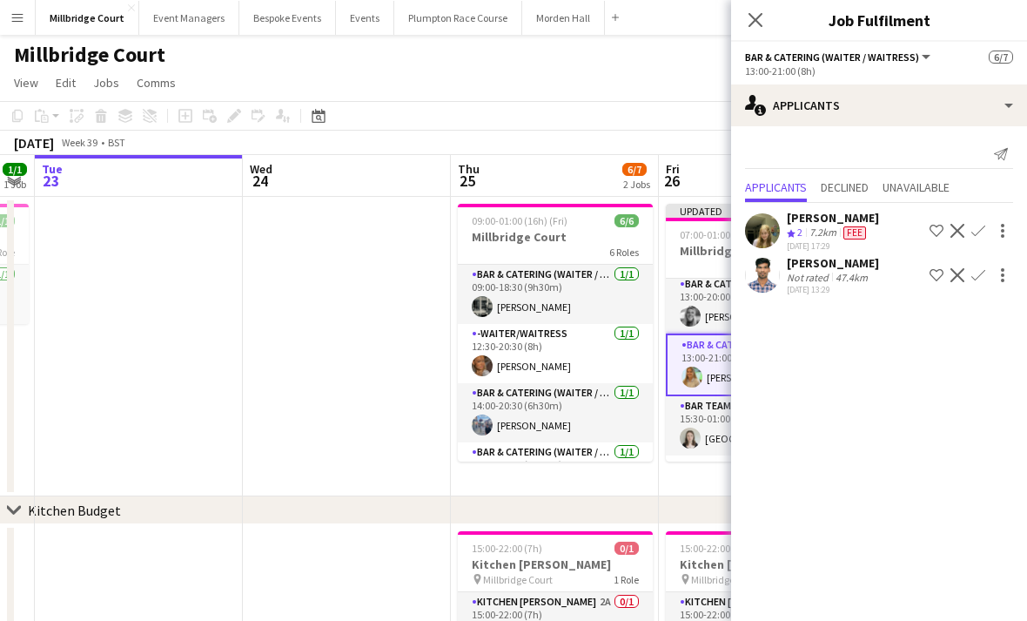
scroll to position [1, 0]
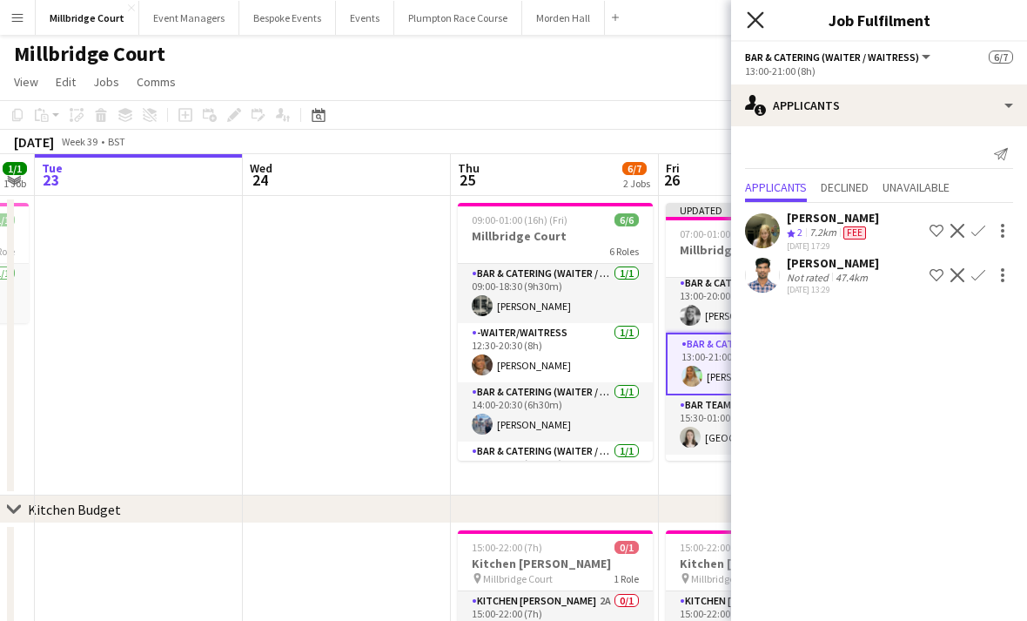
click at [761, 23] on icon "Close pop-in" at bounding box center [755, 19] width 17 height 17
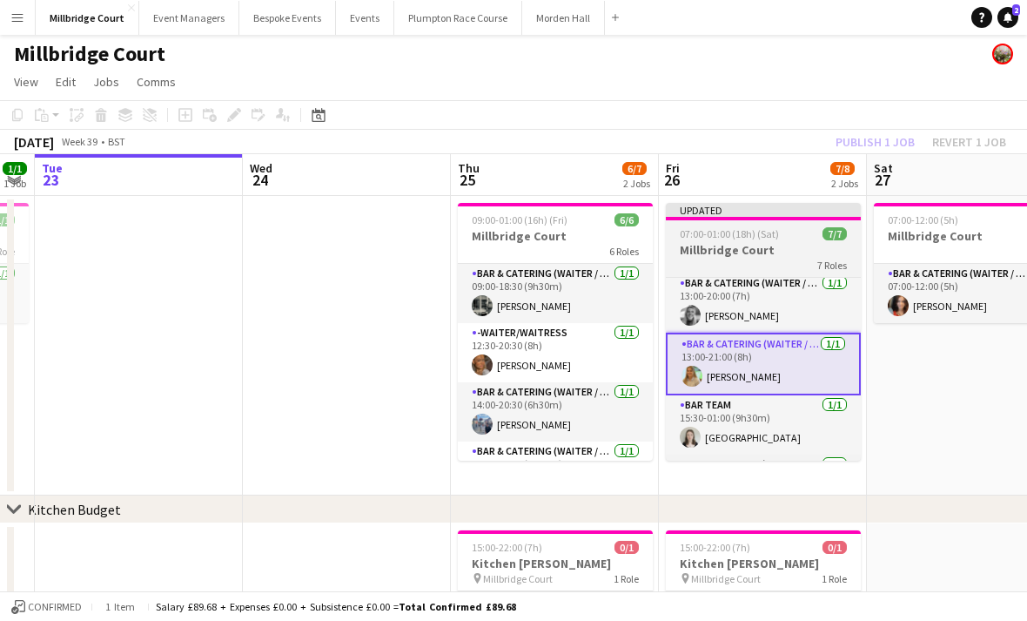
click at [774, 255] on h3 "Millbridge Court" at bounding box center [763, 250] width 195 height 16
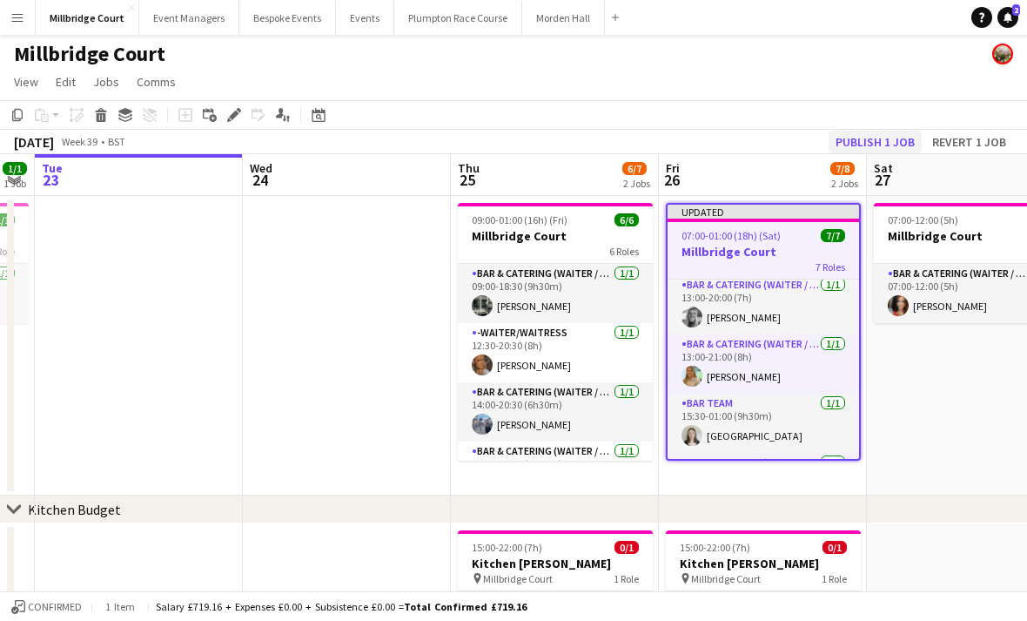
click at [875, 135] on button "Publish 1 job" at bounding box center [875, 142] width 93 height 23
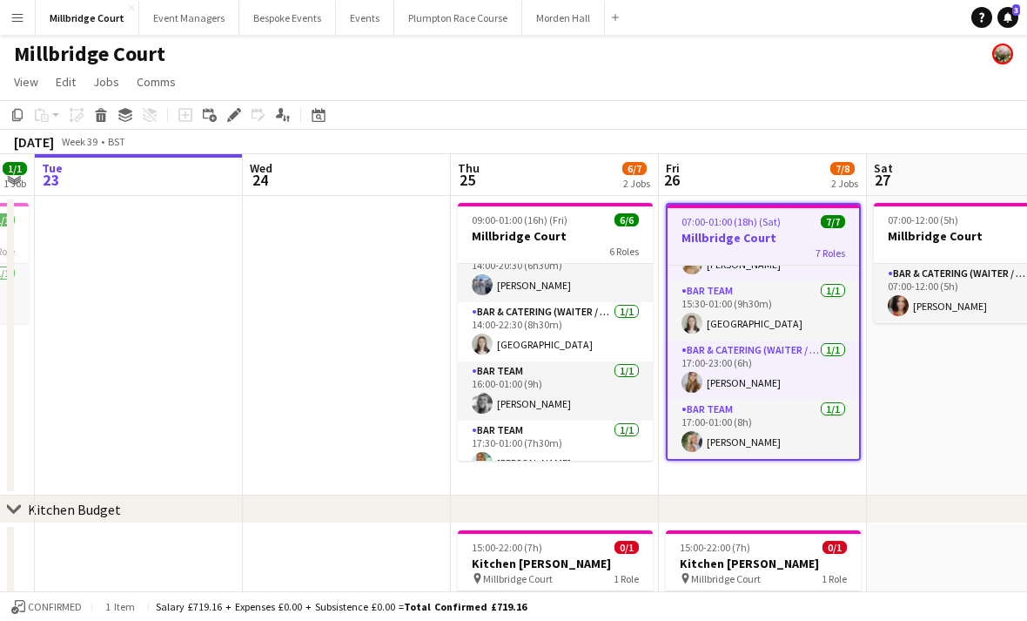
scroll to position [0, 0]
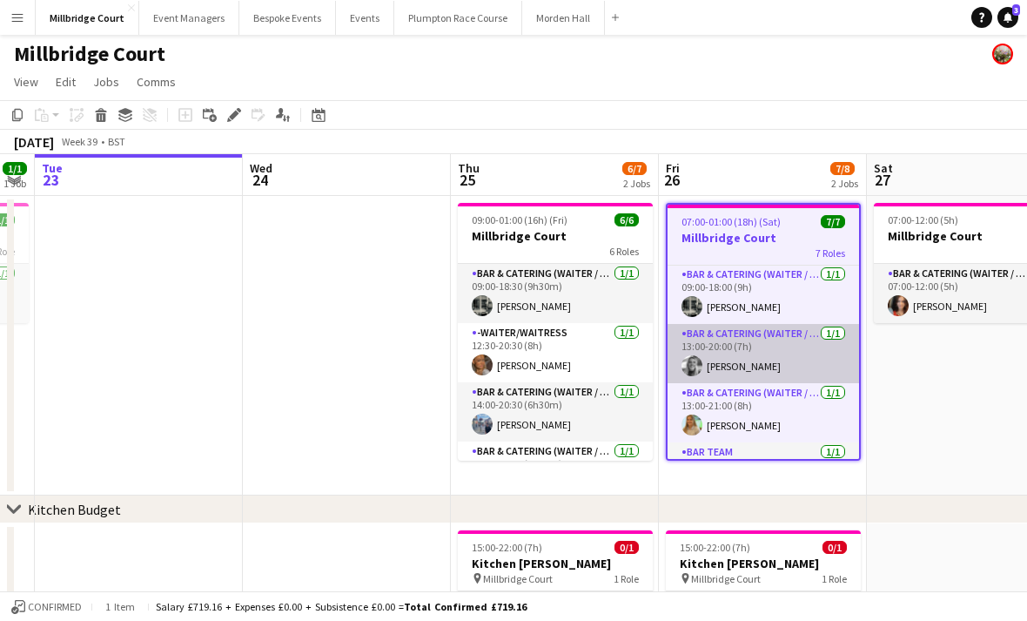
click at [777, 363] on app-card-role "Bar & Catering (Waiter / waitress) 1/1 13:00-20:00 (7h) Tess Johnson" at bounding box center [764, 353] width 192 height 59
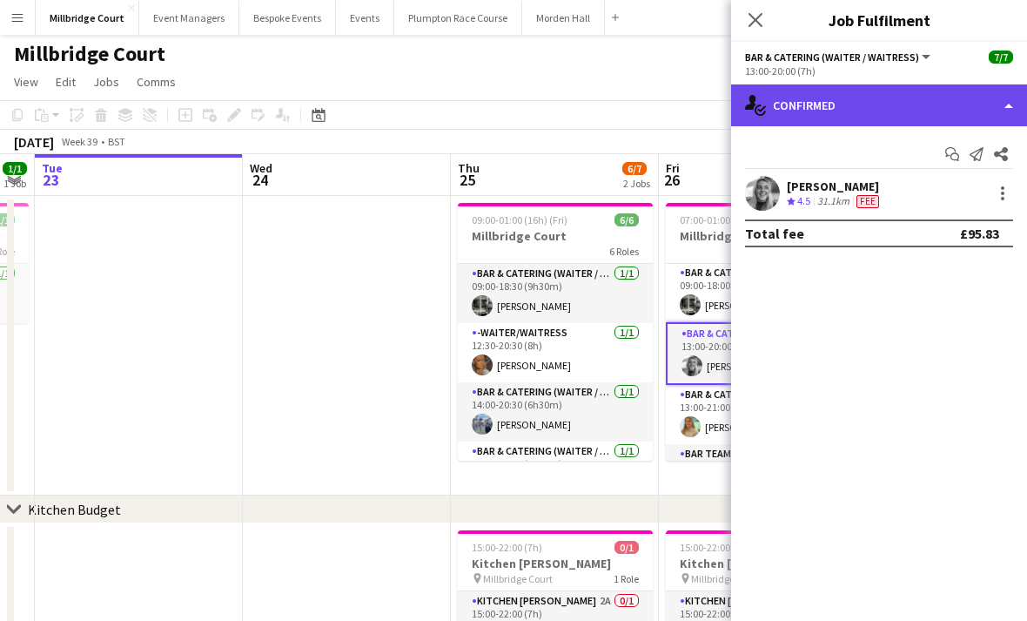
click at [939, 104] on div "single-neutral-actions-check-2 Confirmed" at bounding box center [879, 105] width 296 height 42
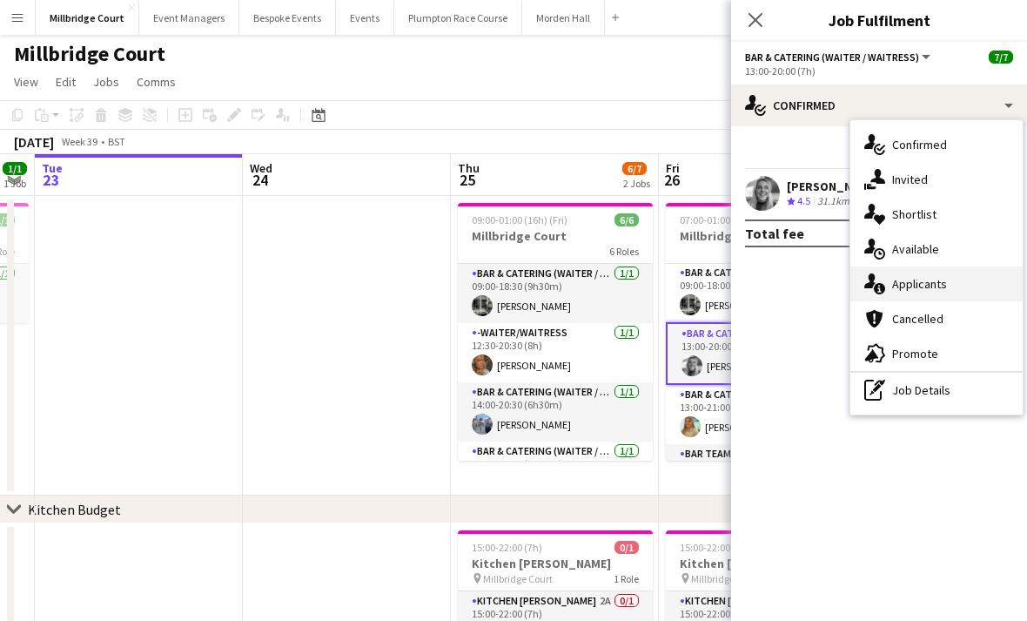
click at [931, 293] on div "single-neutral-actions-information Applicants" at bounding box center [937, 283] width 172 height 35
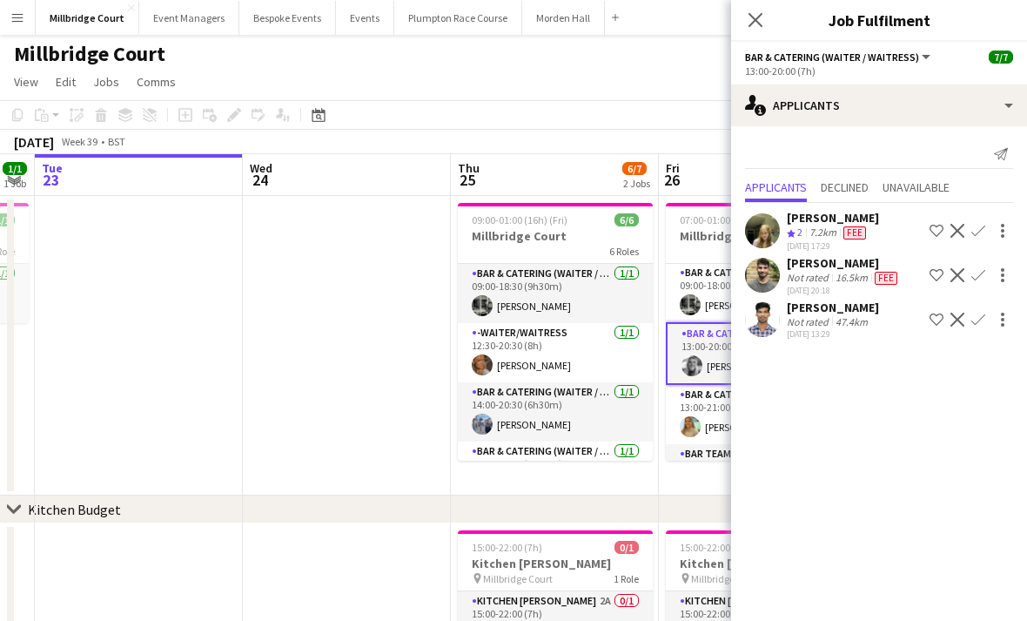
click at [686, 91] on app-page-menu "View Day view expanded Day view collapsed Month view Date picker Jump to [DATE]…" at bounding box center [513, 83] width 1027 height 33
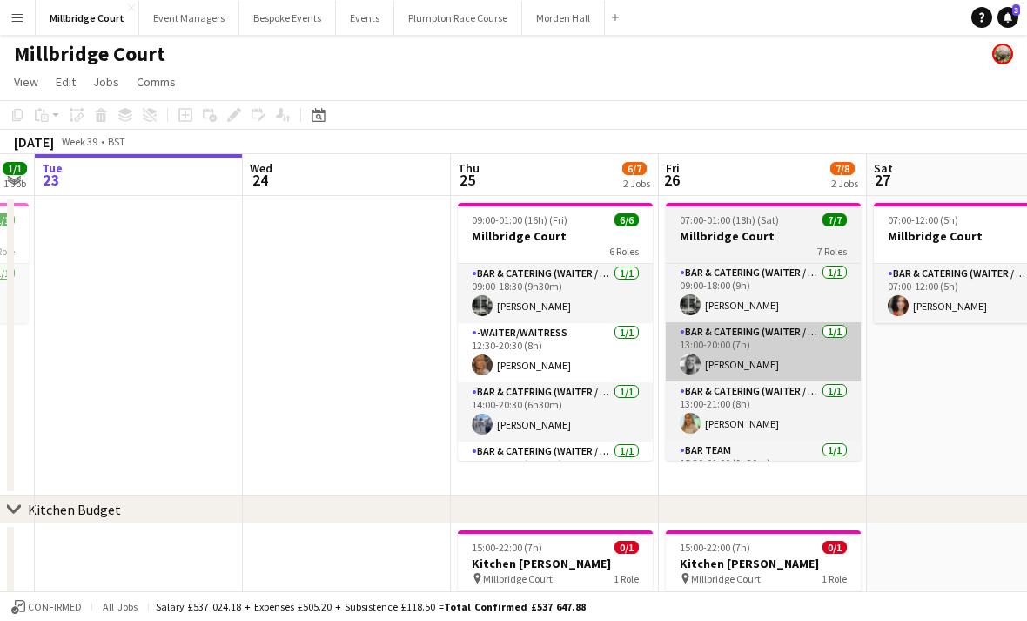
click at [781, 362] on app-card-role "Bar & Catering (Waiter / waitress) 1/1 13:00-20:00 (7h) Tess Johnson" at bounding box center [763, 351] width 195 height 59
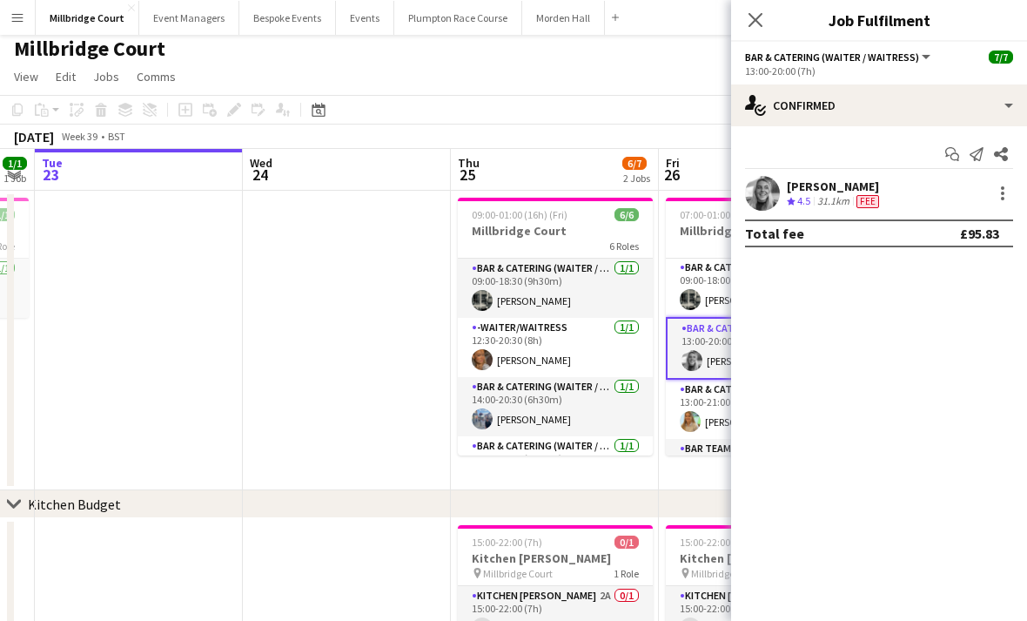
scroll to position [10, 0]
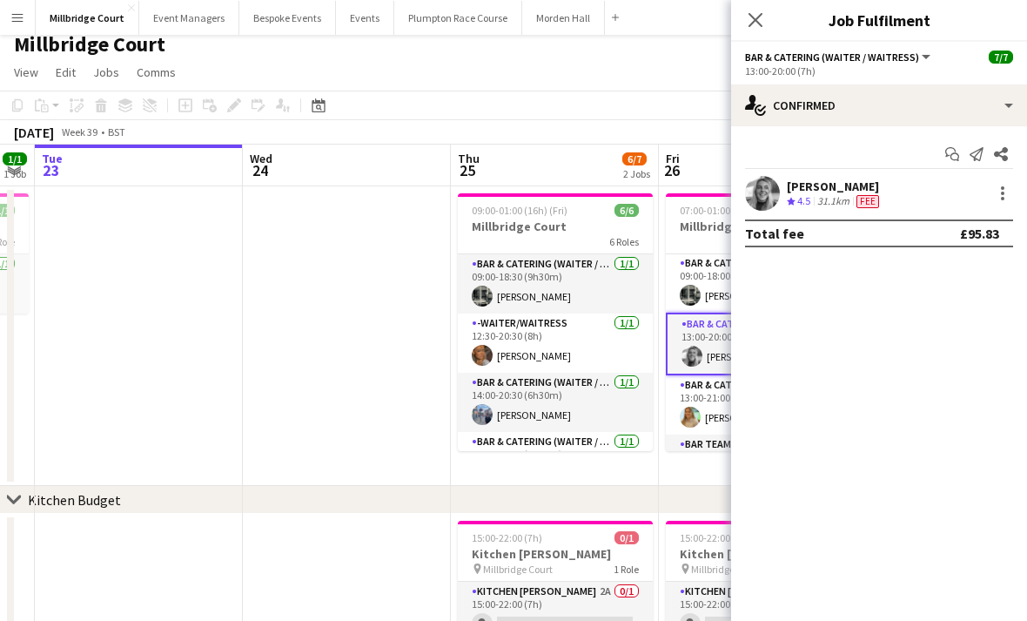
click at [709, 127] on div "September 2025 Week 39 • BST" at bounding box center [513, 132] width 1027 height 24
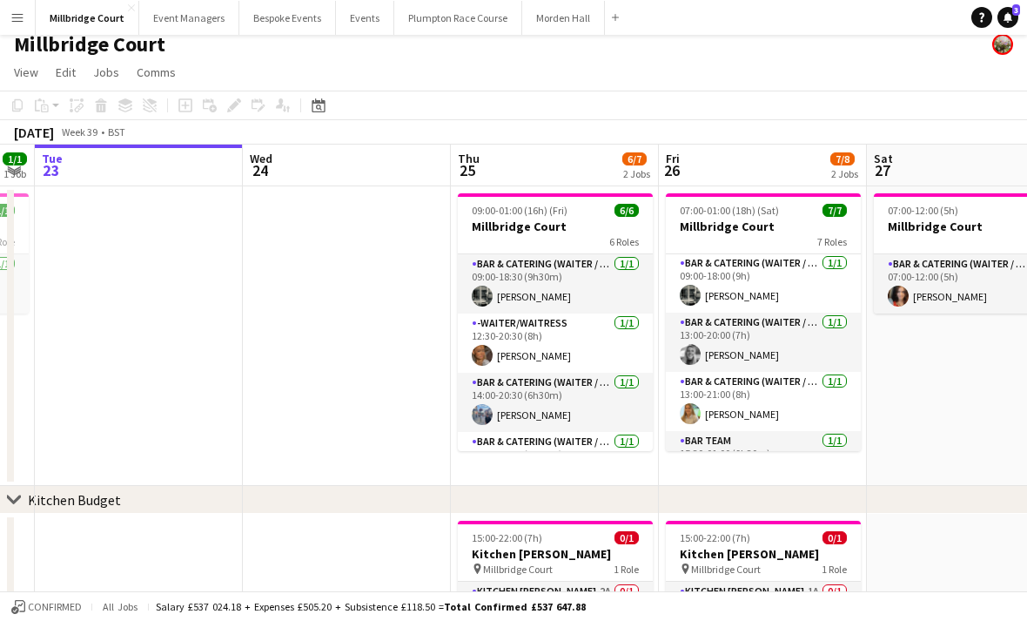
click at [720, 111] on app-toolbar "Copy Paste Paste Command V Paste with crew Command Shift V Paste linked Job Del…" at bounding box center [513, 106] width 1027 height 30
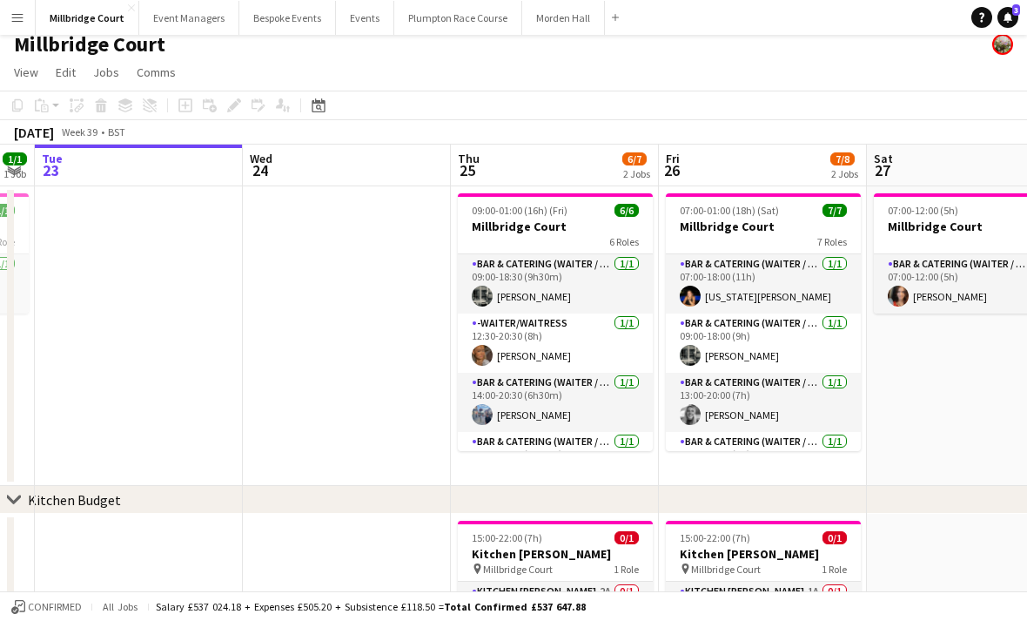
scroll to position [0, 0]
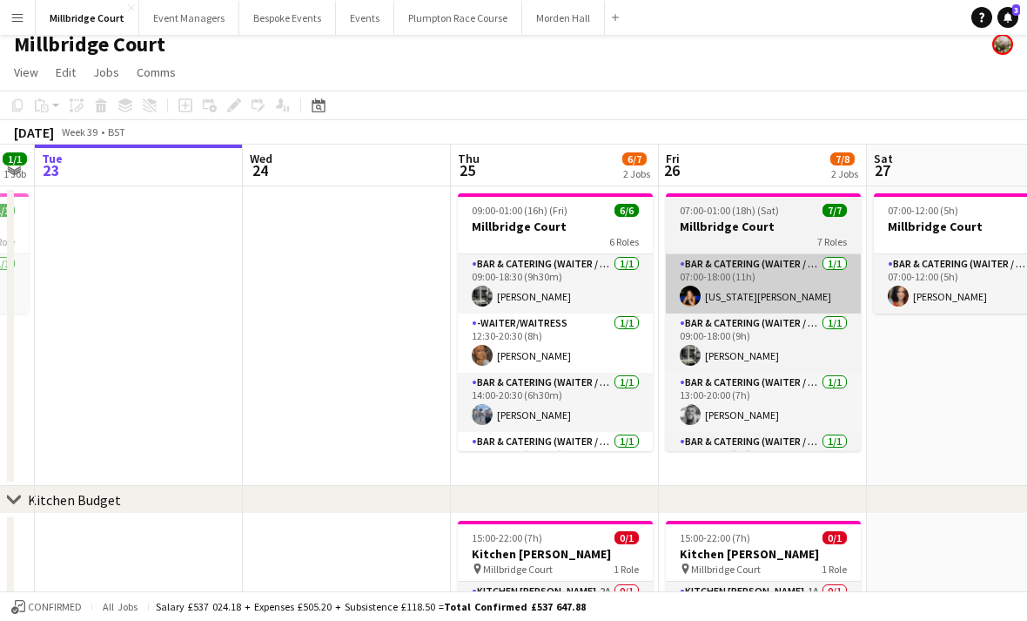
click at [767, 294] on app-card-role "Bar & Catering (Waiter / waitress) 1/1 07:00-18:00 (11h) Georgia Strode" at bounding box center [763, 283] width 195 height 59
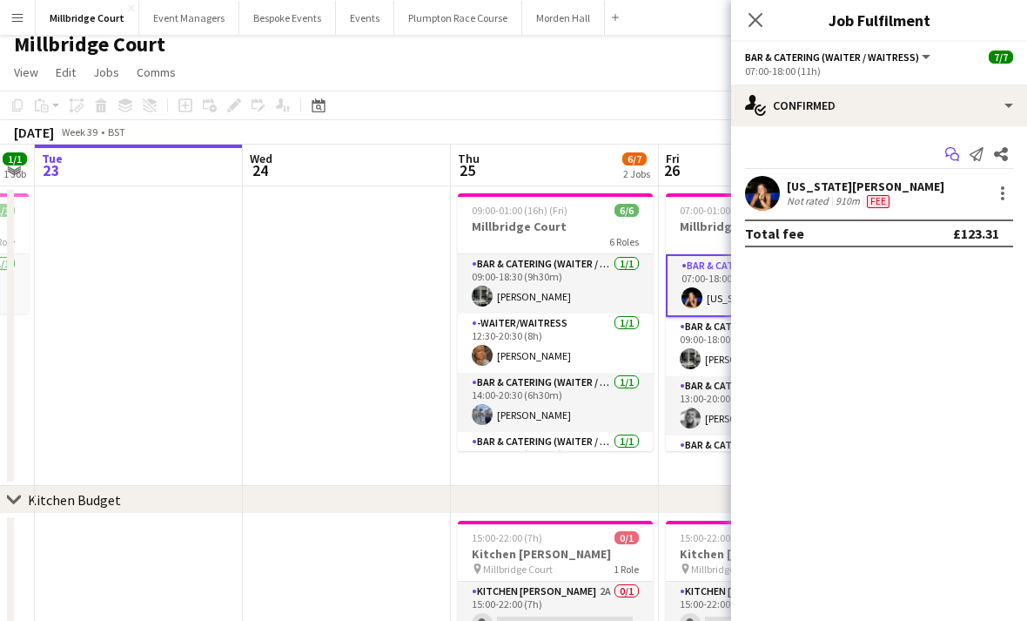
click at [950, 151] on icon "Start chat" at bounding box center [952, 154] width 14 height 14
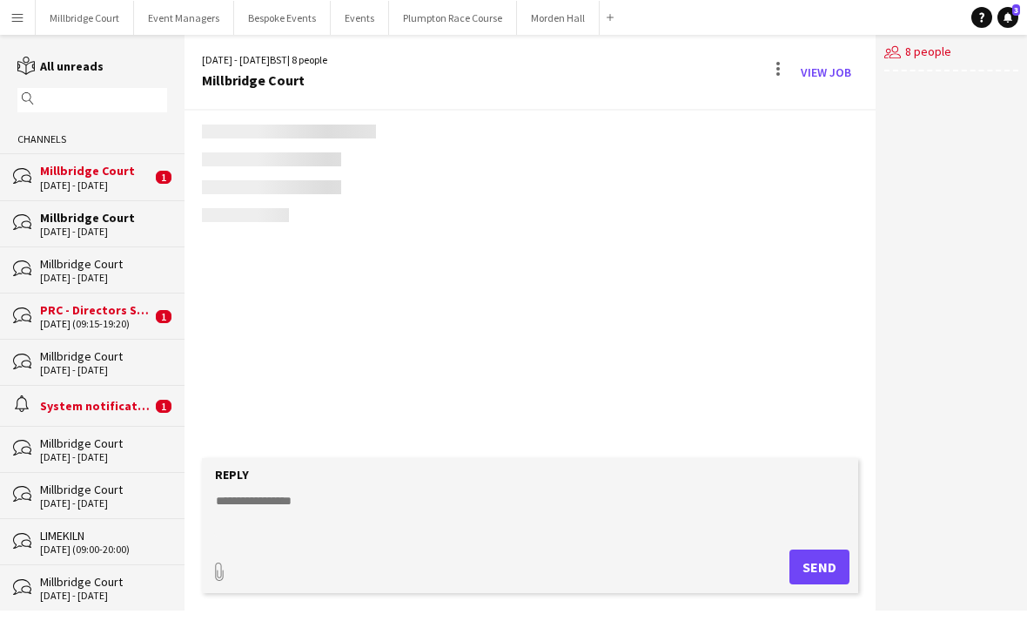
scroll to position [80, 0]
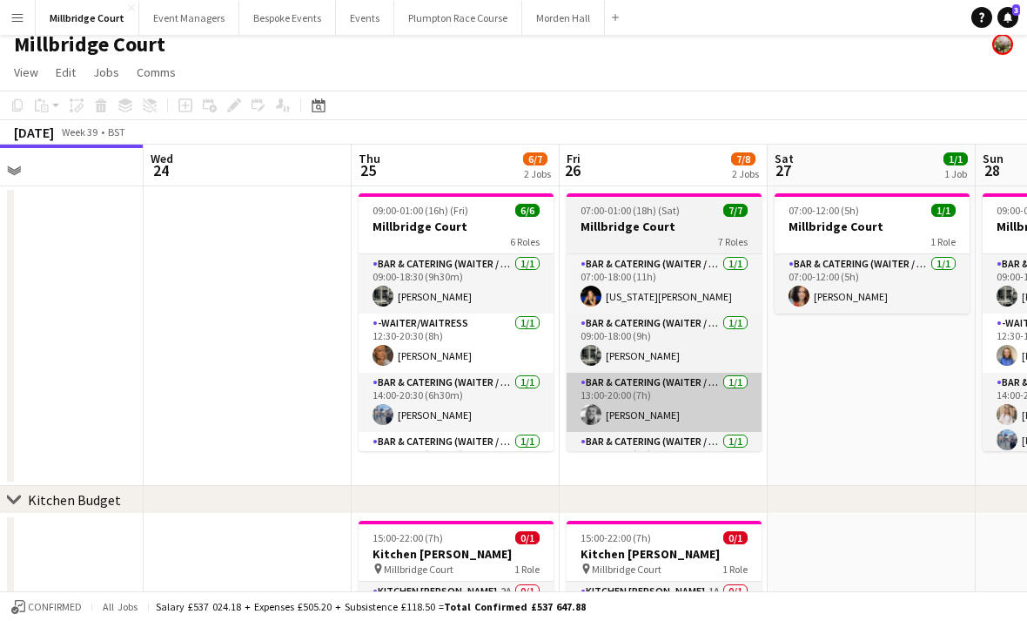
click at [700, 420] on app-card-role "Bar & Catering (Waiter / waitress) 1/1 13:00-20:00 (7h) Tess Johnson" at bounding box center [664, 402] width 195 height 59
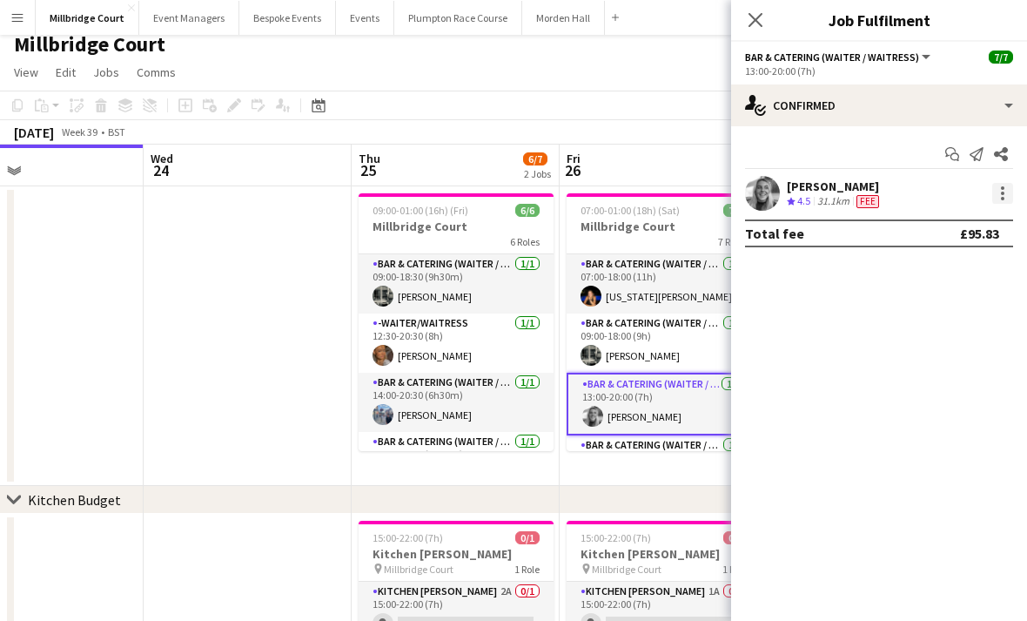
click at [1004, 197] on div at bounding box center [1002, 198] width 3 height 3
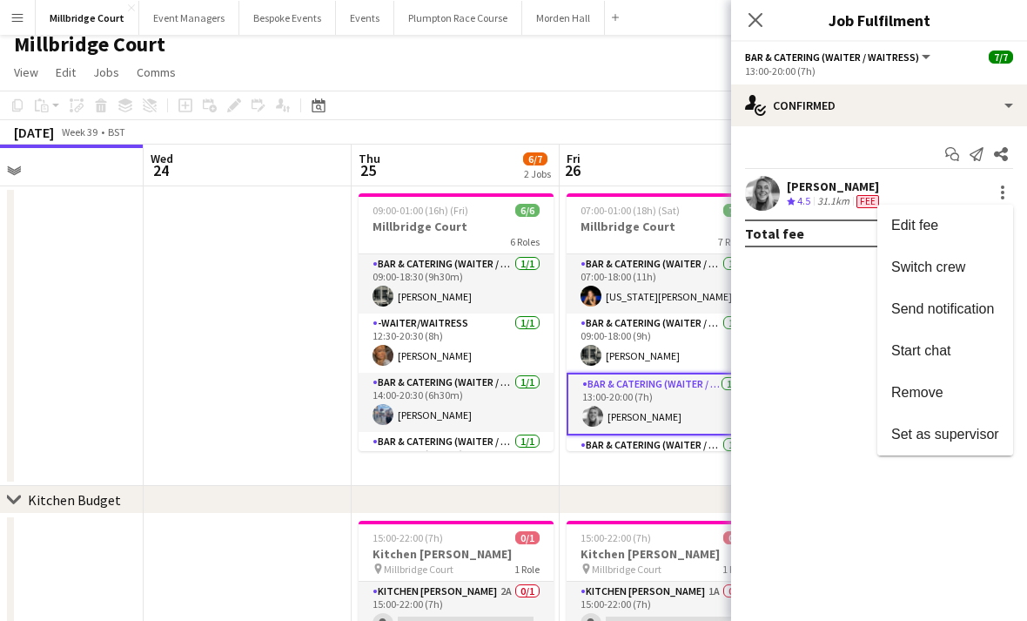
click at [1007, 194] on div at bounding box center [513, 310] width 1027 height 621
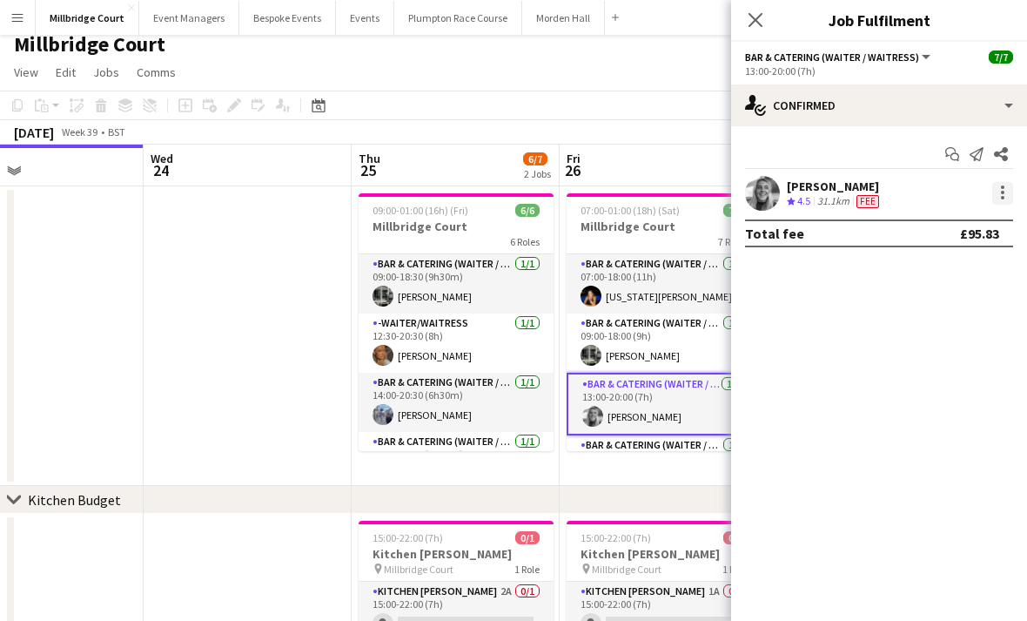
click at [1002, 199] on div at bounding box center [1002, 193] width 21 height 23
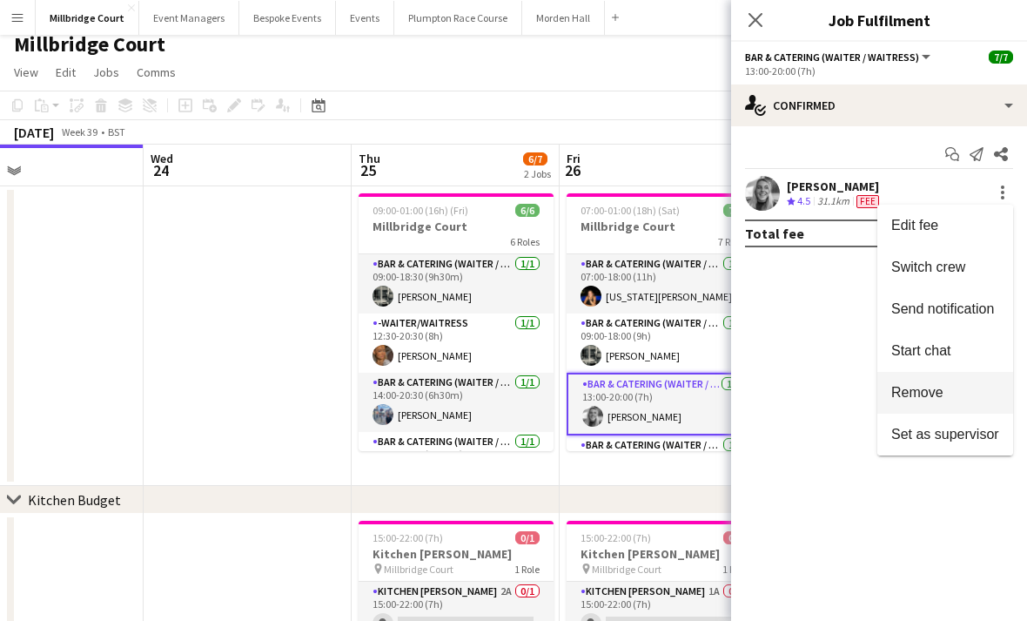
click at [948, 400] on button "Remove" at bounding box center [946, 393] width 136 height 42
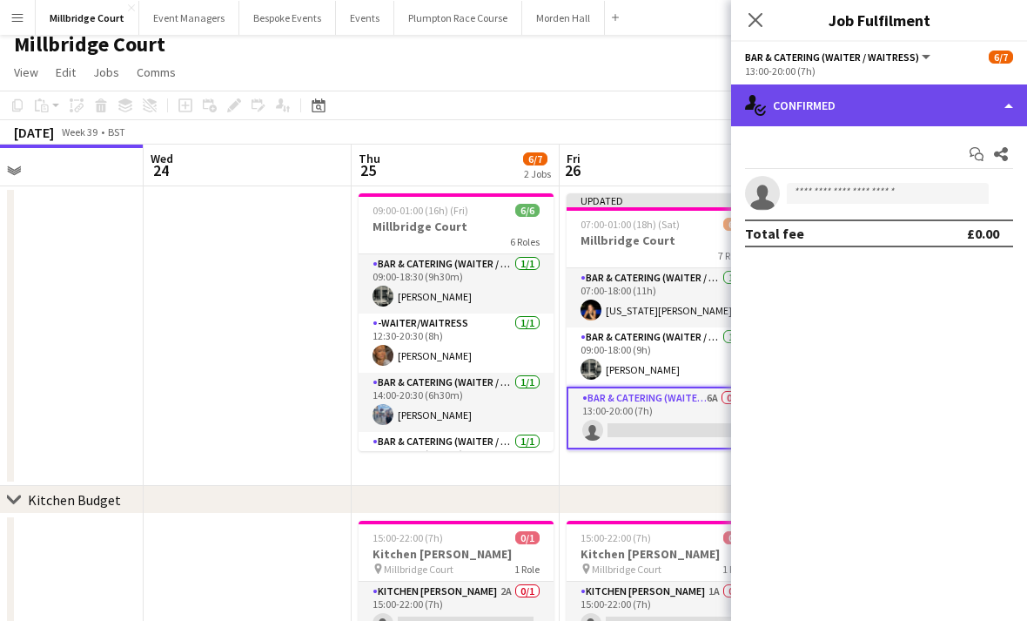
click at [964, 101] on div "single-neutral-actions-check-2 Confirmed" at bounding box center [879, 105] width 296 height 42
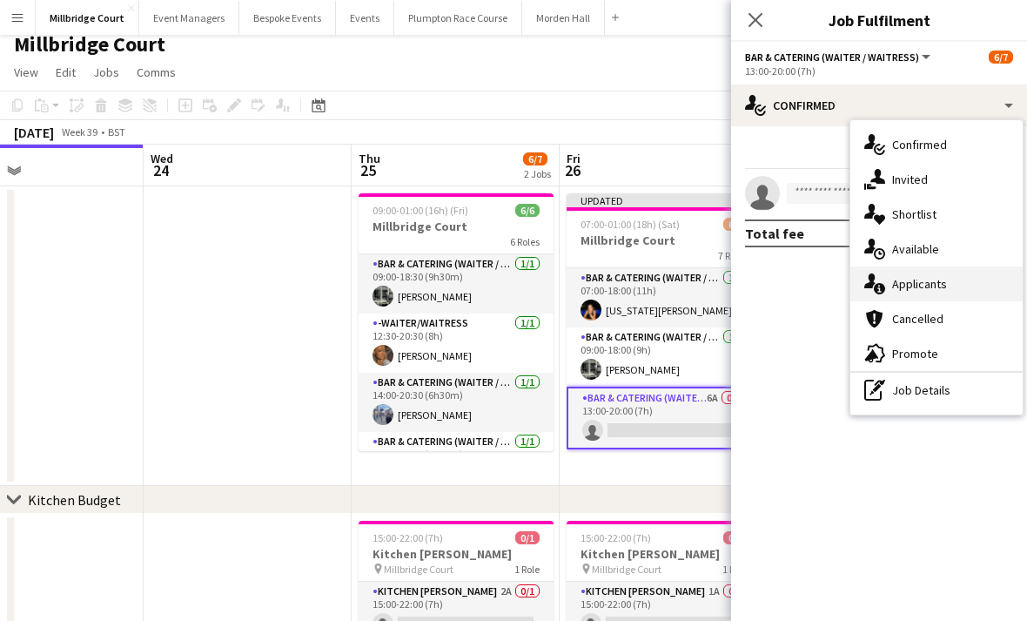
click at [927, 278] on span "Applicants" at bounding box center [919, 284] width 55 height 16
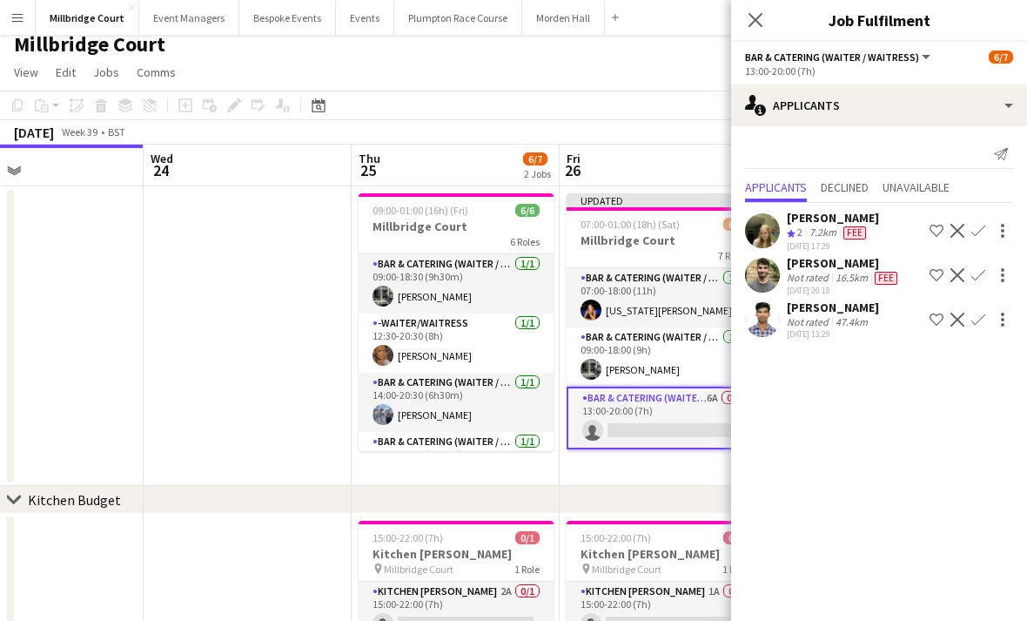
click at [840, 225] on div "7.2km" at bounding box center [823, 232] width 34 height 15
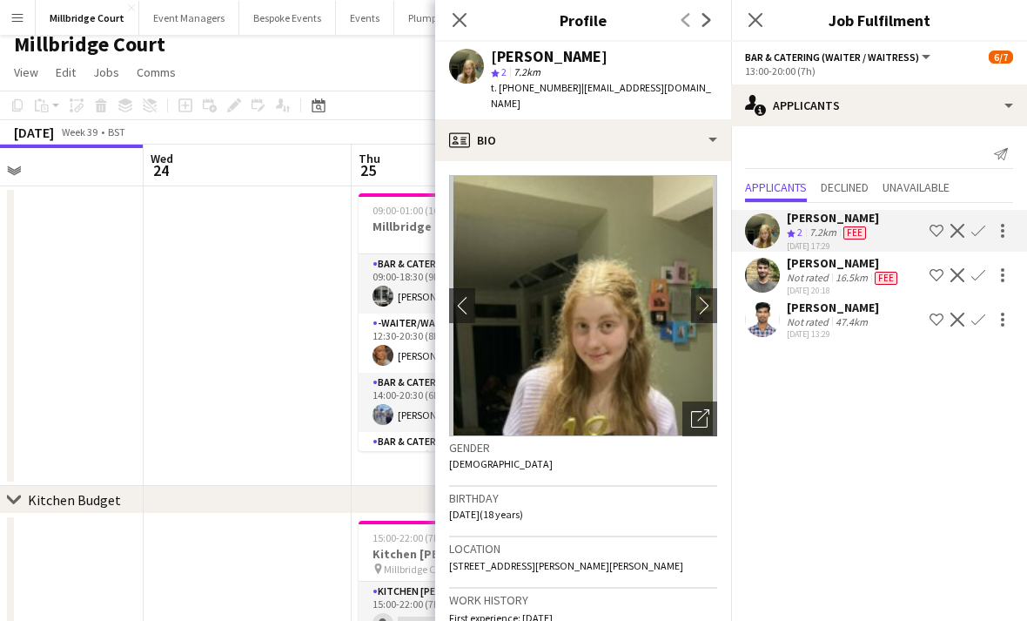
click at [977, 229] on app-icon "Confirm" at bounding box center [979, 231] width 14 height 14
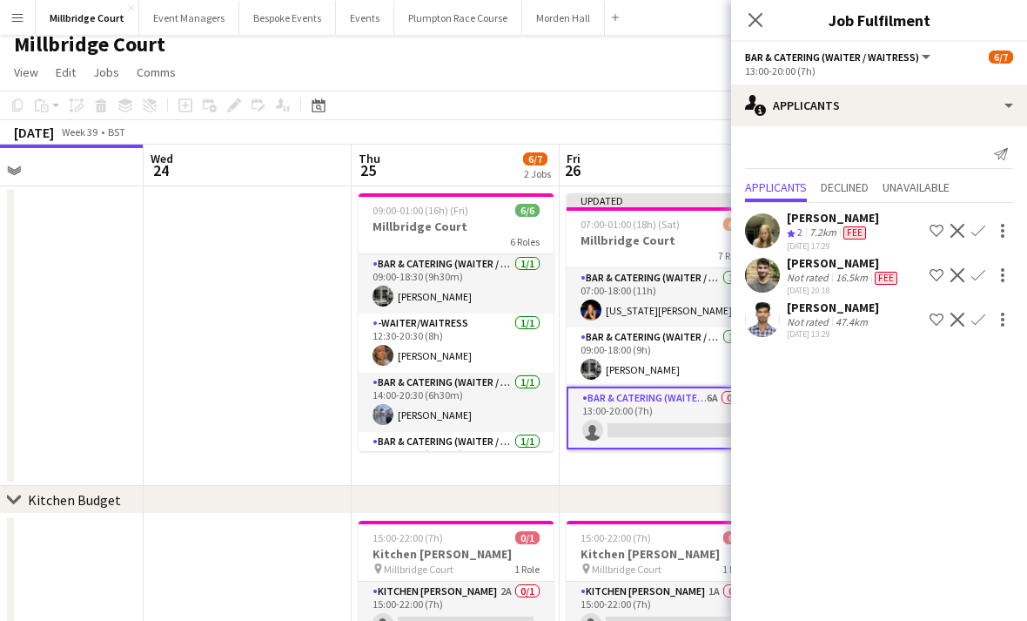
click at [979, 231] on app-icon "Confirm" at bounding box center [979, 231] width 14 height 14
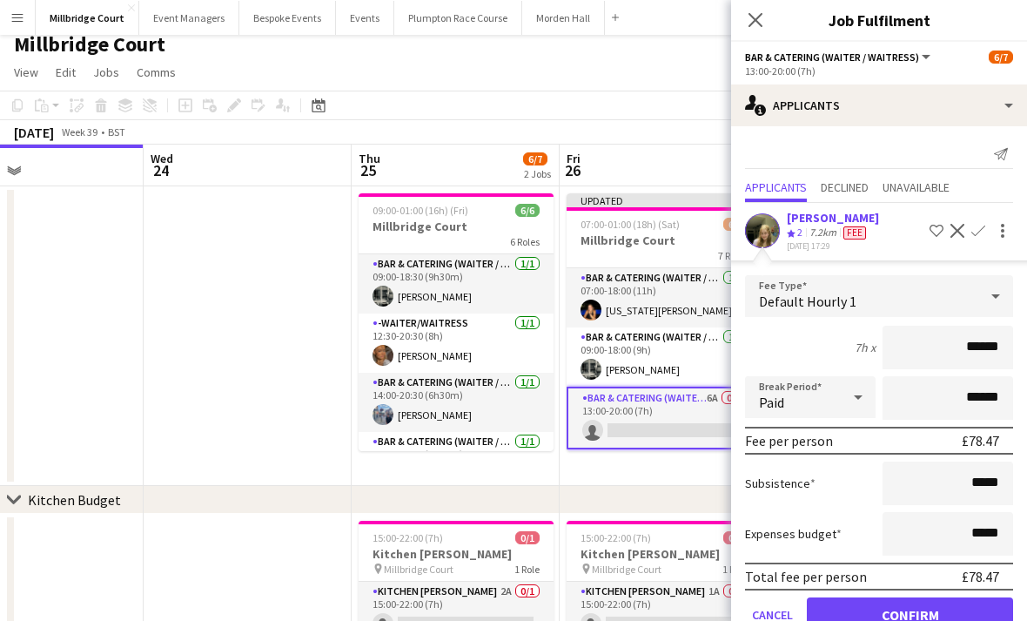
click at [876, 616] on button "Confirm" at bounding box center [910, 614] width 206 height 35
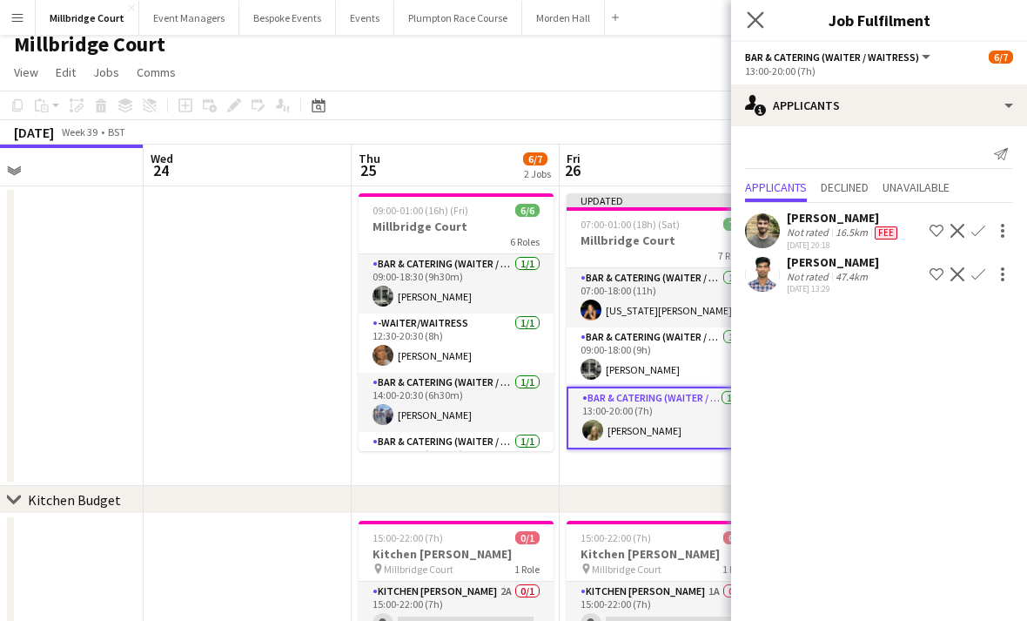
click at [765, 15] on app-icon "Close pop-in" at bounding box center [755, 20] width 25 height 25
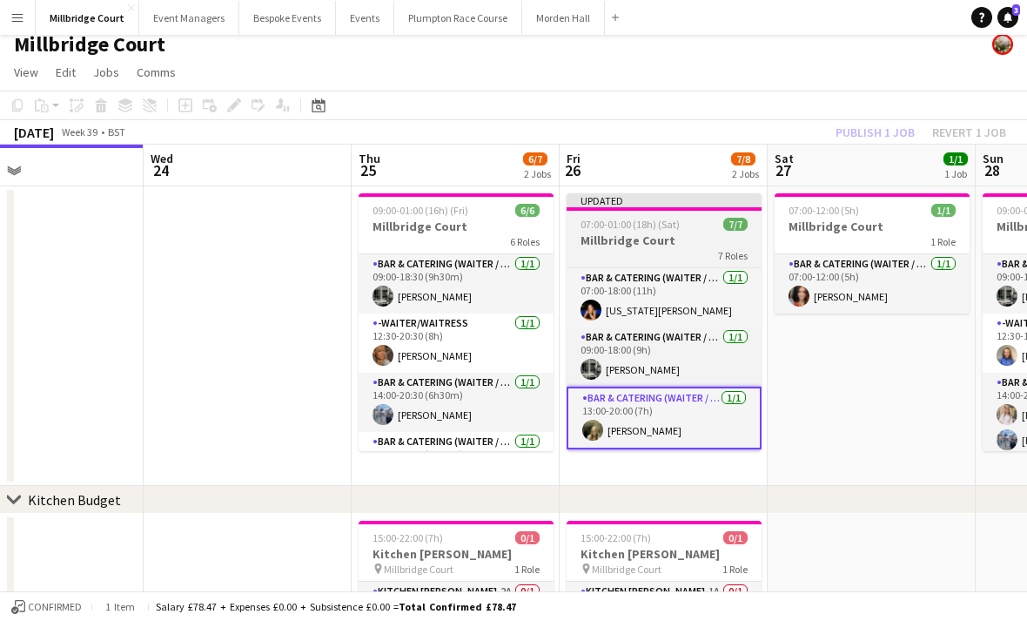
click at [703, 245] on h3 "Millbridge Court" at bounding box center [664, 240] width 195 height 16
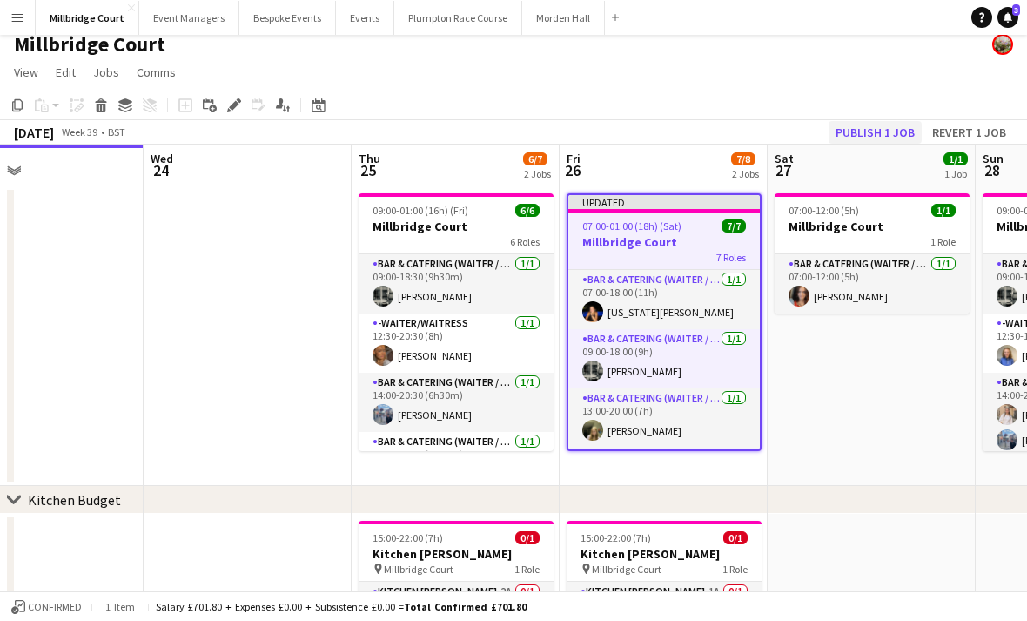
click at [868, 136] on button "Publish 1 job" at bounding box center [875, 132] width 93 height 23
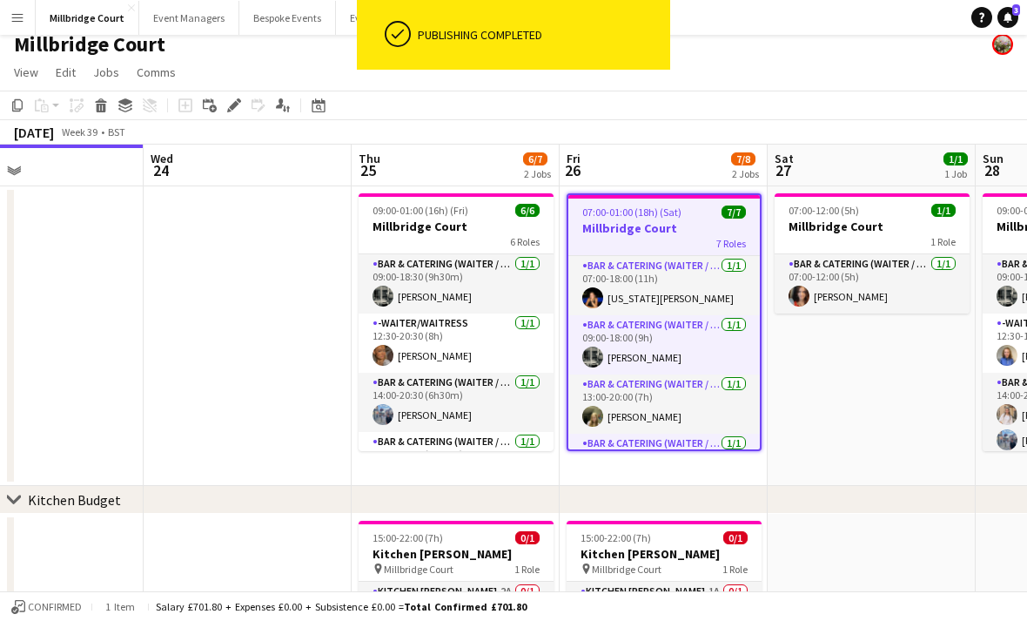
scroll to position [38, 0]
